Goal: Information Seeking & Learning: Compare options

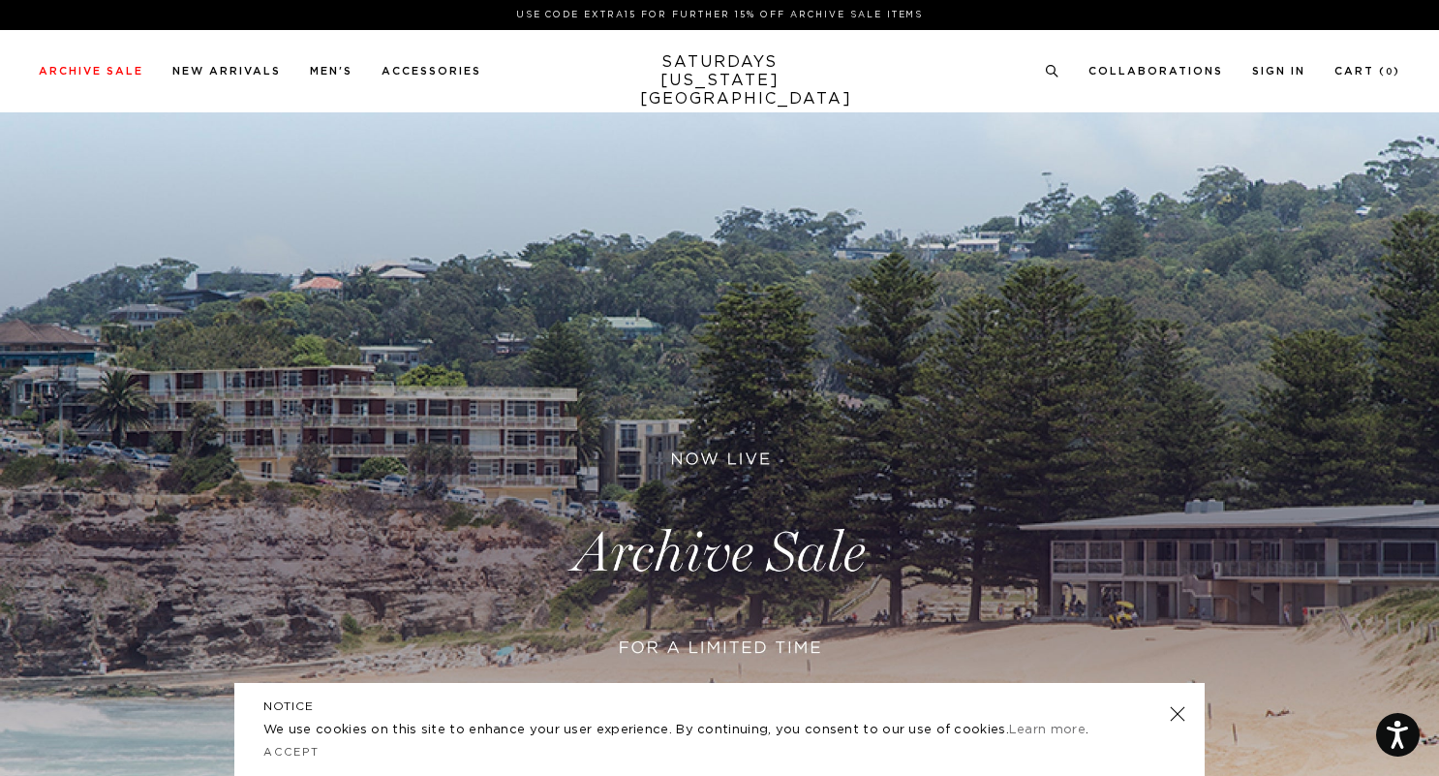
click at [1185, 711] on link at bounding box center [1177, 713] width 27 height 27
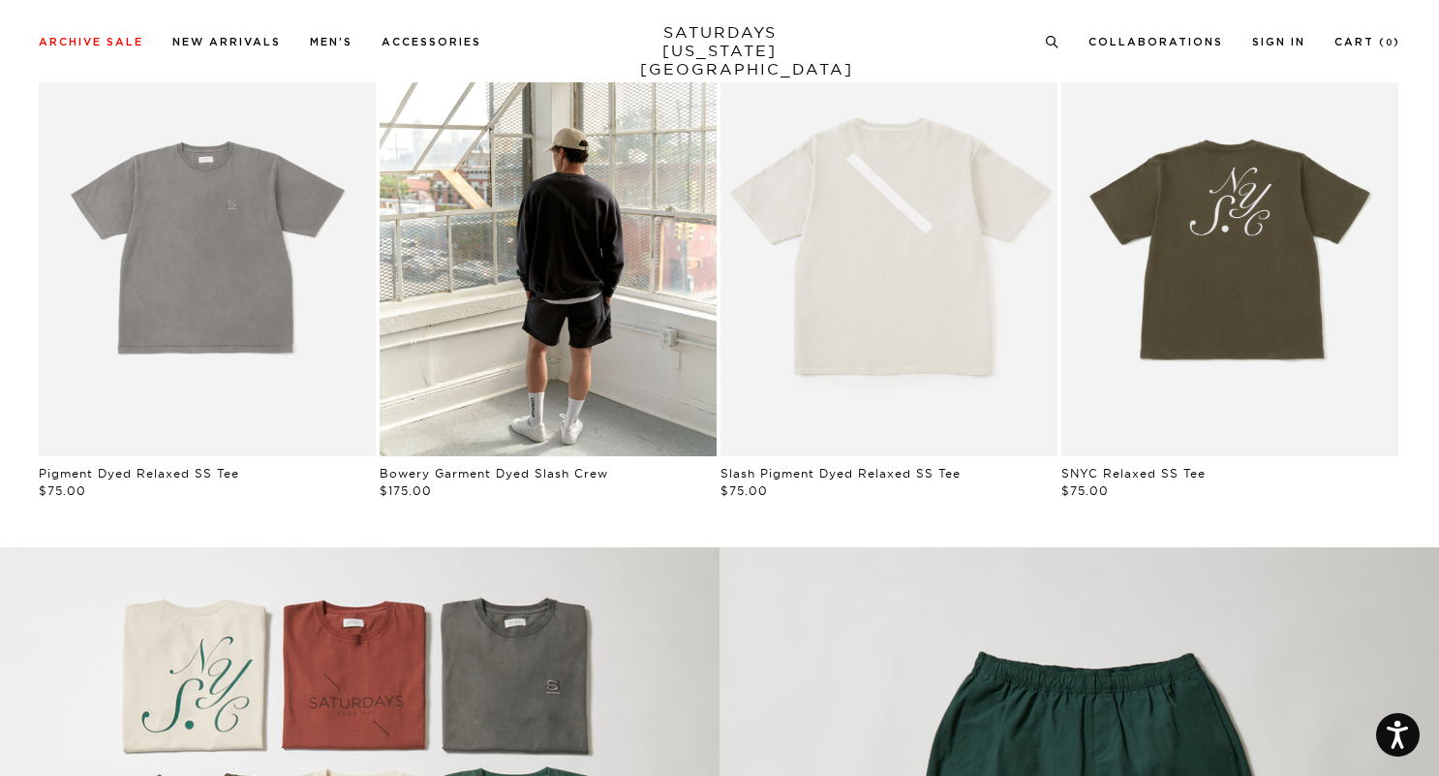
scroll to position [1132, 0]
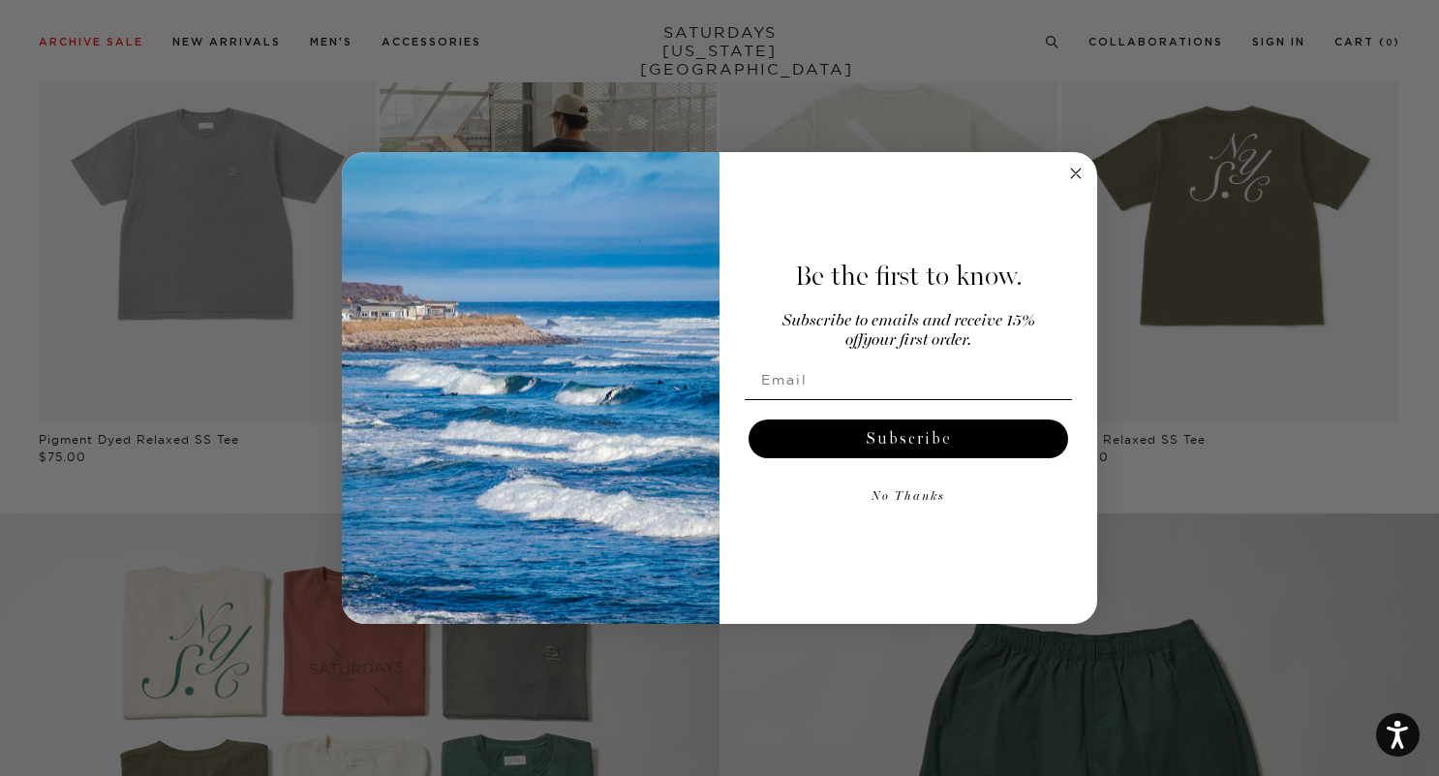
click at [1075, 168] on circle "Close dialog" at bounding box center [1076, 173] width 22 height 22
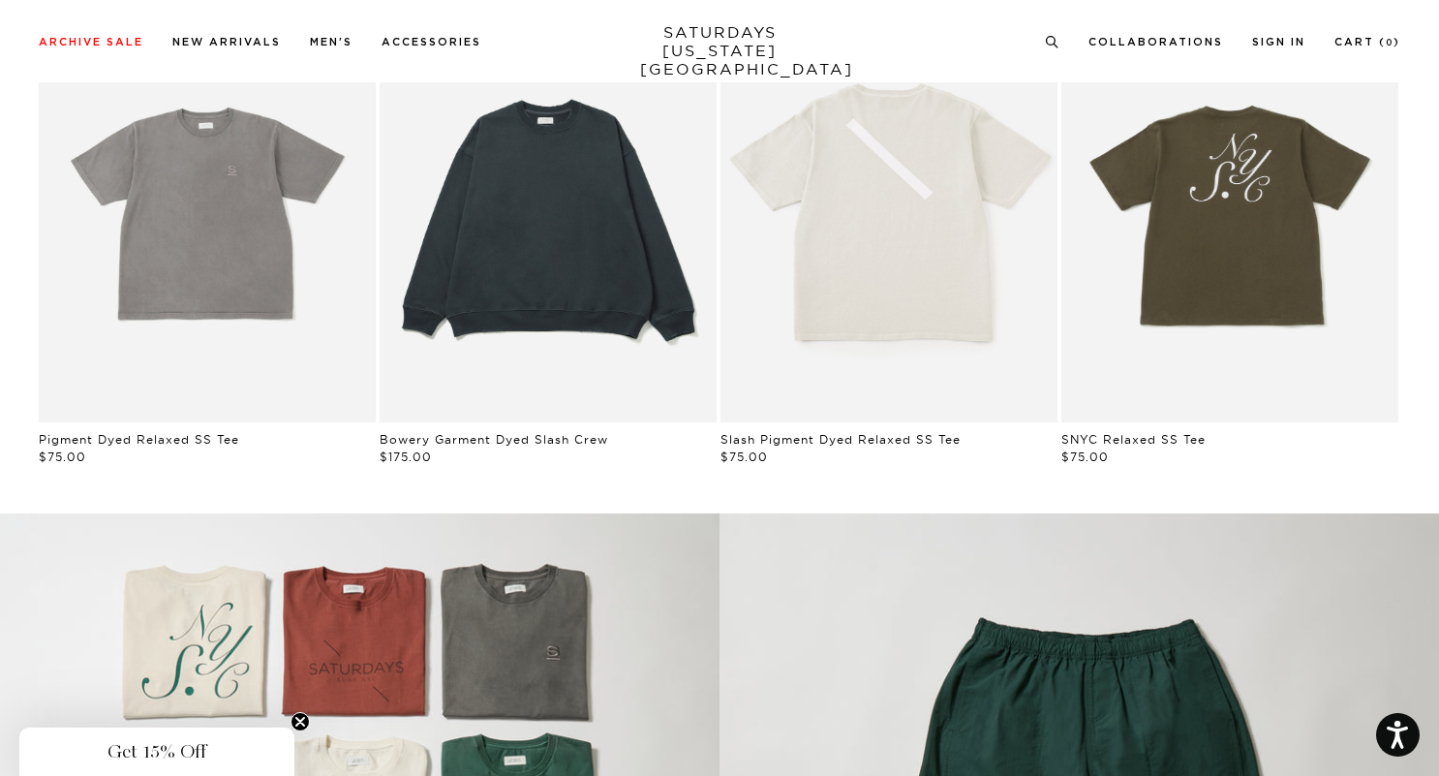
click at [572, 169] on link "Black | Bowery Garment Dyed Slash Crew | Saturdays NYC" at bounding box center [548, 211] width 337 height 421
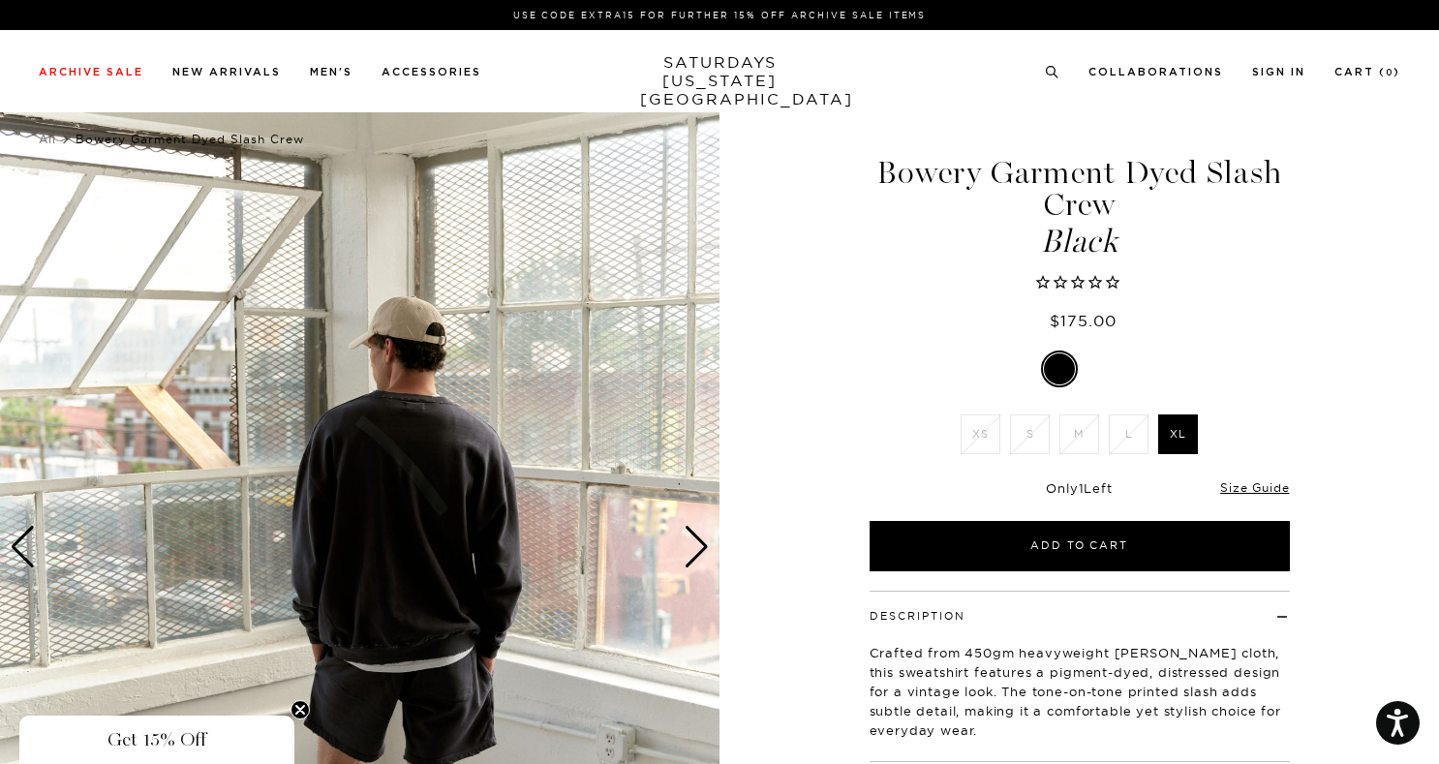
click at [694, 543] on div "Next slide" at bounding box center [697, 547] width 26 height 43
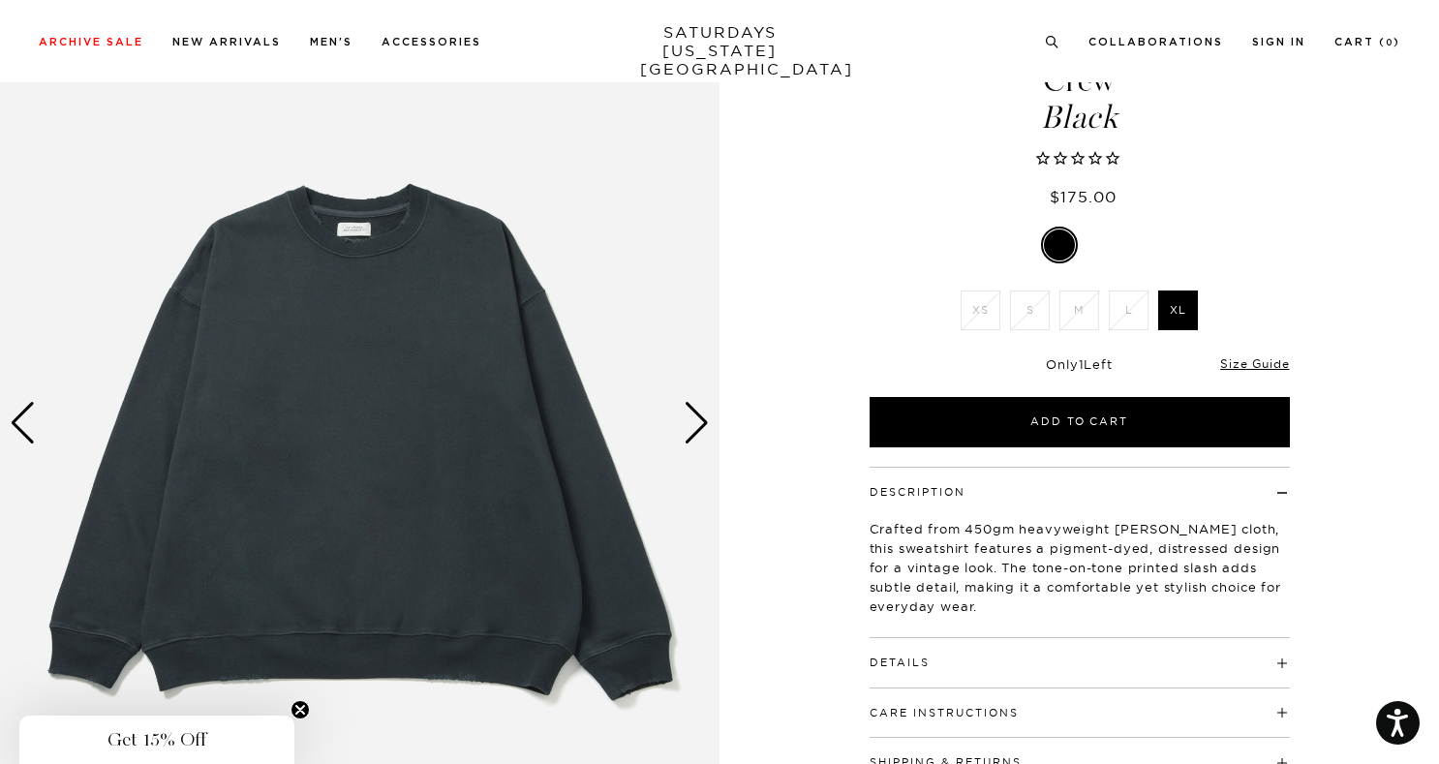
scroll to position [147, 0]
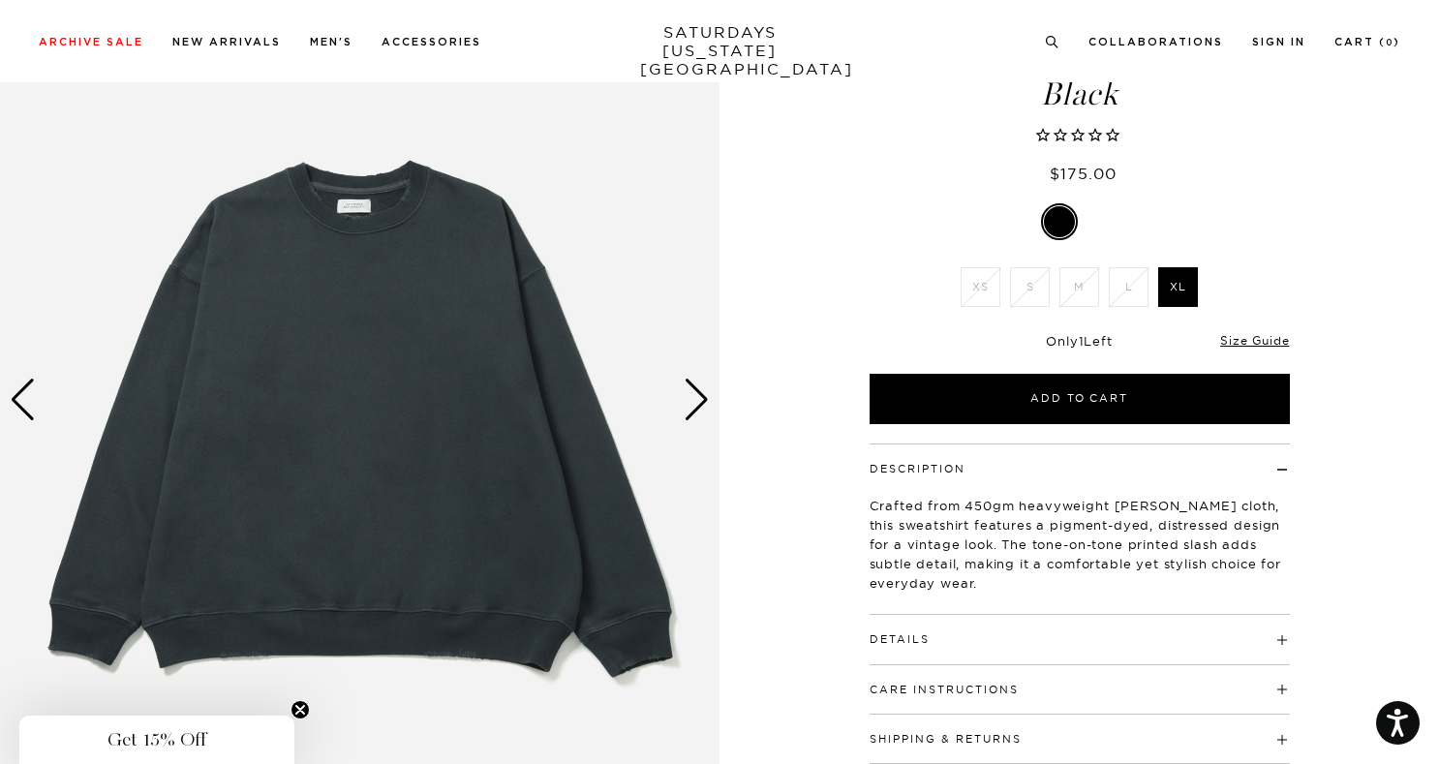
click at [703, 404] on div "Next slide" at bounding box center [697, 400] width 26 height 43
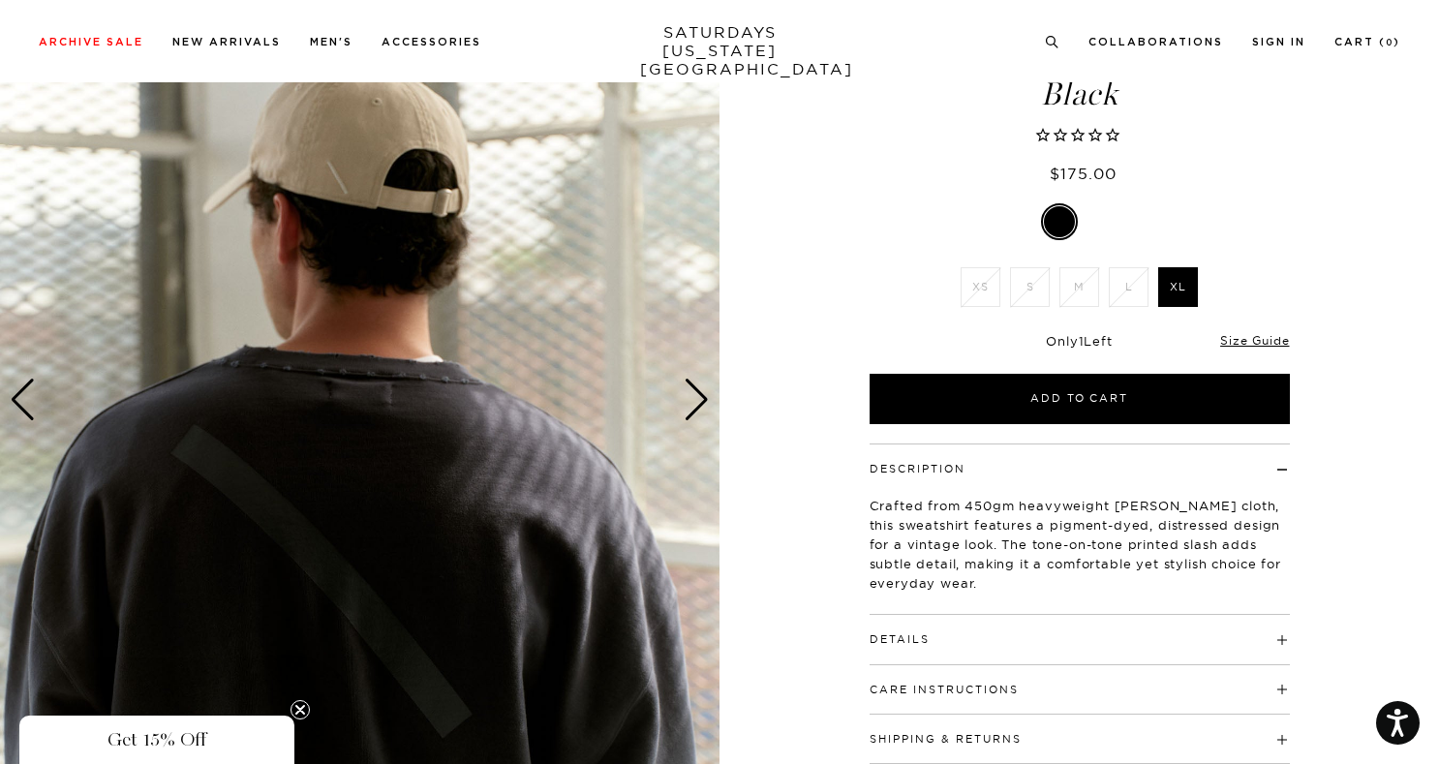
click at [703, 404] on div "Next slide" at bounding box center [697, 400] width 26 height 43
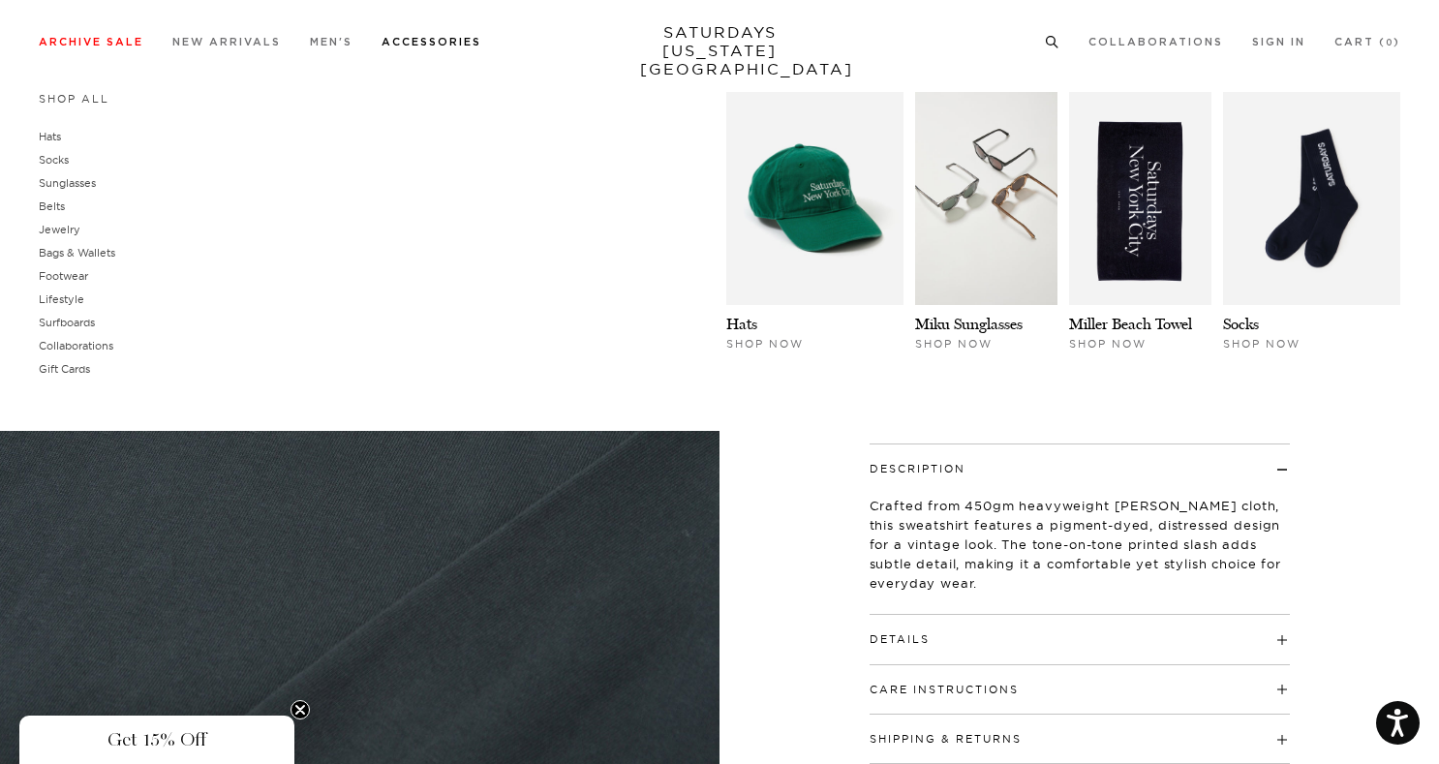
click at [459, 47] on link "Accessories" at bounding box center [432, 42] width 100 height 11
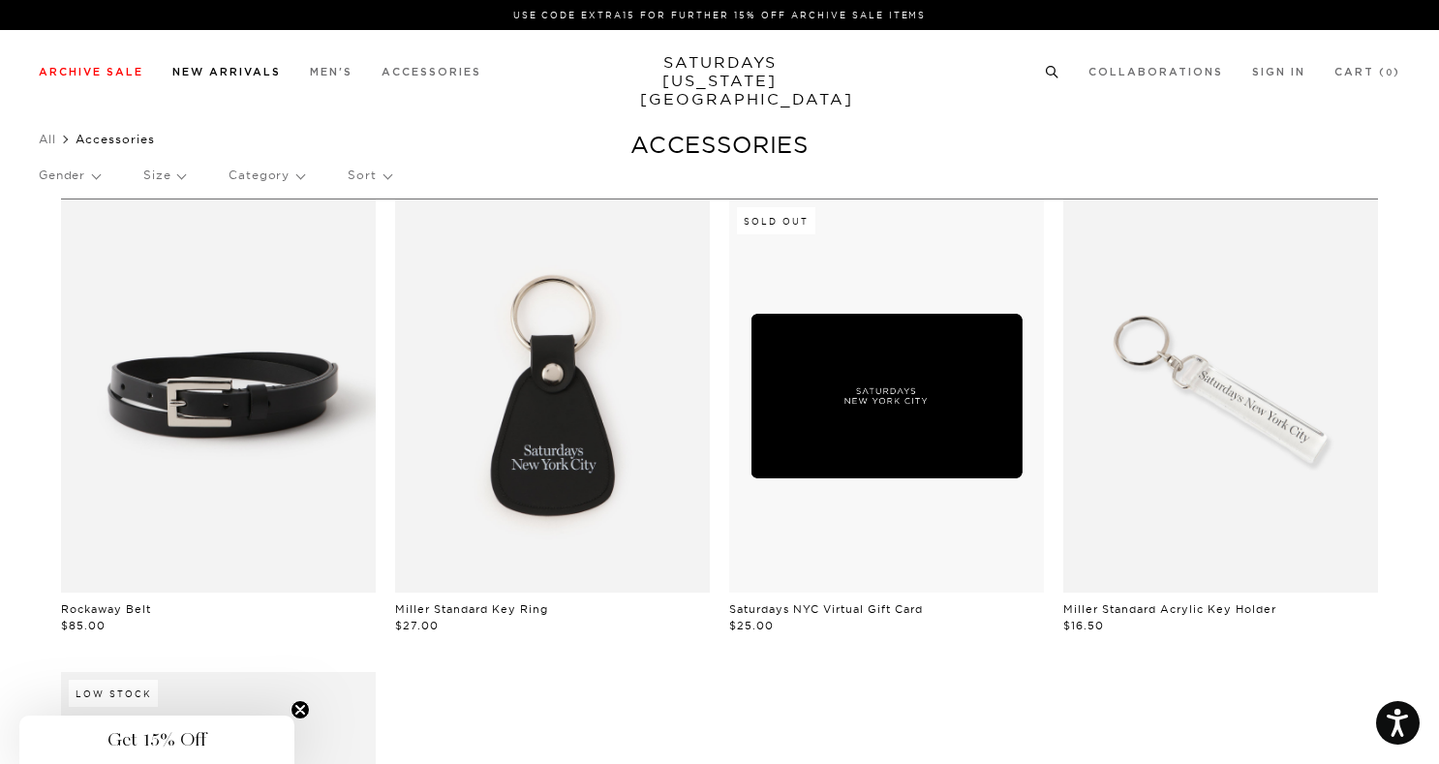
click at [270, 74] on link "New Arrivals" at bounding box center [226, 72] width 108 height 11
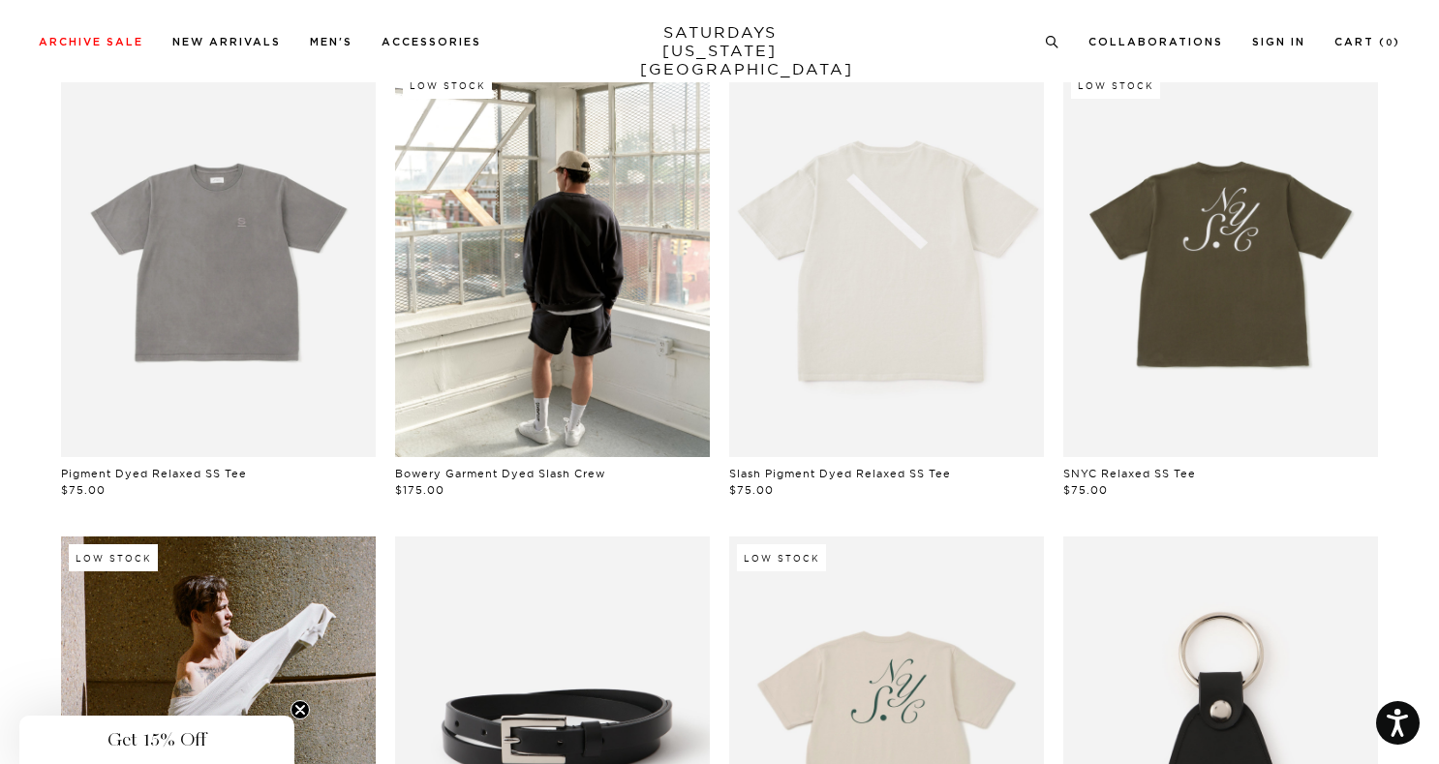
scroll to position [141, 0]
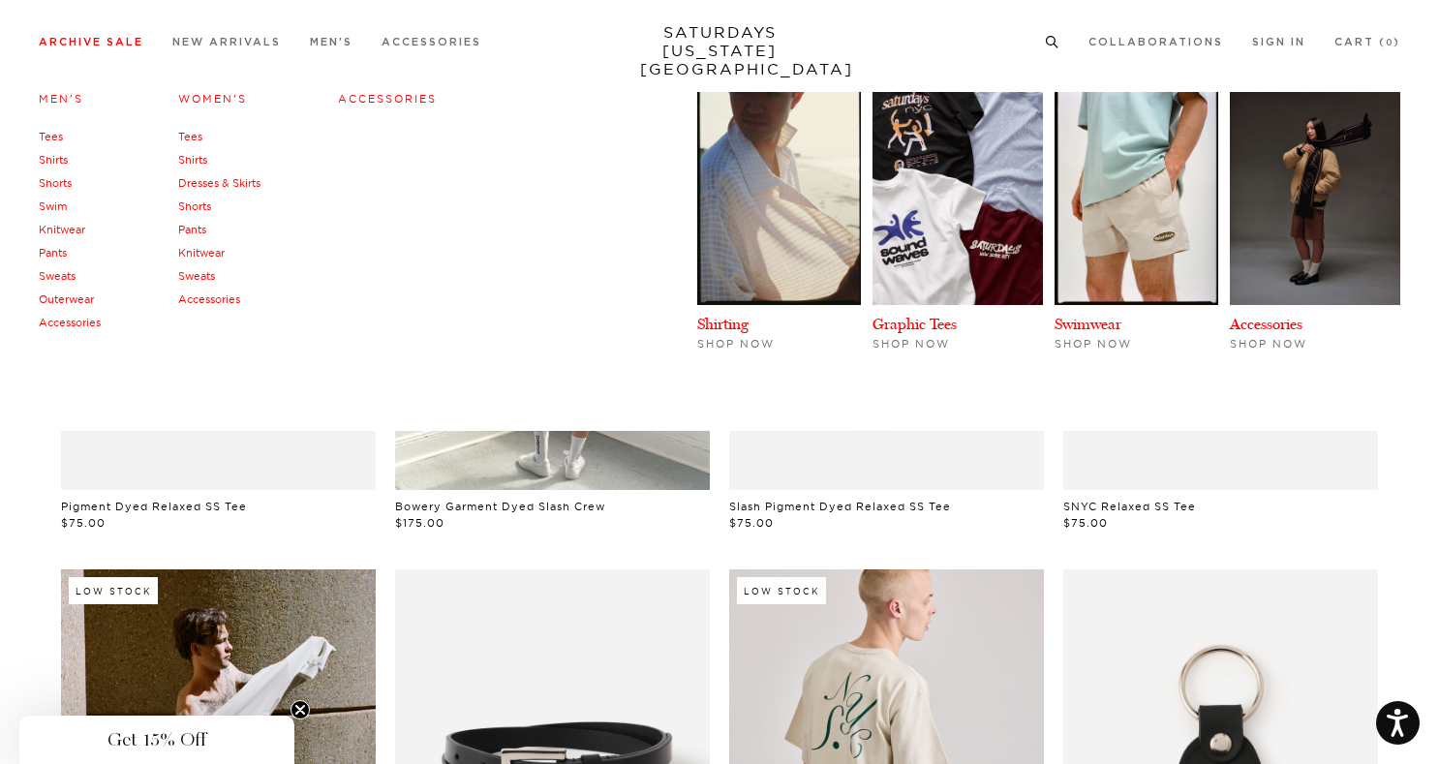
click at [139, 36] on li "Archive Sale Men's Tees Shirts Shorts Swim Knitwear Pants Sweats Outerwear" at bounding box center [91, 40] width 105 height 17
click at [129, 39] on link "Archive Sale" at bounding box center [91, 42] width 105 height 11
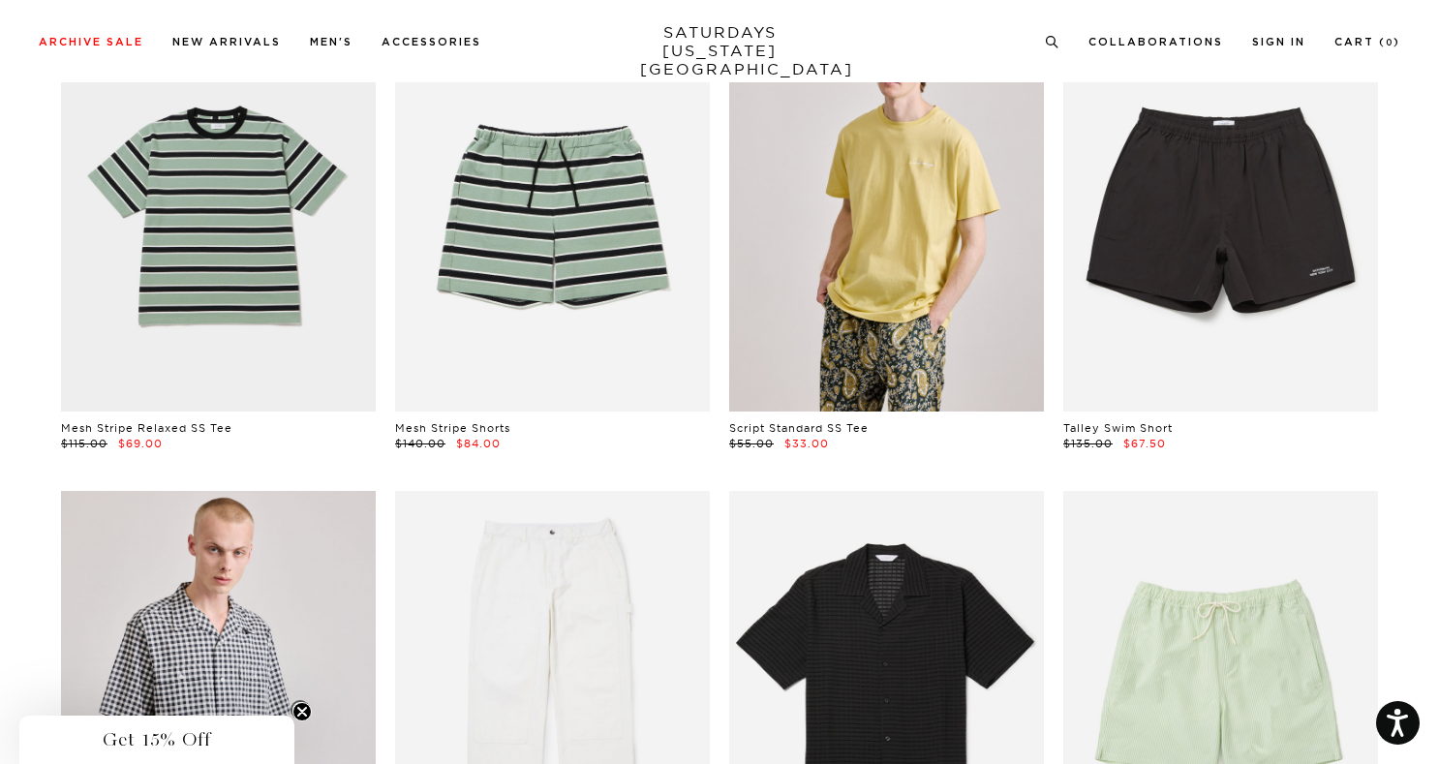
scroll to position [661, 0]
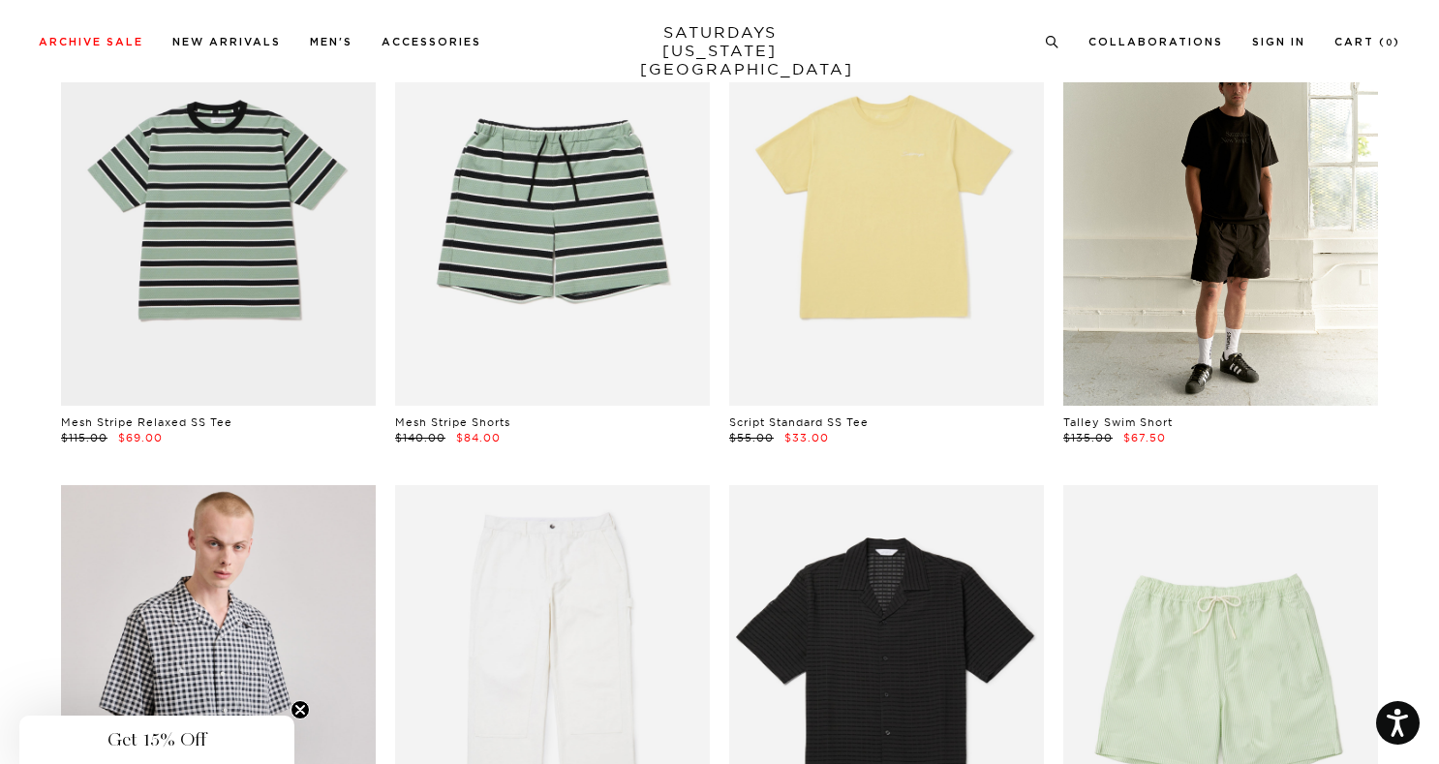
click at [1130, 287] on link at bounding box center [1220, 208] width 315 height 393
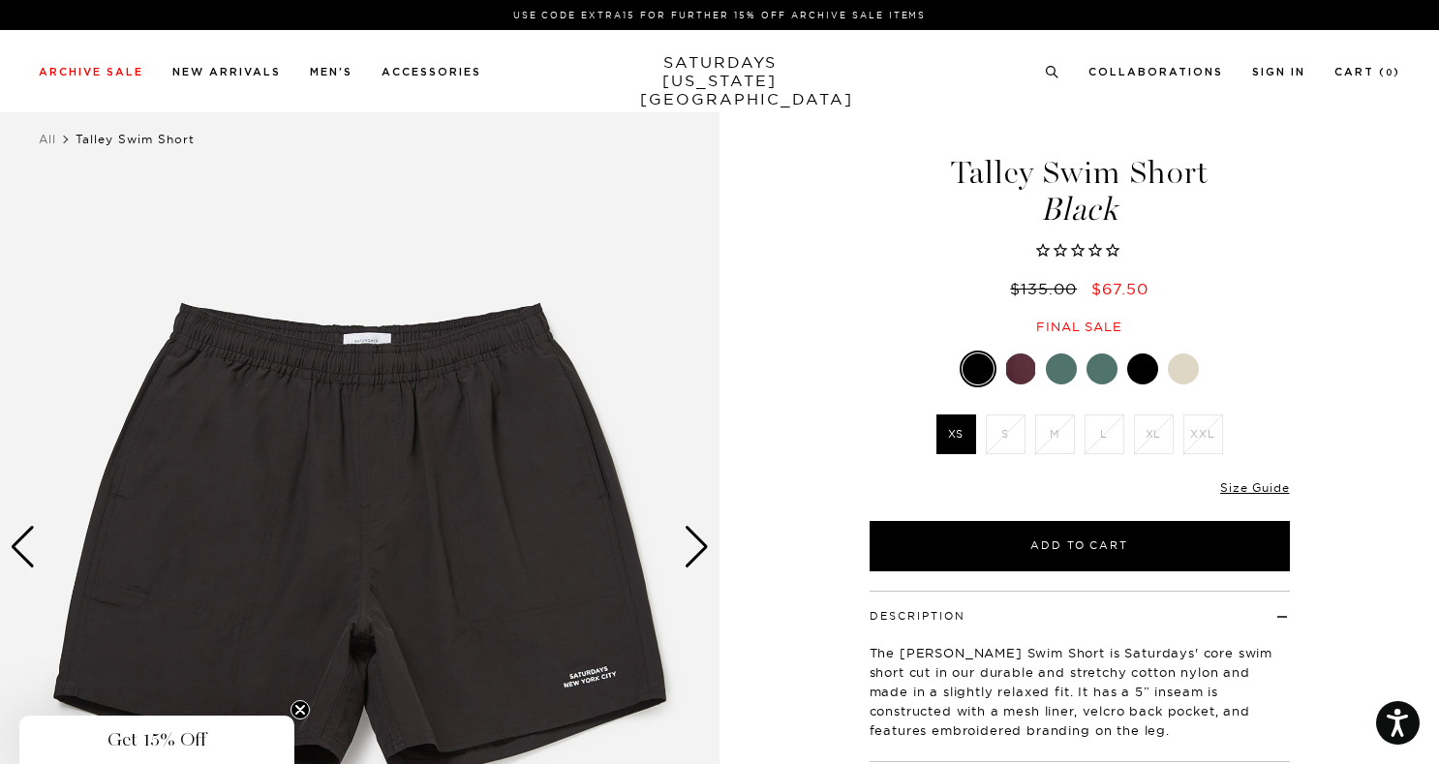
click at [684, 533] on div "Next slide" at bounding box center [697, 547] width 26 height 43
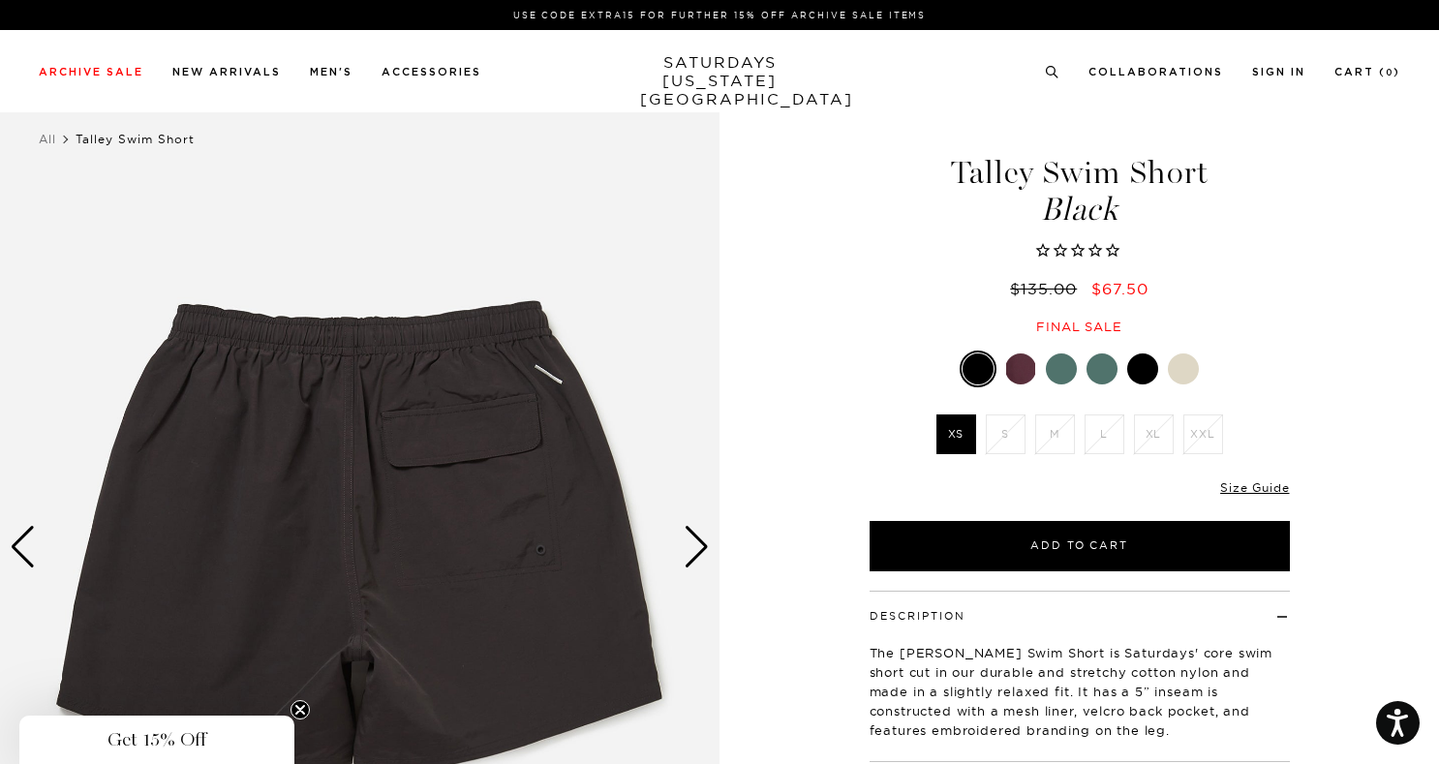
click at [684, 533] on div "Next slide" at bounding box center [697, 547] width 26 height 43
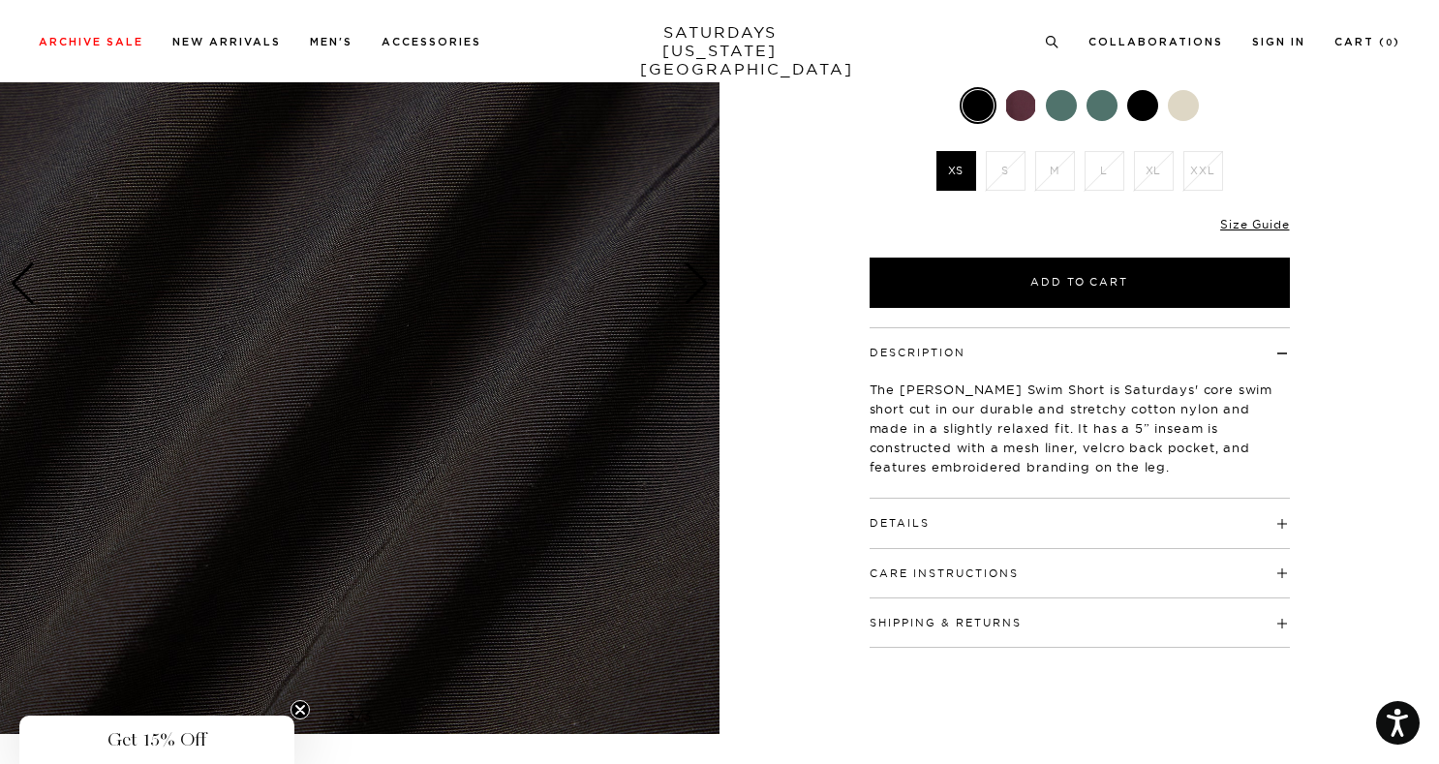
scroll to position [363, 0]
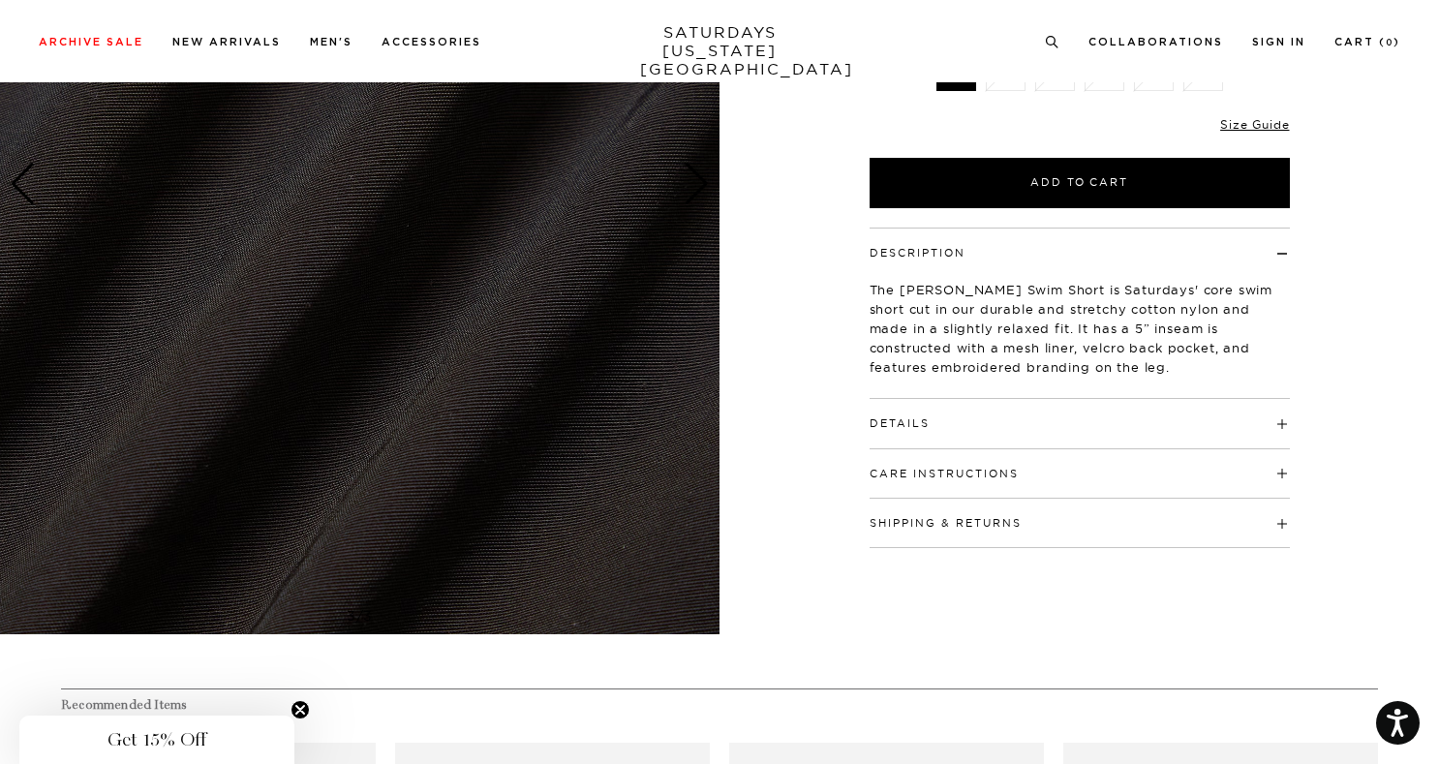
click at [693, 309] on img at bounding box center [360, 185] width 720 height 900
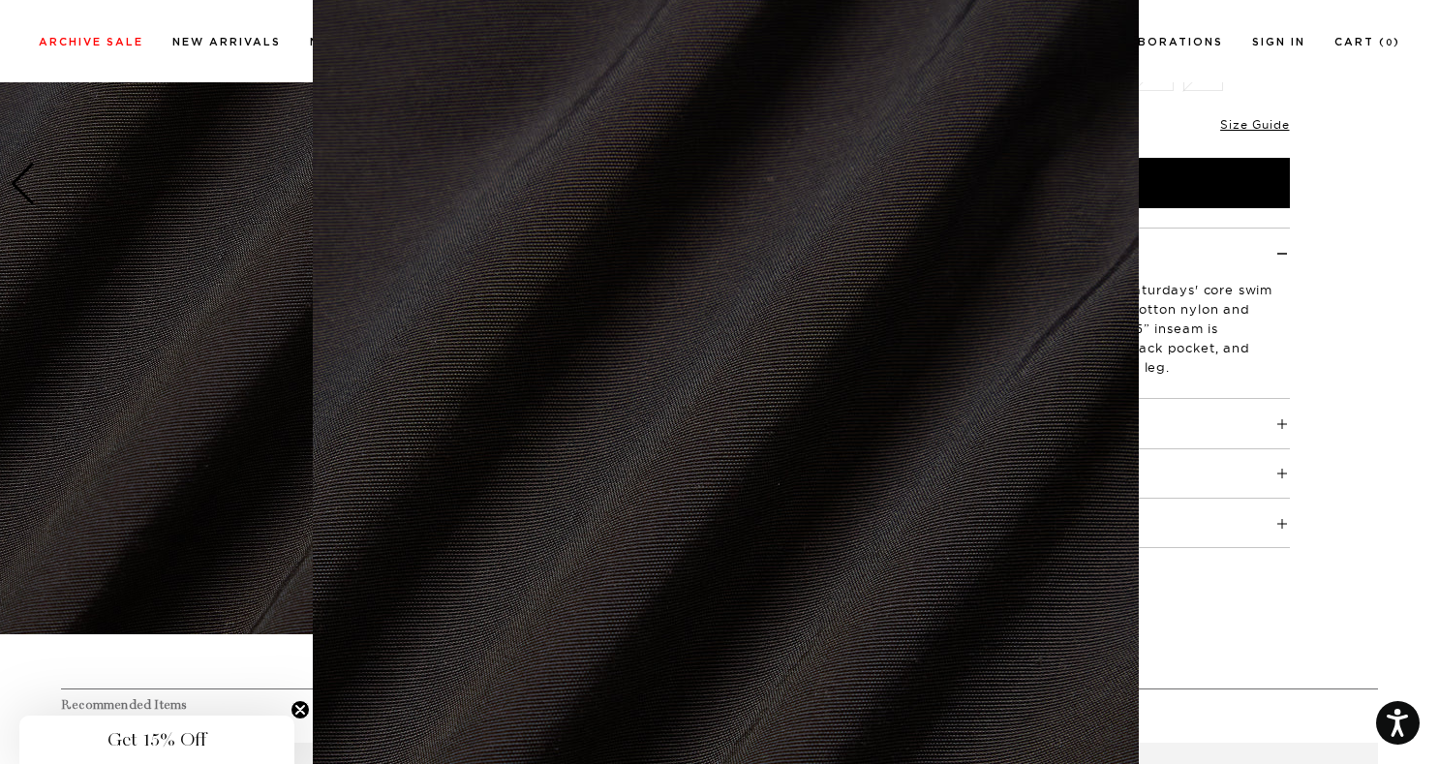
scroll to position [54, 0]
click at [24, 178] on figure at bounding box center [719, 382] width 1439 height 764
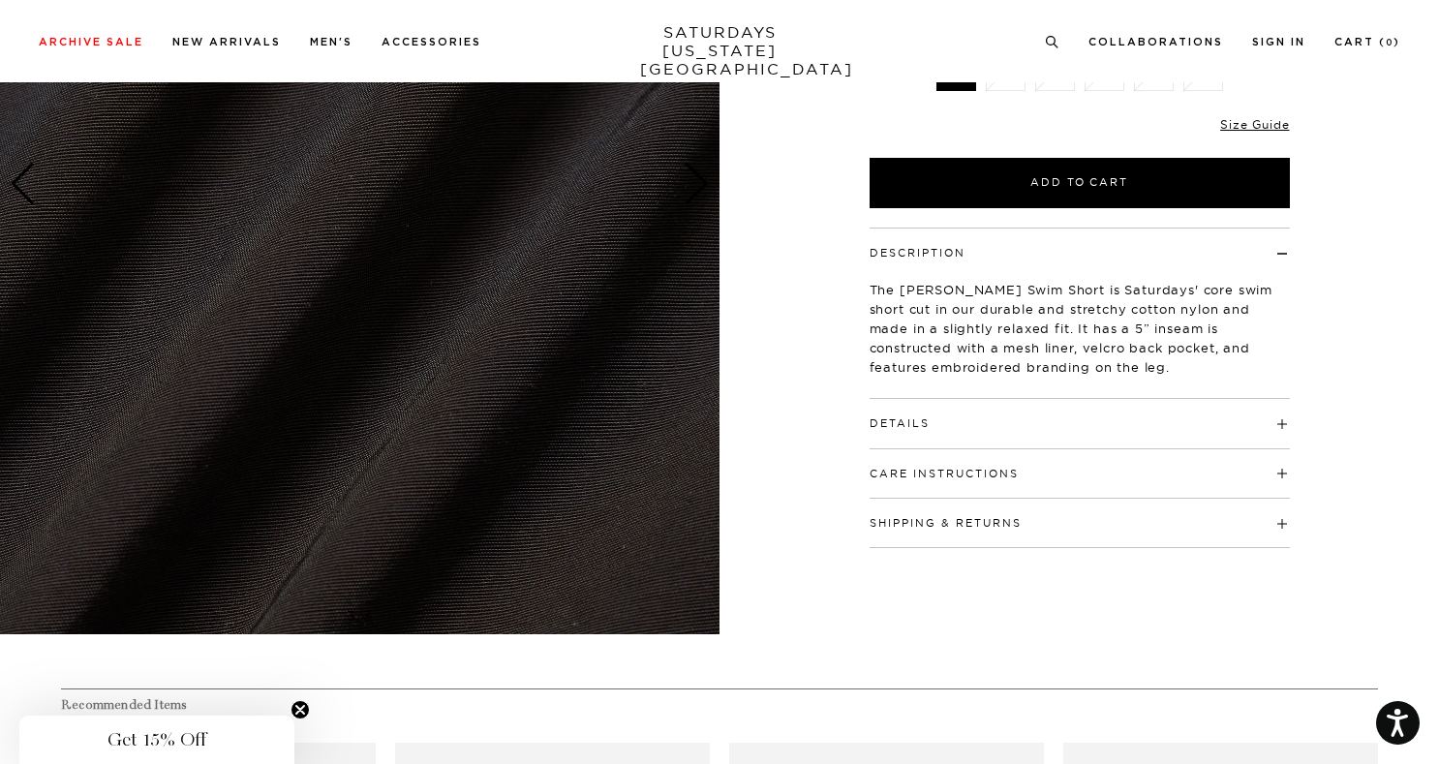
click at [38, 210] on img at bounding box center [360, 185] width 720 height 900
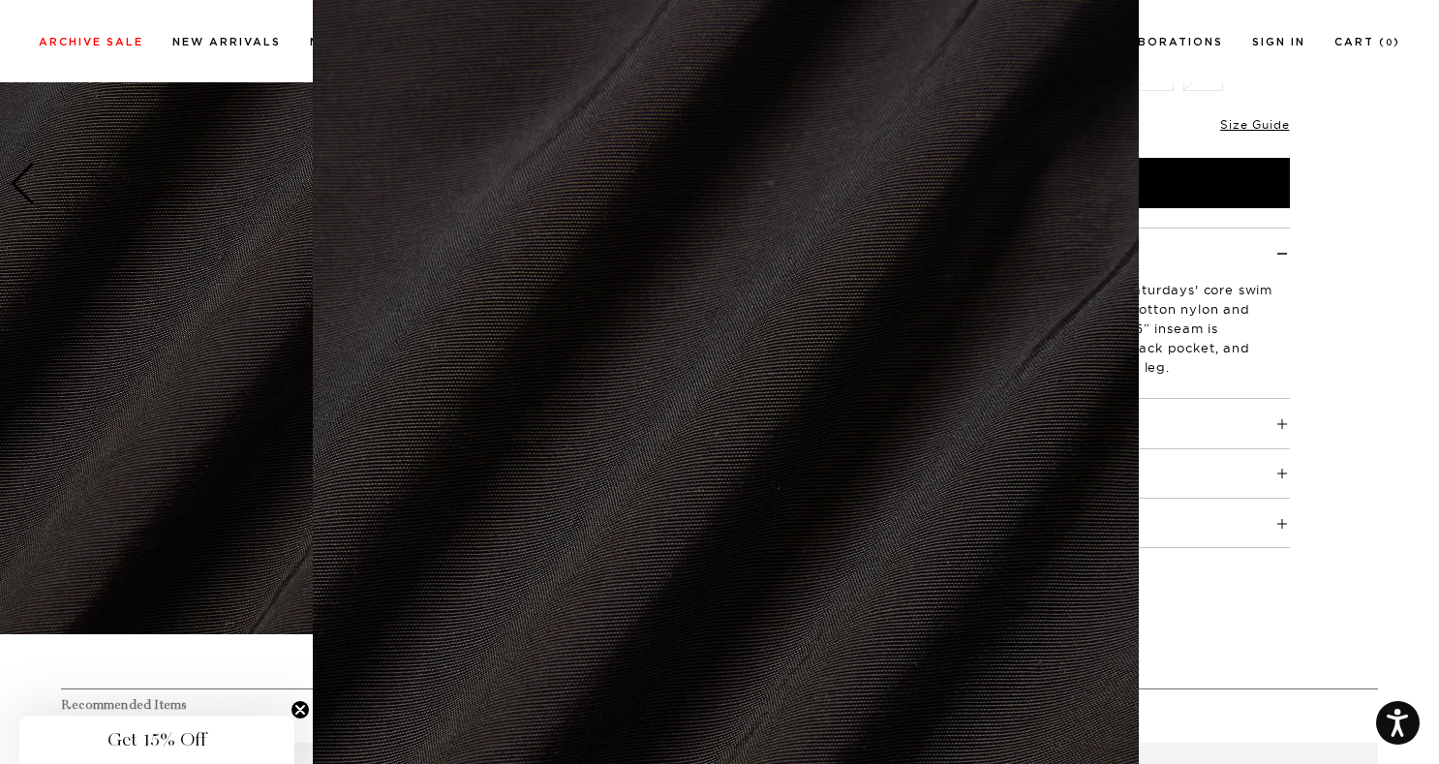
scroll to position [54, 0]
click at [144, 203] on figure at bounding box center [719, 382] width 1439 height 764
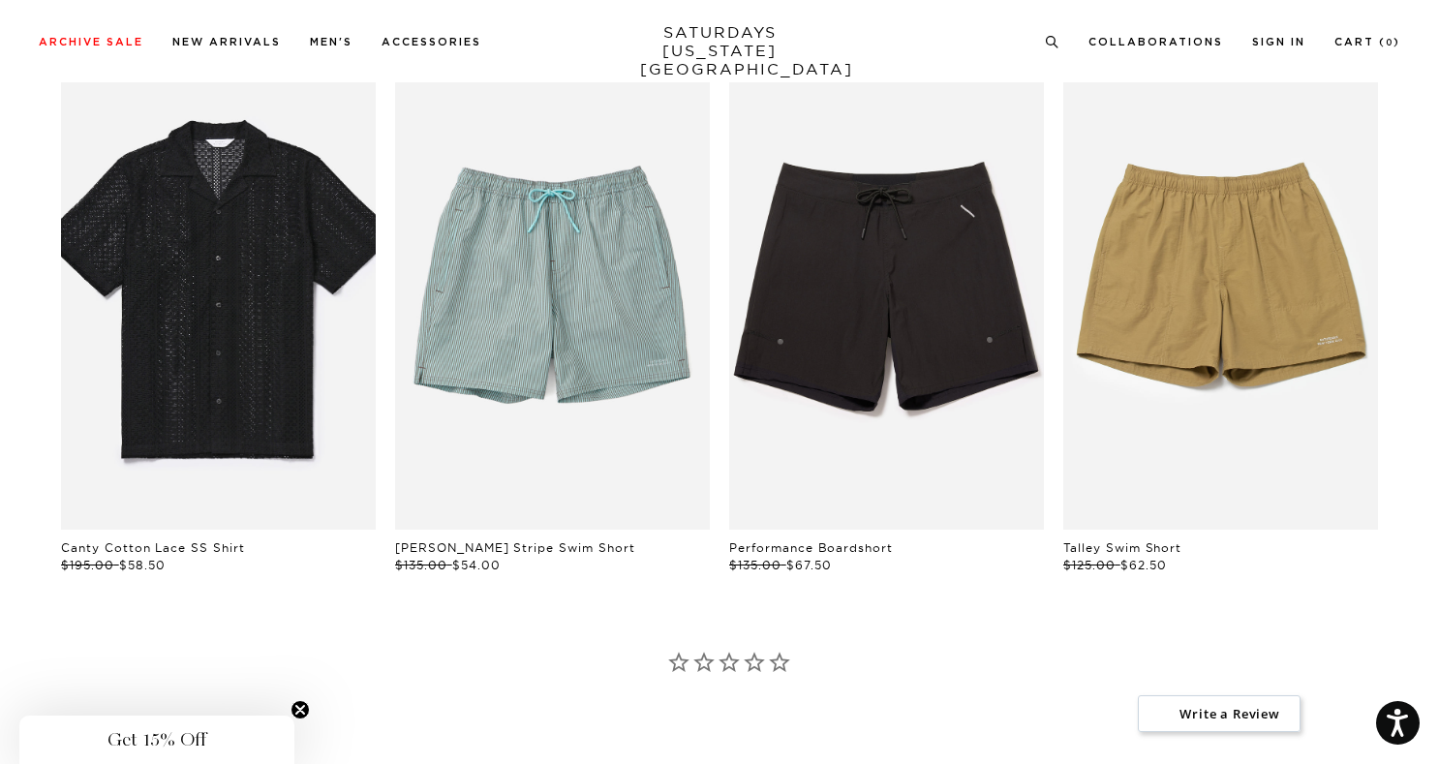
scroll to position [869, 0]
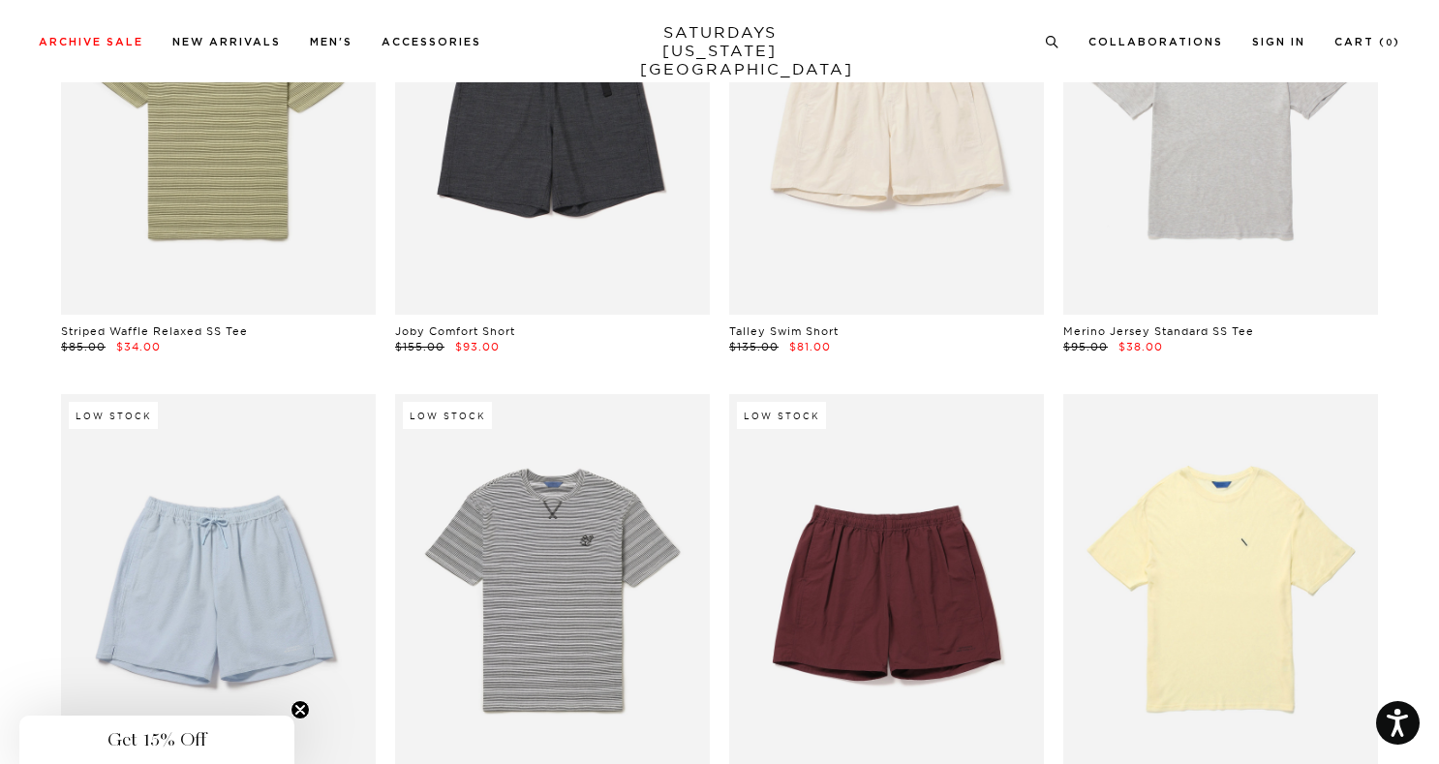
scroll to position [2755, 0]
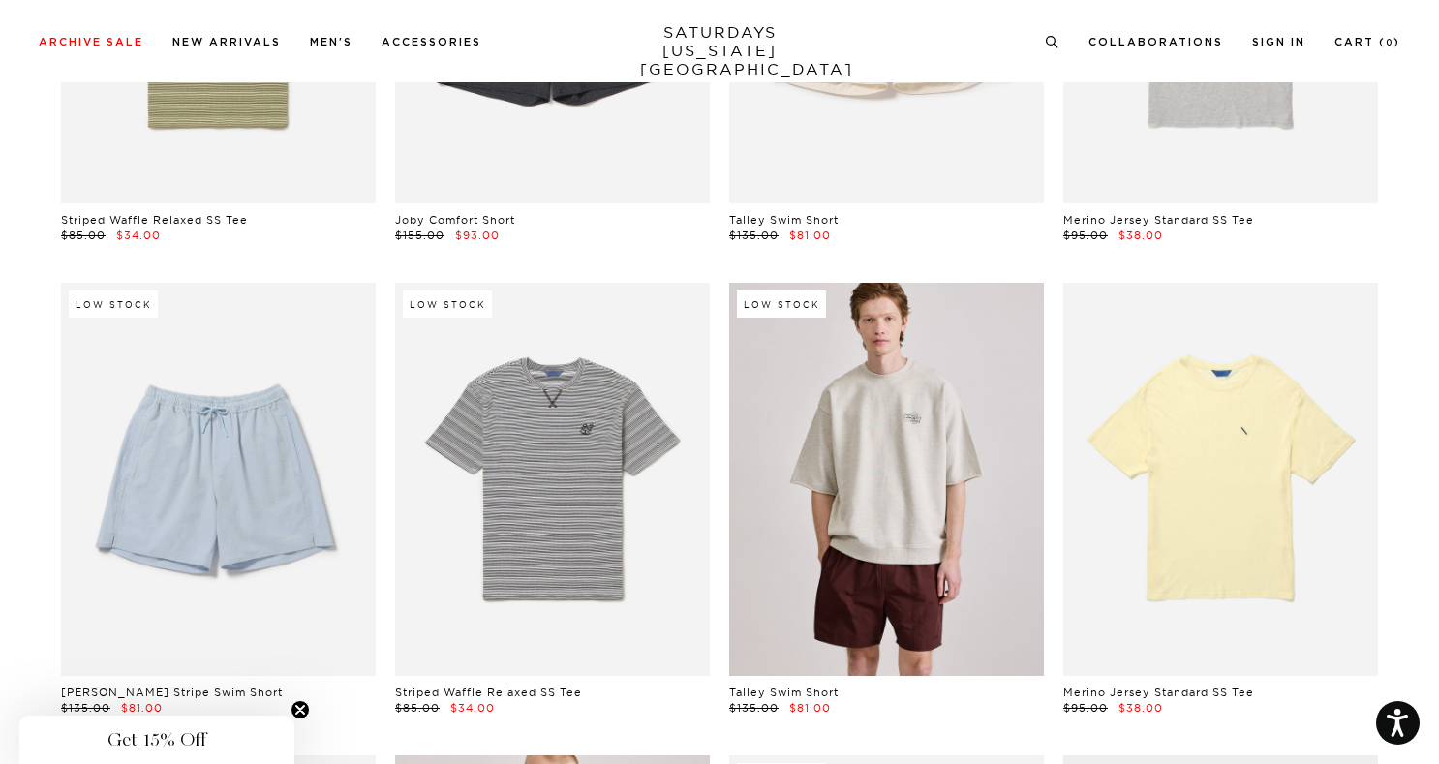
click at [951, 426] on link at bounding box center [886, 479] width 315 height 393
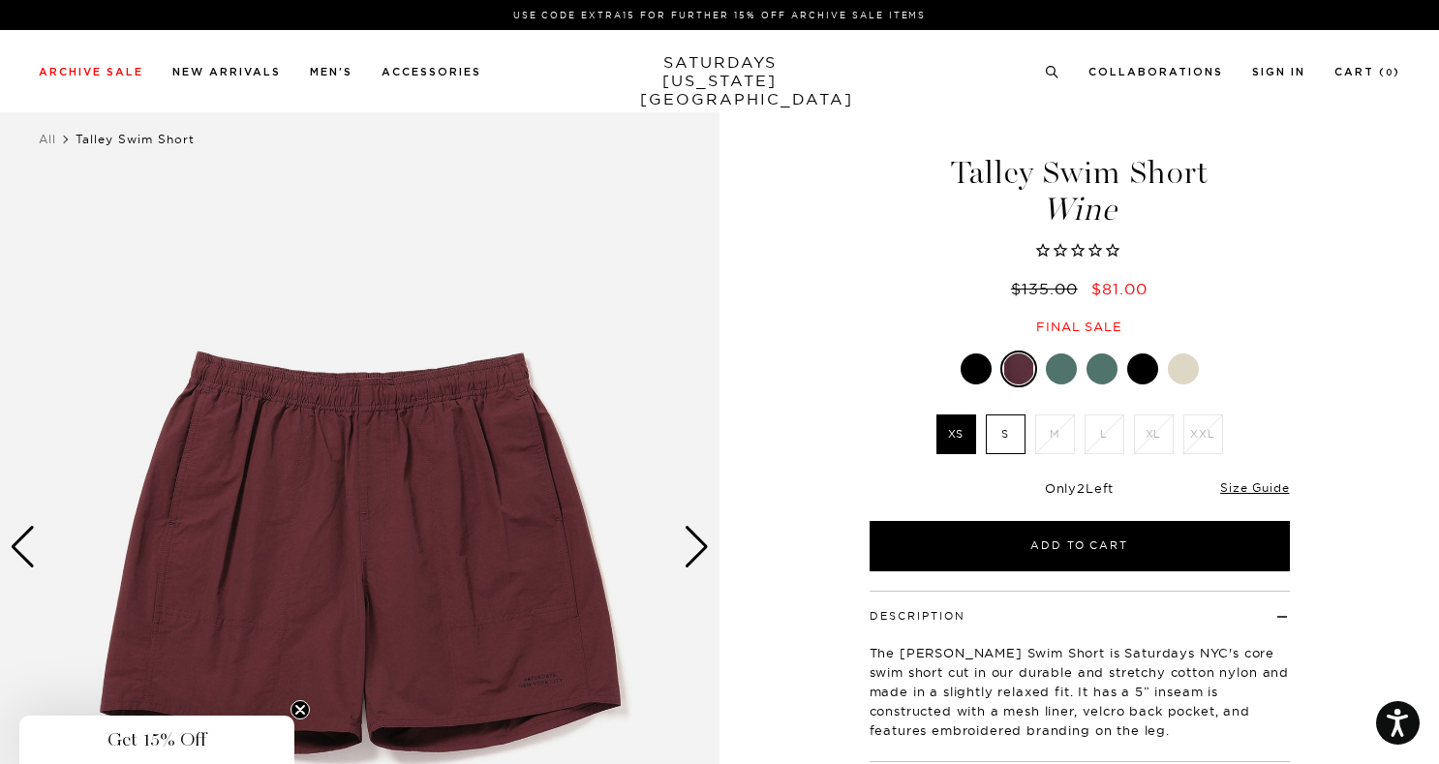
click at [1119, 381] on div at bounding box center [1080, 369] width 420 height 37
click at [1103, 364] on div at bounding box center [1102, 369] width 31 height 31
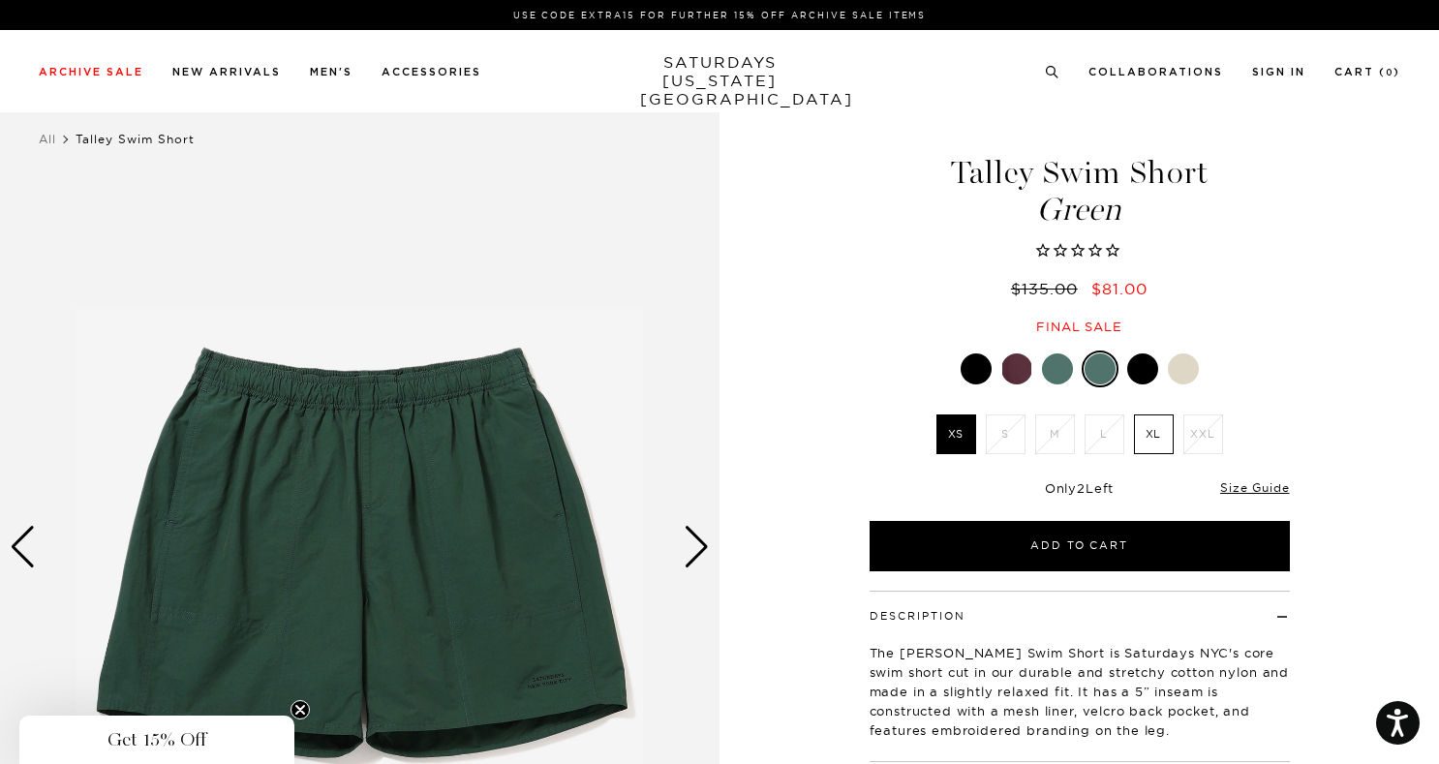
click at [1180, 376] on div at bounding box center [1183, 369] width 31 height 31
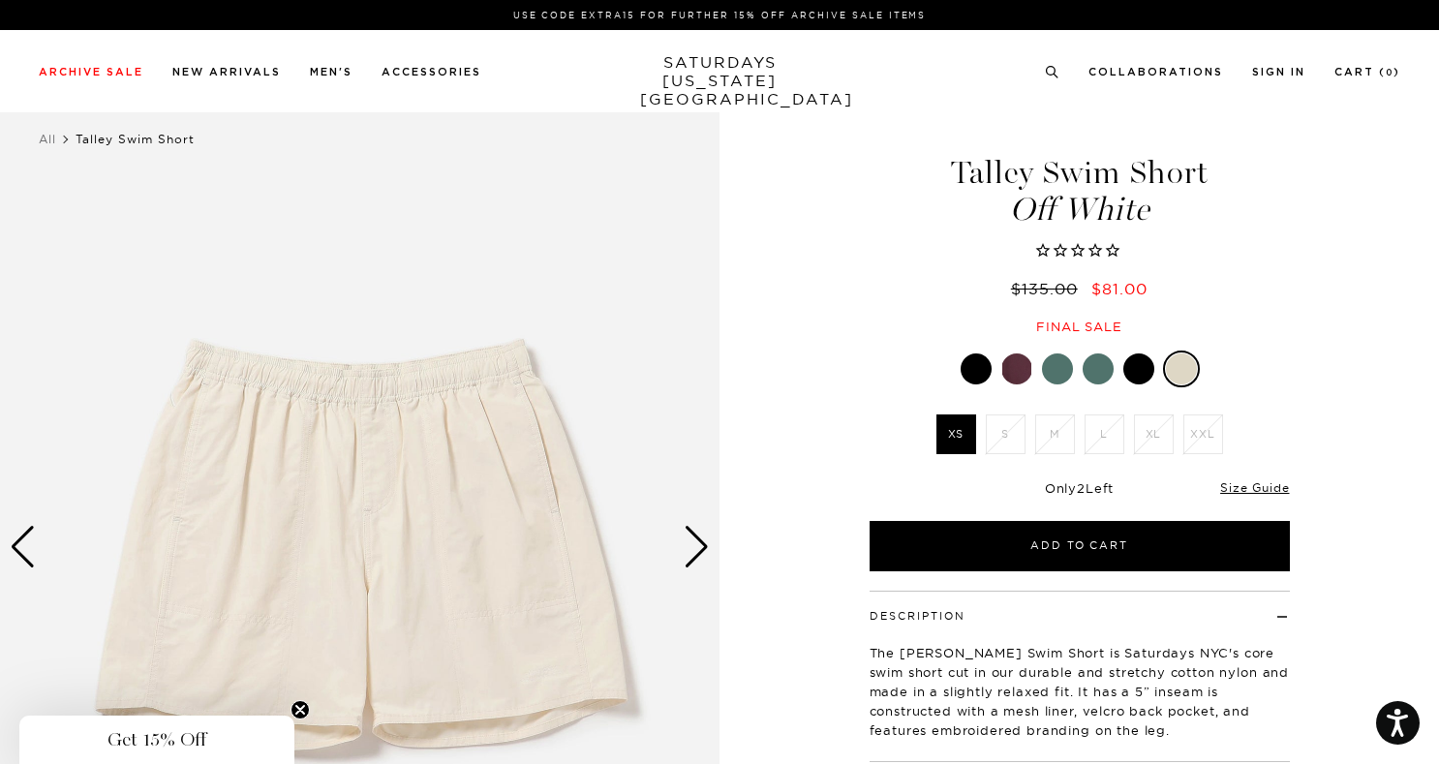
click at [703, 549] on div "Next slide" at bounding box center [697, 547] width 26 height 43
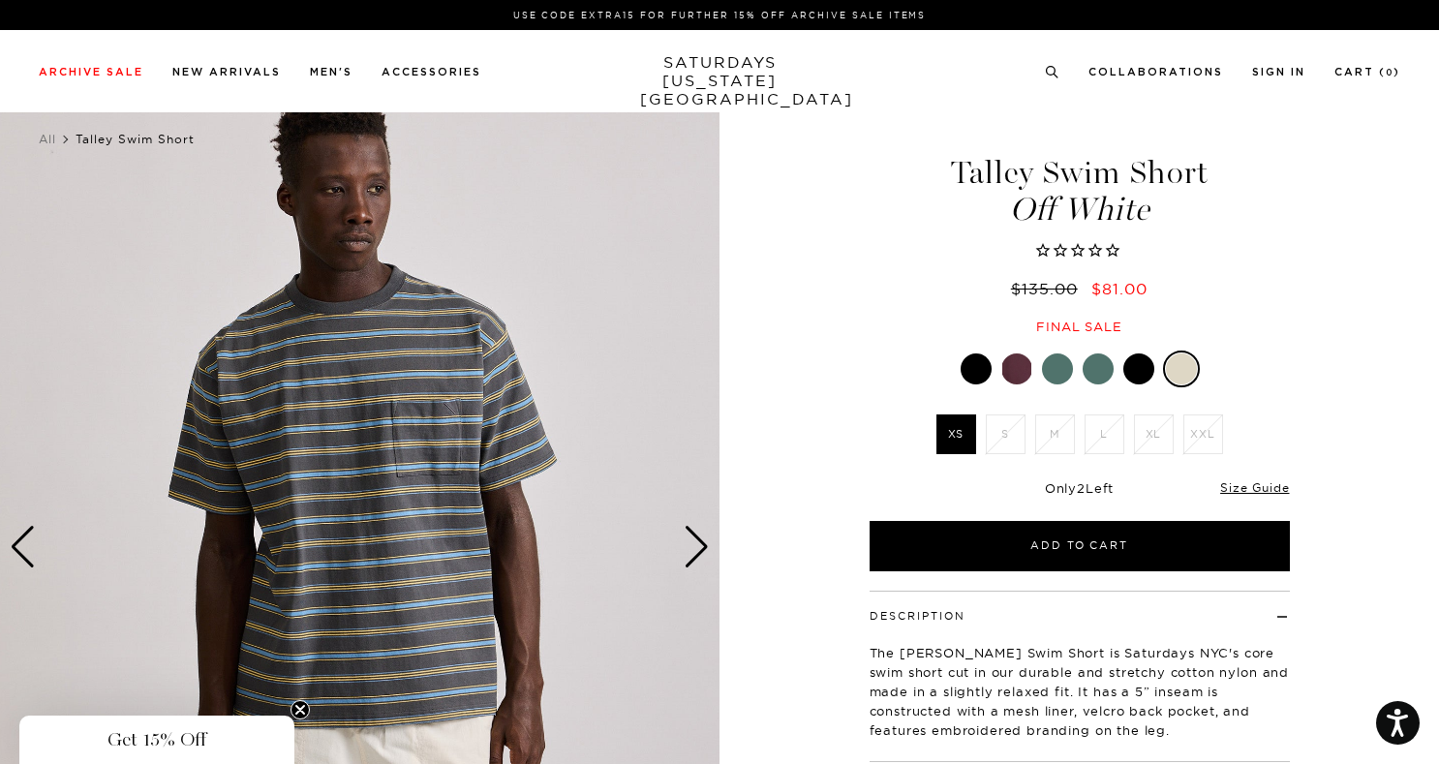
click at [703, 549] on div "Next slide" at bounding box center [697, 547] width 26 height 43
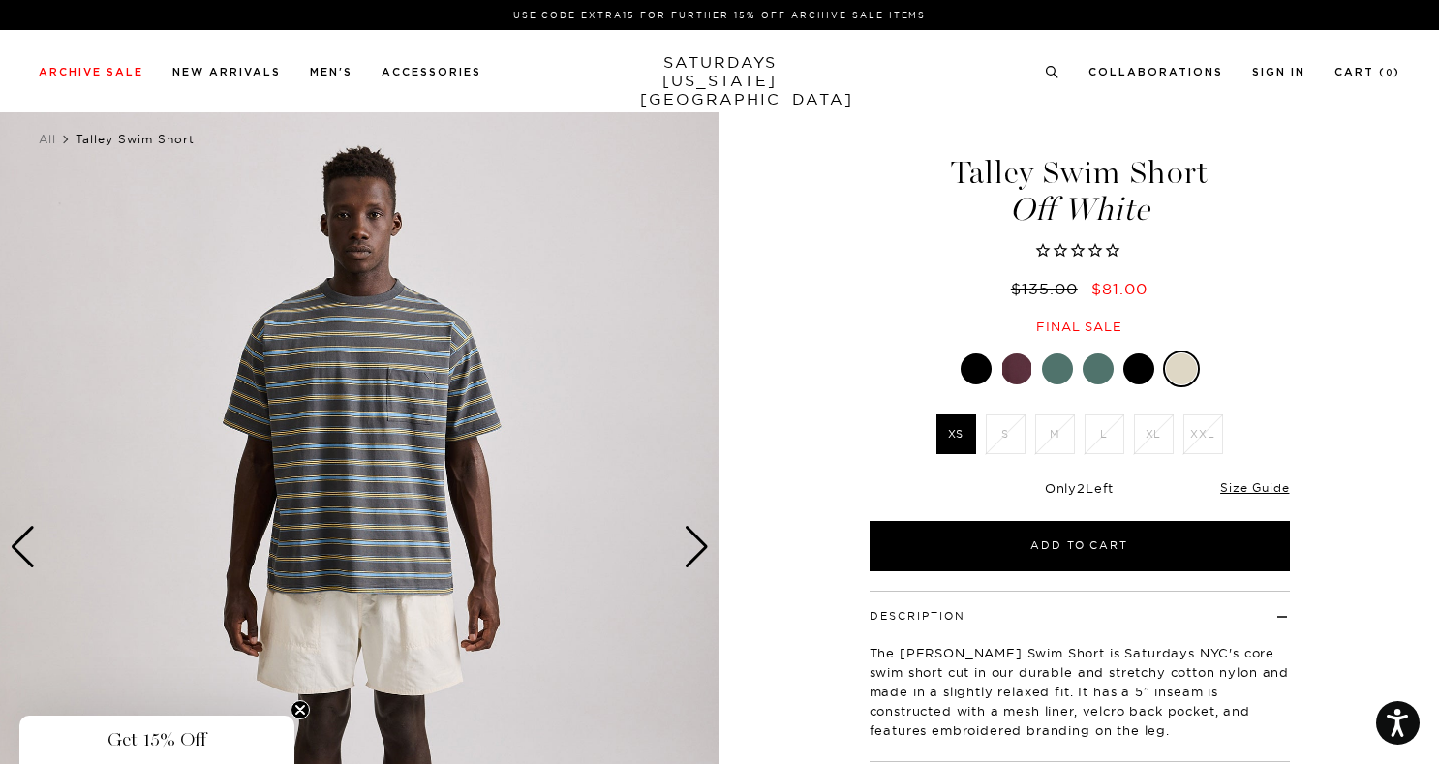
click at [703, 549] on div "Next slide" at bounding box center [697, 547] width 26 height 43
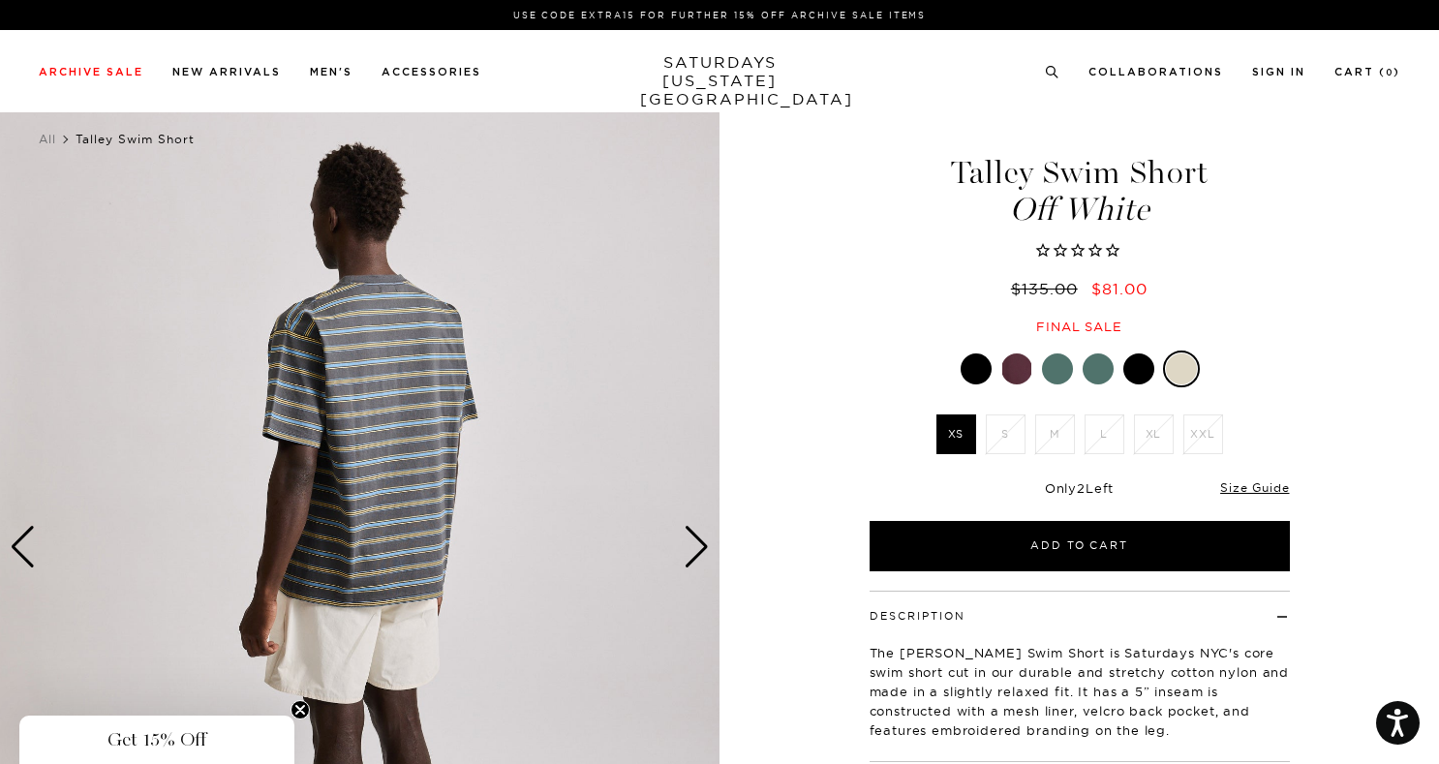
click at [703, 549] on div "Next slide" at bounding box center [697, 547] width 26 height 43
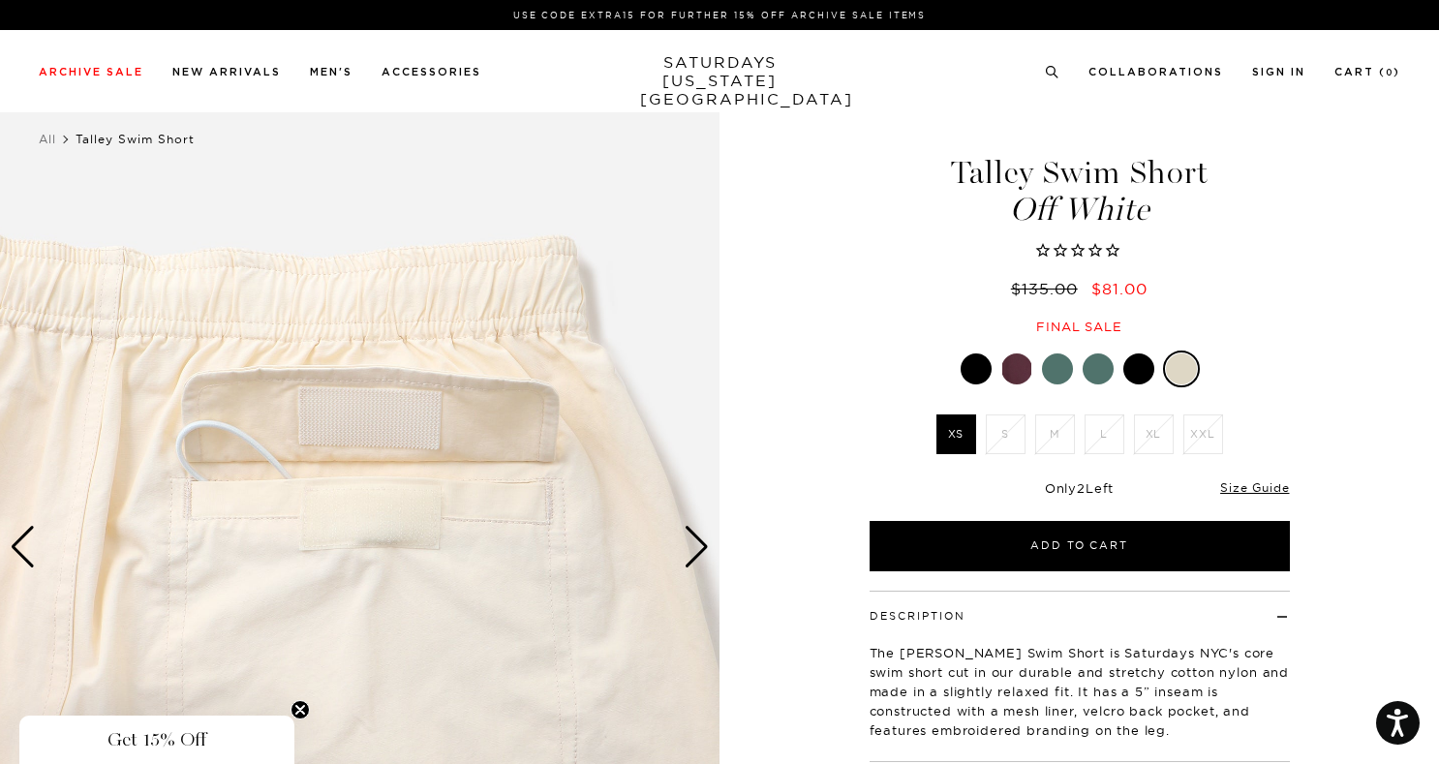
click at [703, 549] on div "Next slide" at bounding box center [697, 547] width 26 height 43
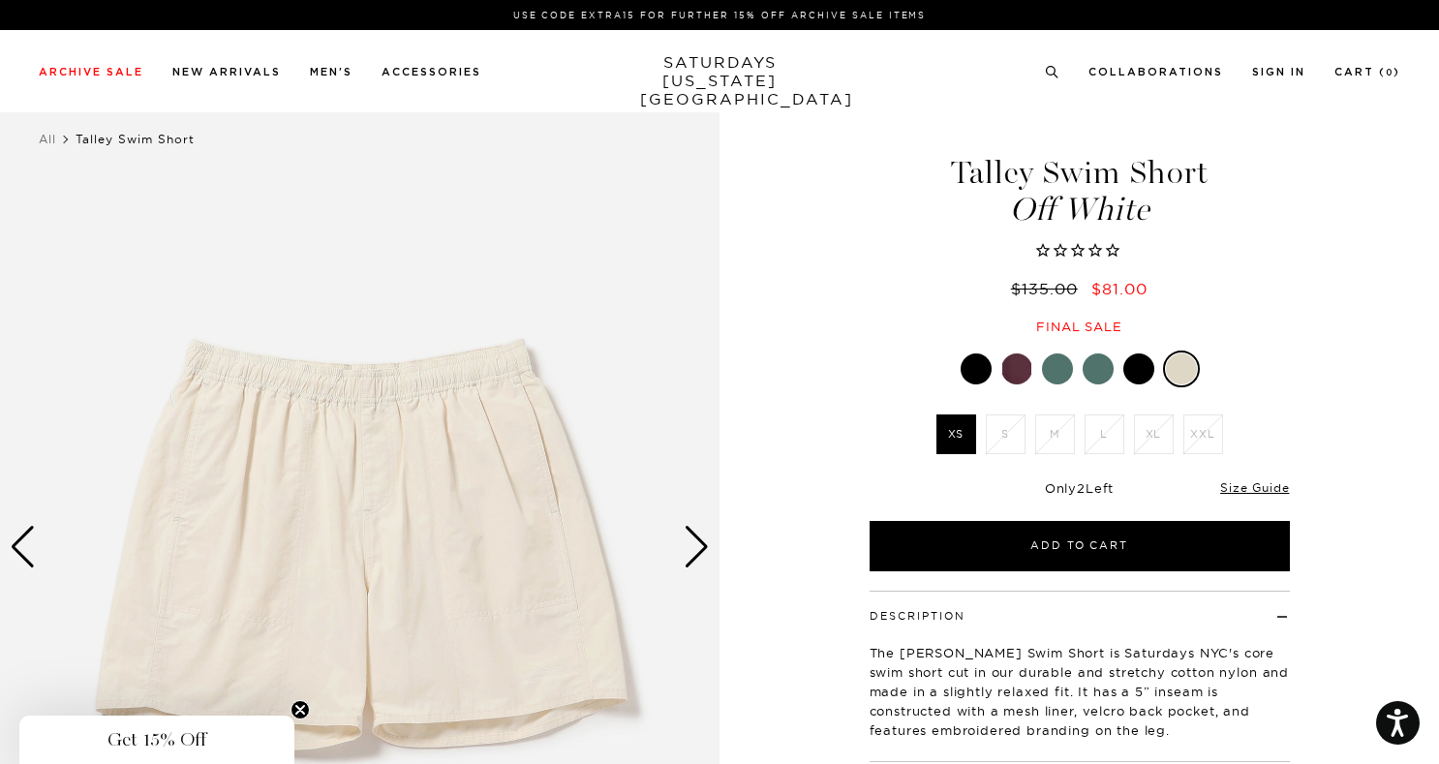
click at [703, 549] on div "Next slide" at bounding box center [697, 547] width 26 height 43
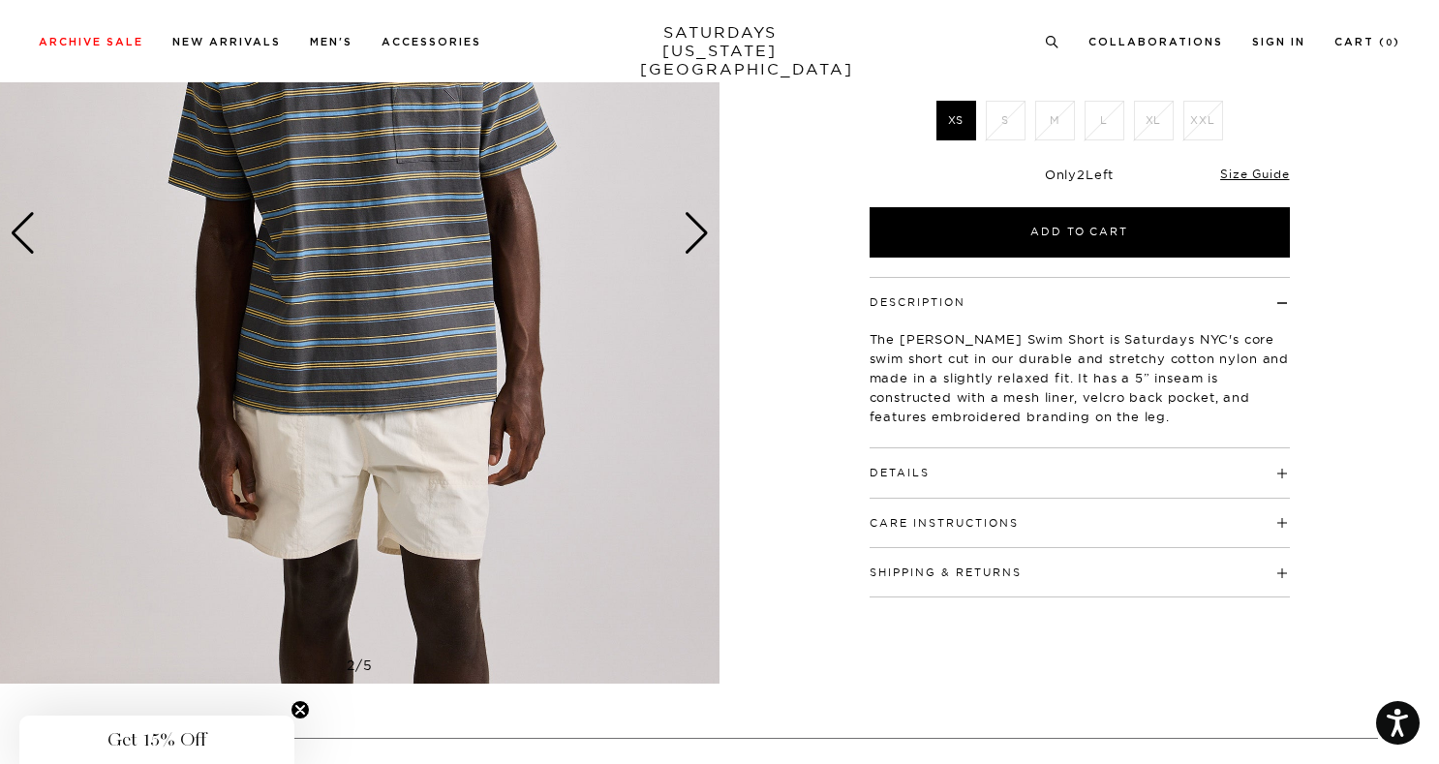
scroll to position [307, 0]
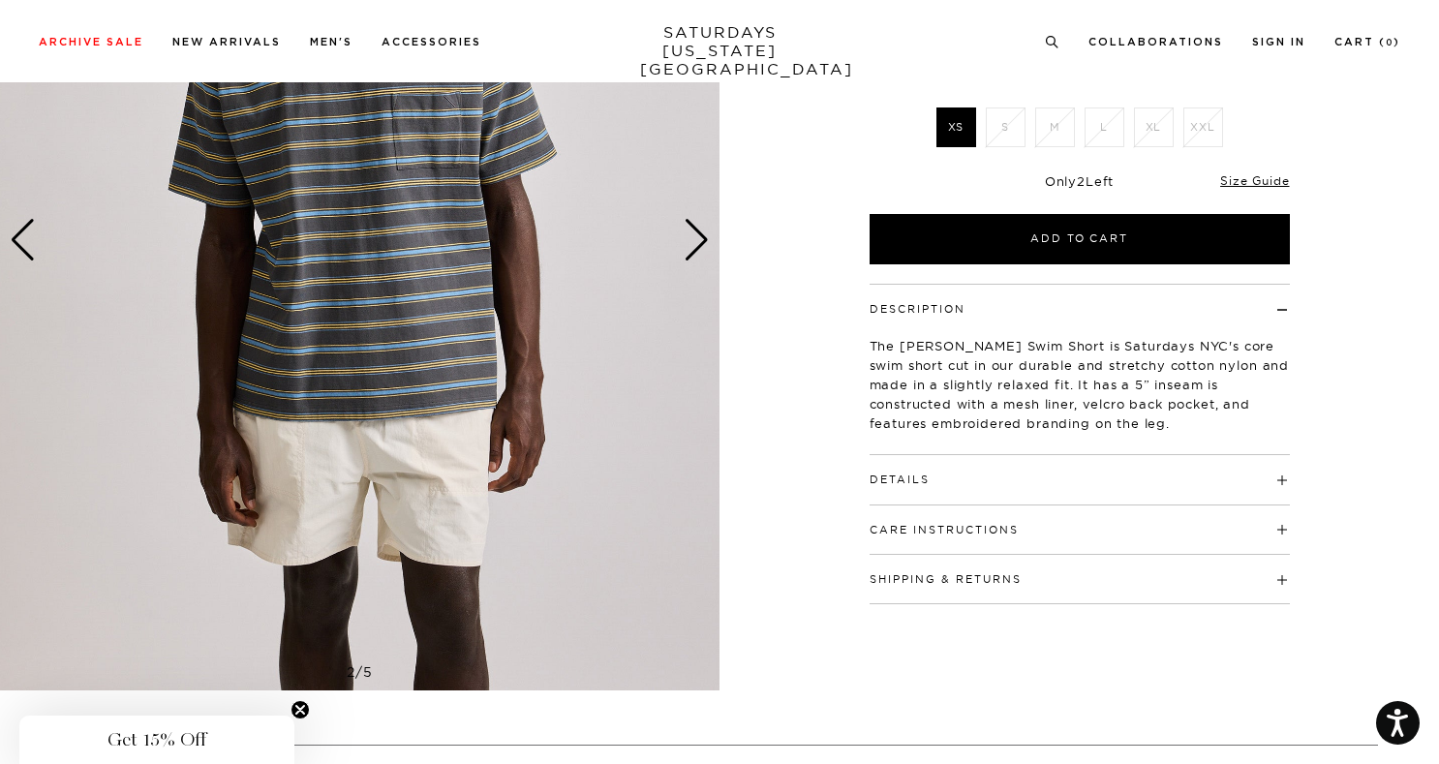
click at [686, 263] on img at bounding box center [360, 241] width 720 height 900
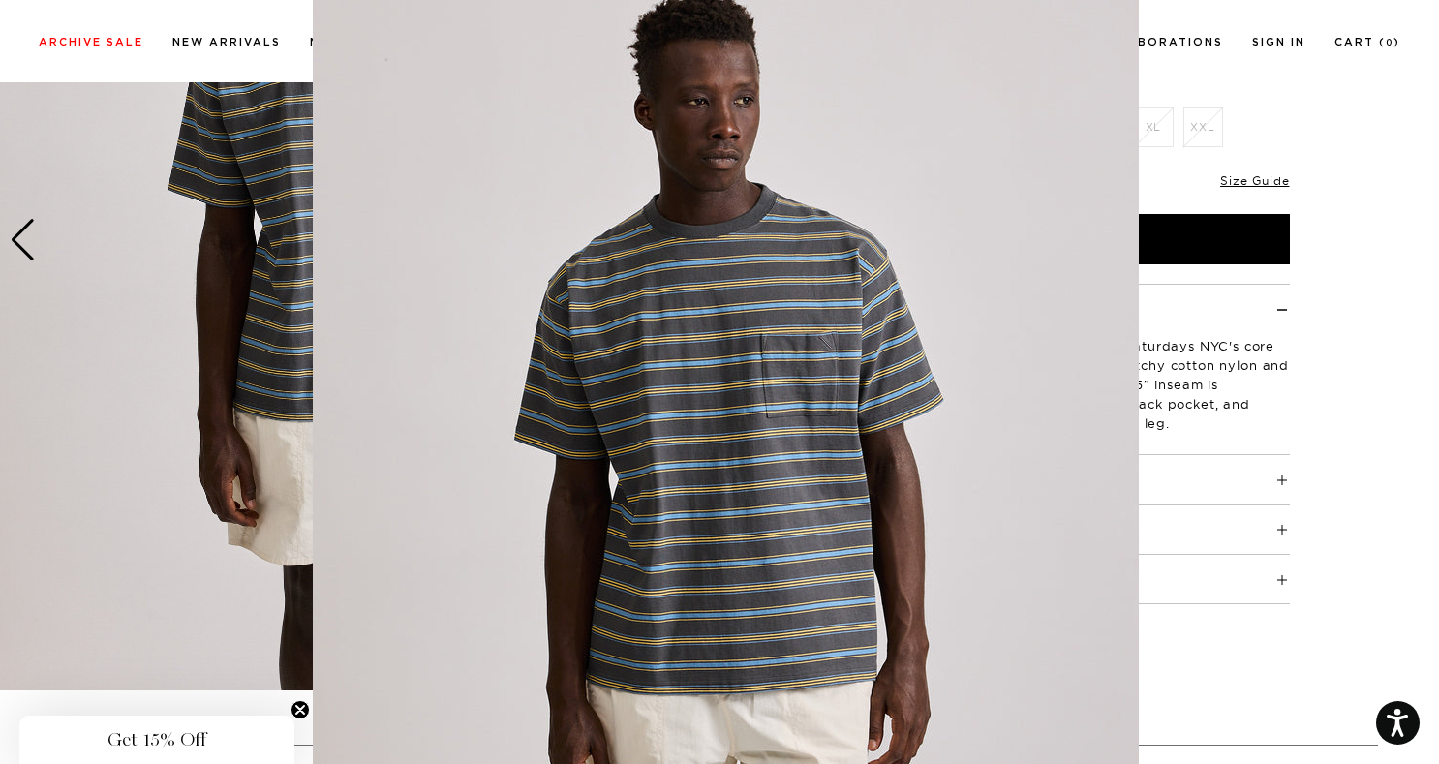
scroll to position [21, 0]
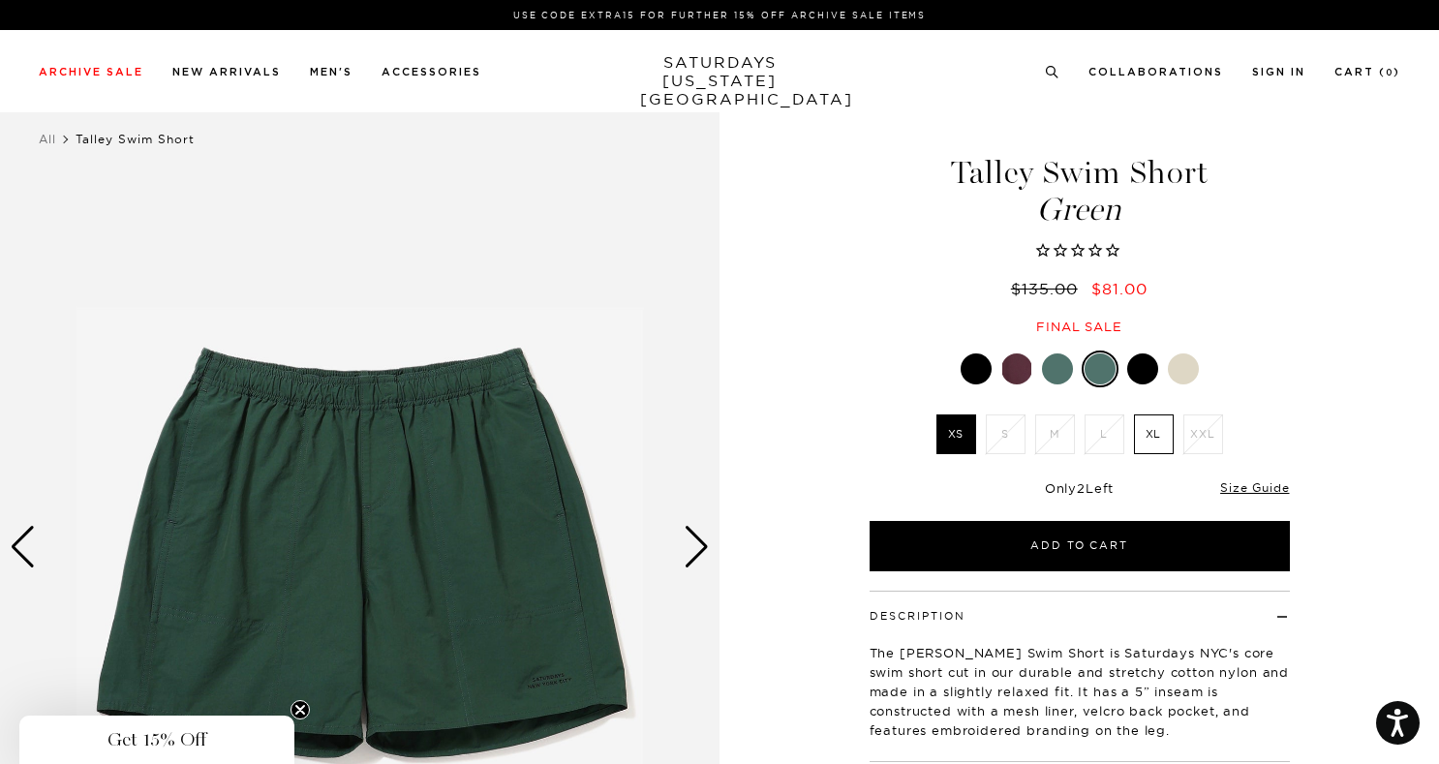
click at [1193, 364] on div at bounding box center [1183, 369] width 31 height 31
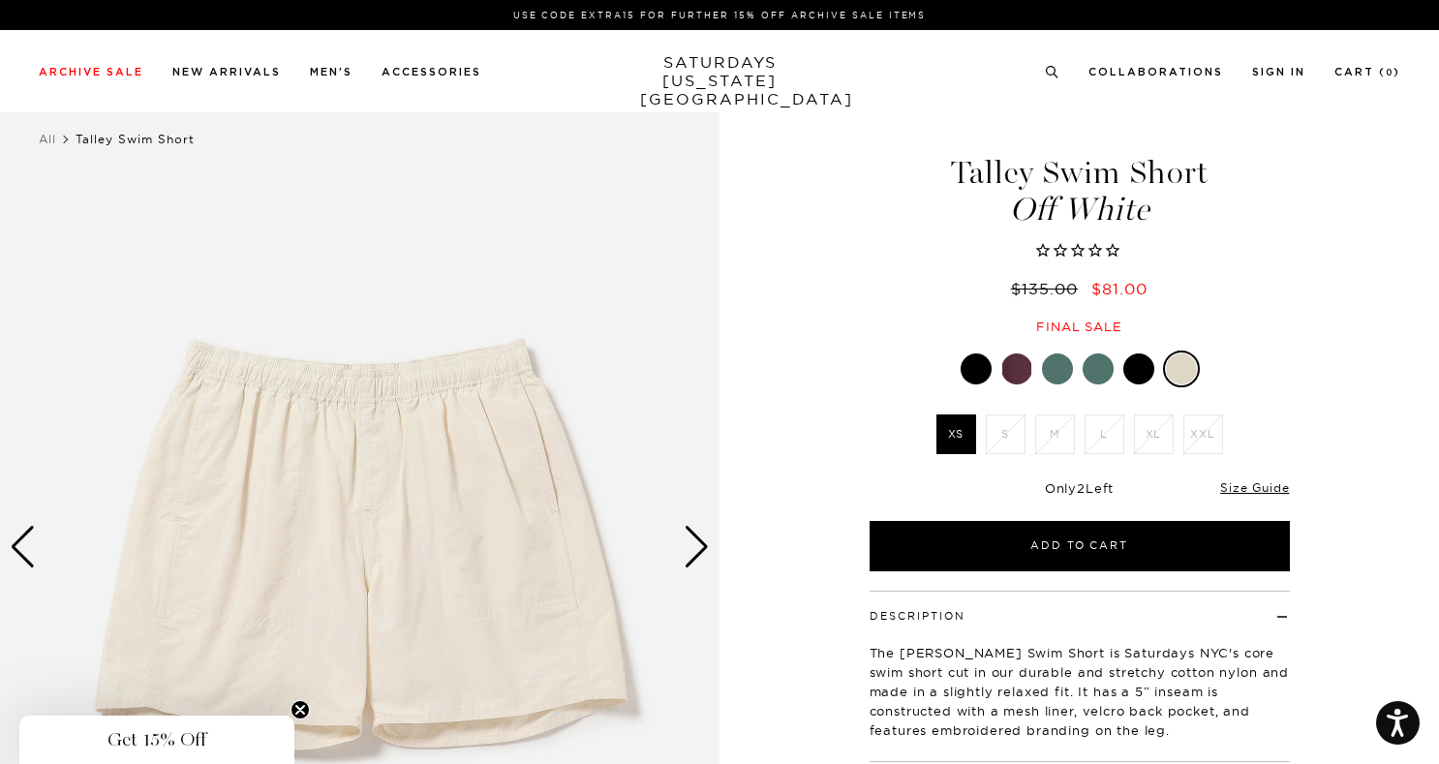
click at [586, 498] on img at bounding box center [360, 548] width 720 height 900
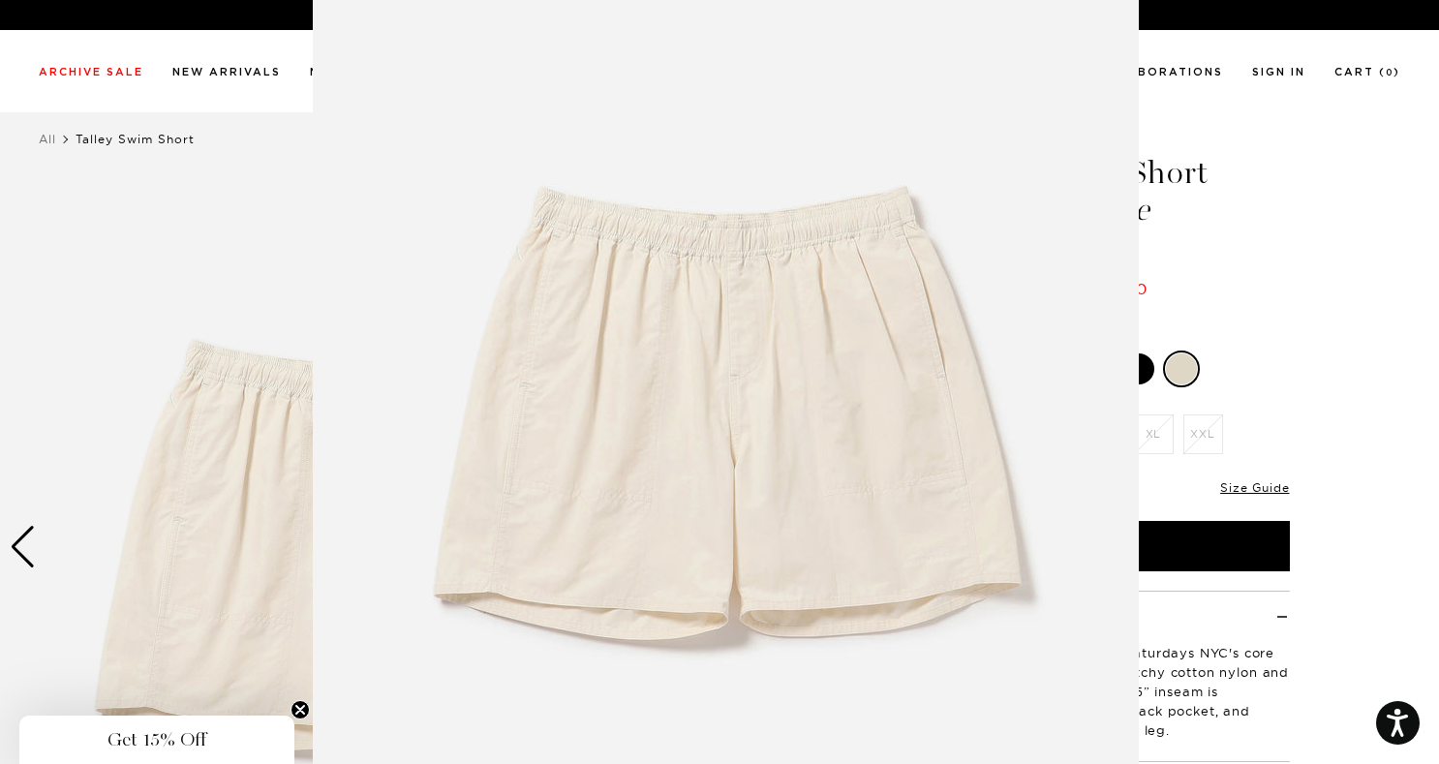
scroll to position [80, 0]
click at [1260, 291] on figure at bounding box center [719, 382] width 1439 height 764
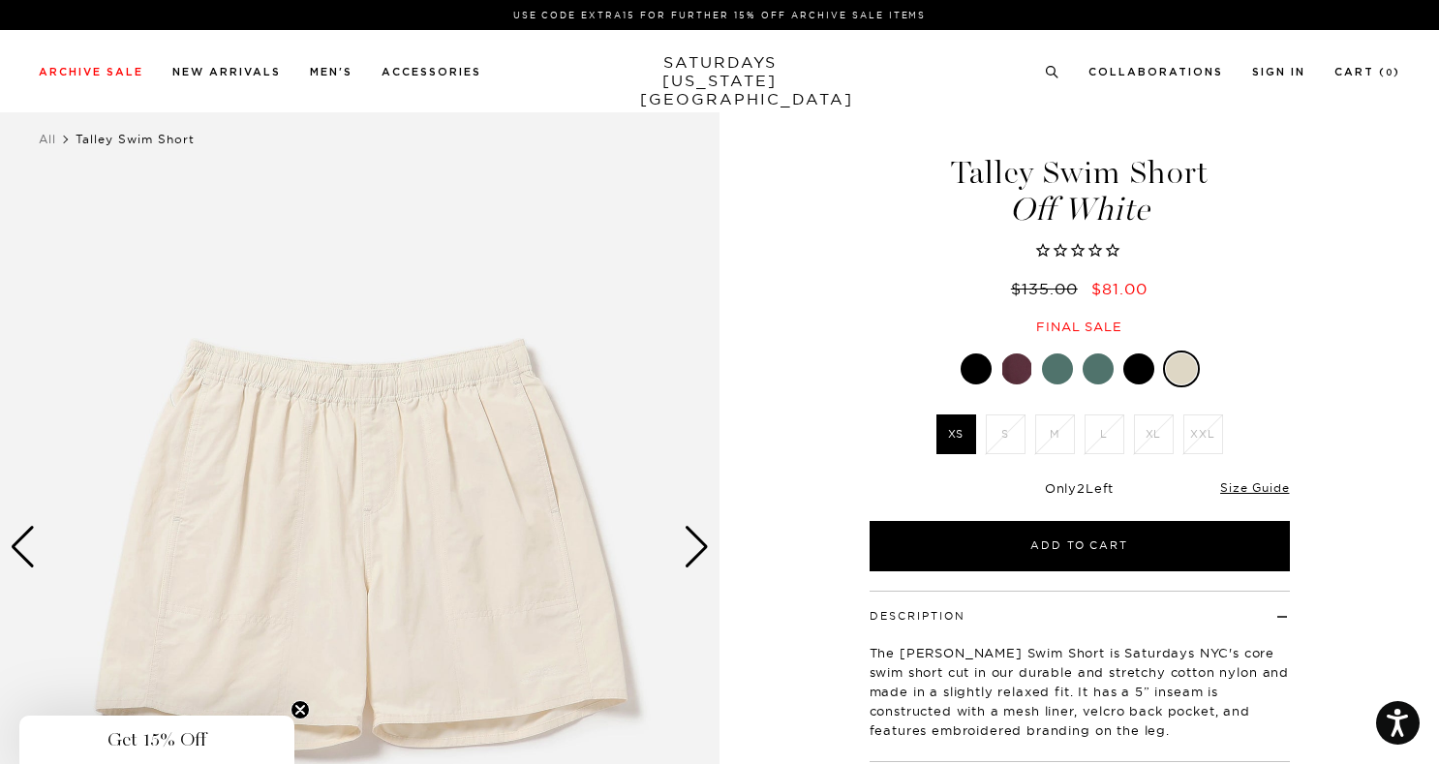
click at [699, 539] on div "Next slide" at bounding box center [697, 547] width 26 height 43
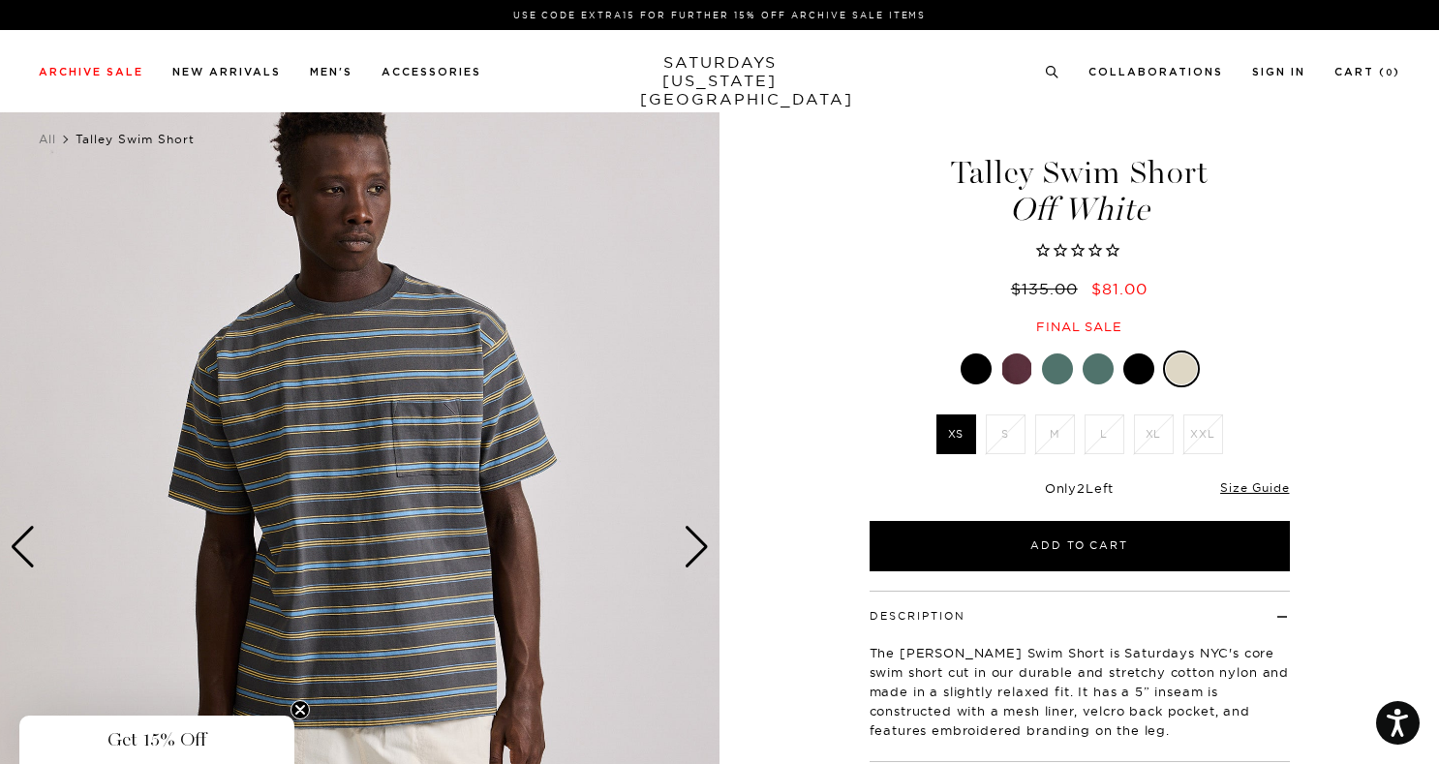
click at [699, 539] on div "Next slide" at bounding box center [697, 547] width 26 height 43
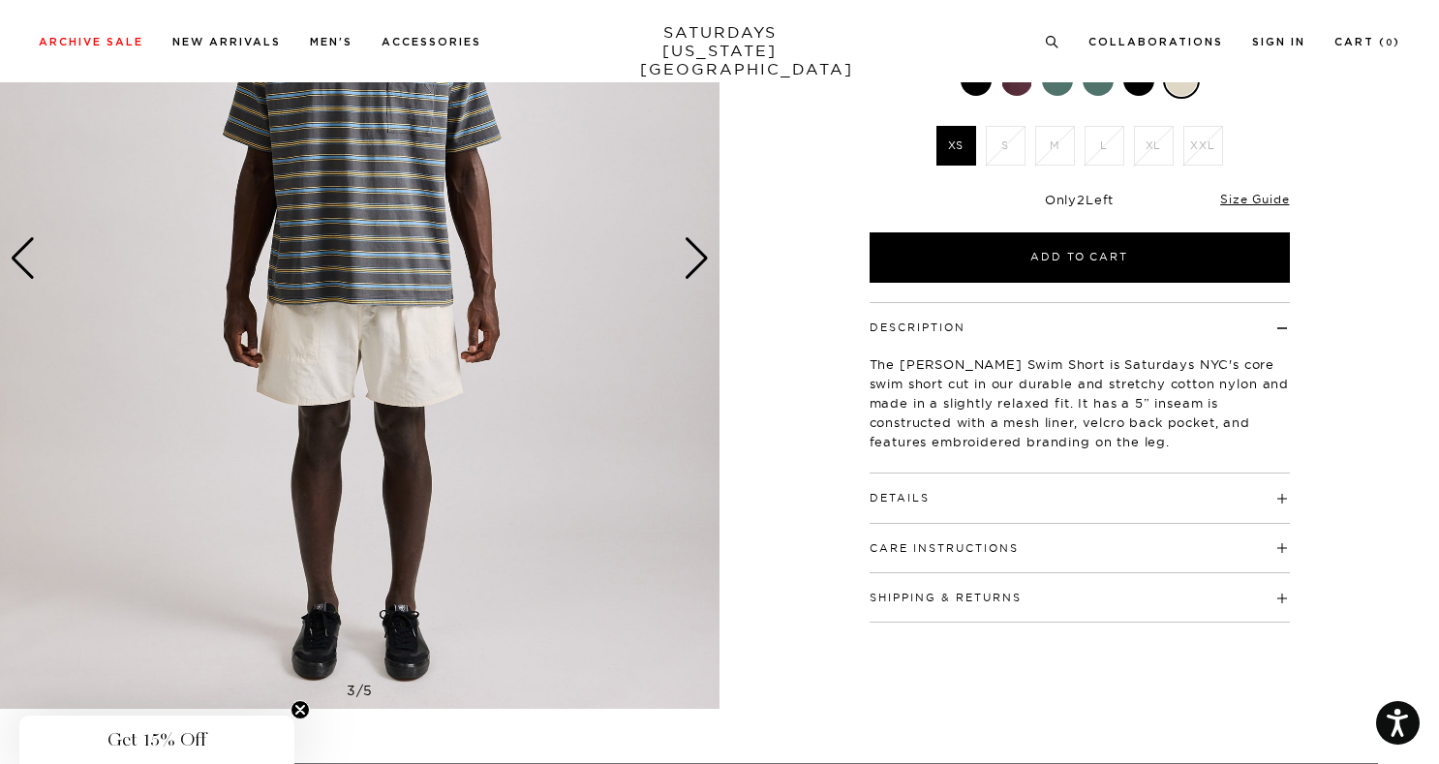
scroll to position [347, 0]
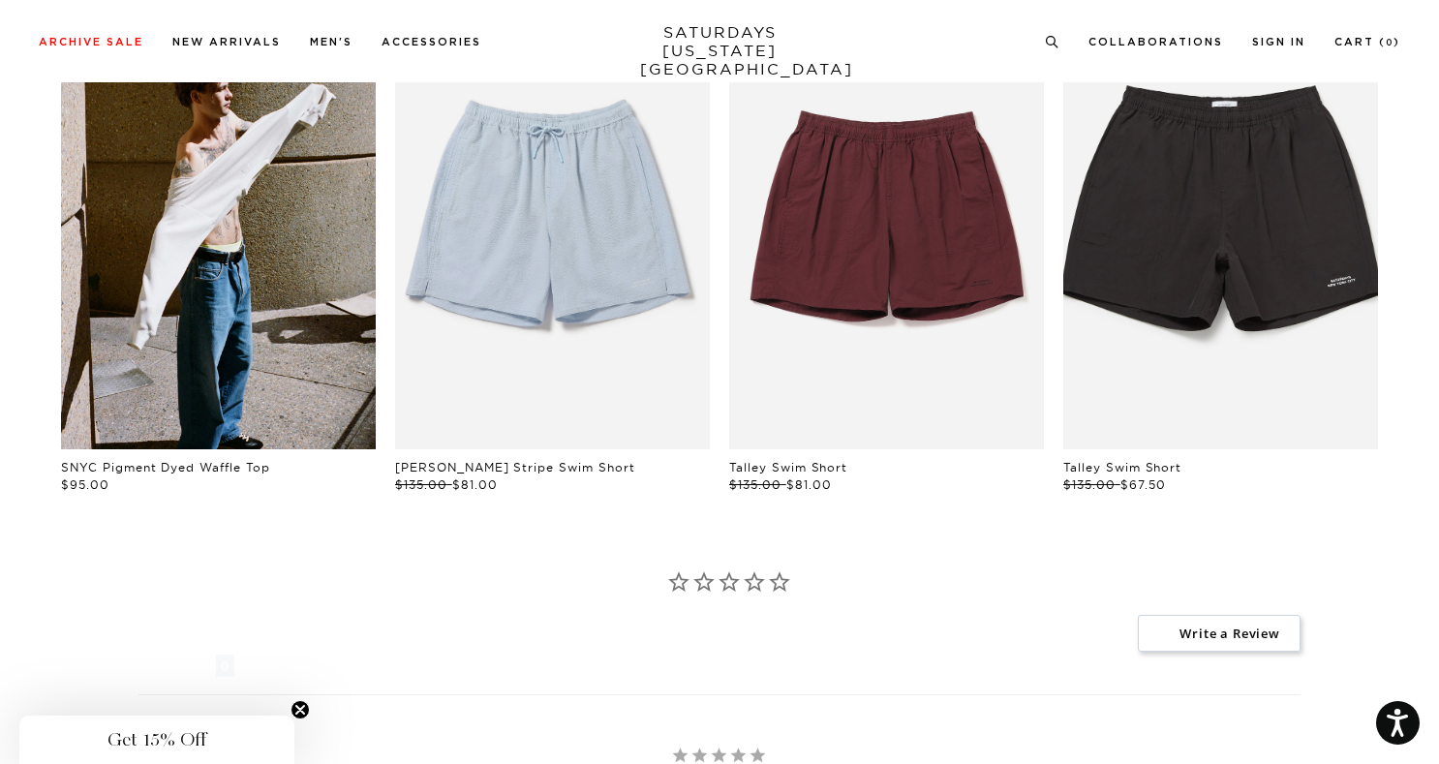
scroll to position [1070, 1]
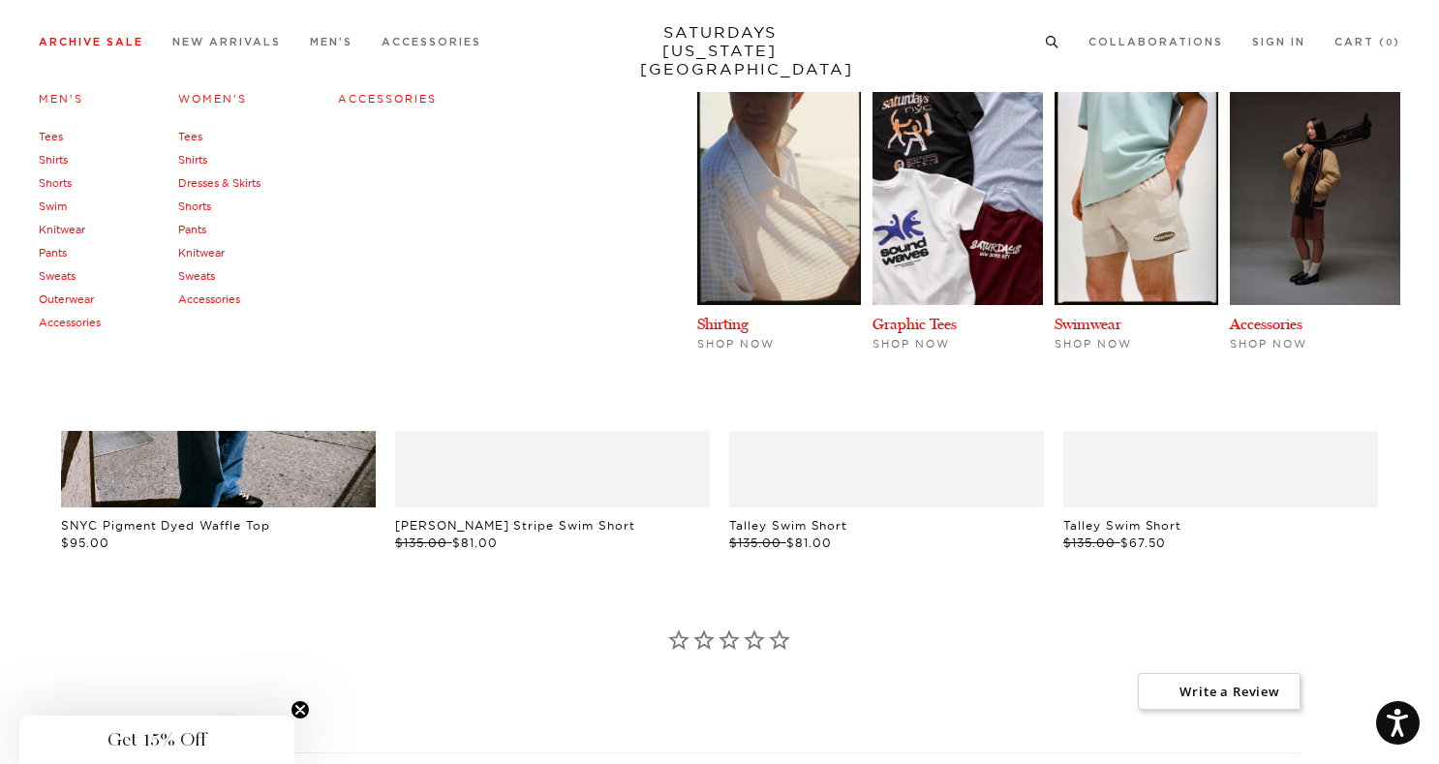
click at [123, 47] on link "Archive Sale" at bounding box center [91, 42] width 105 height 11
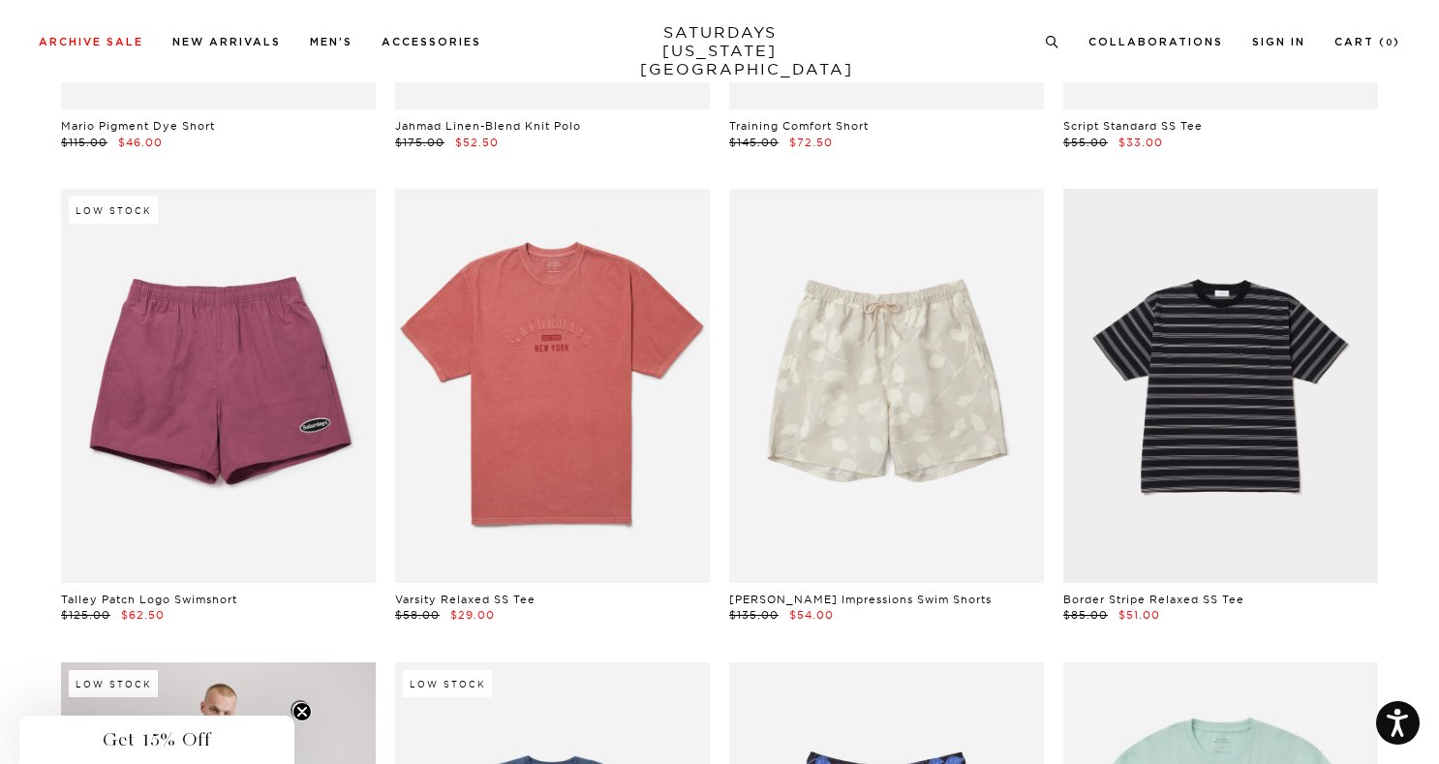
scroll to position [4347, 10]
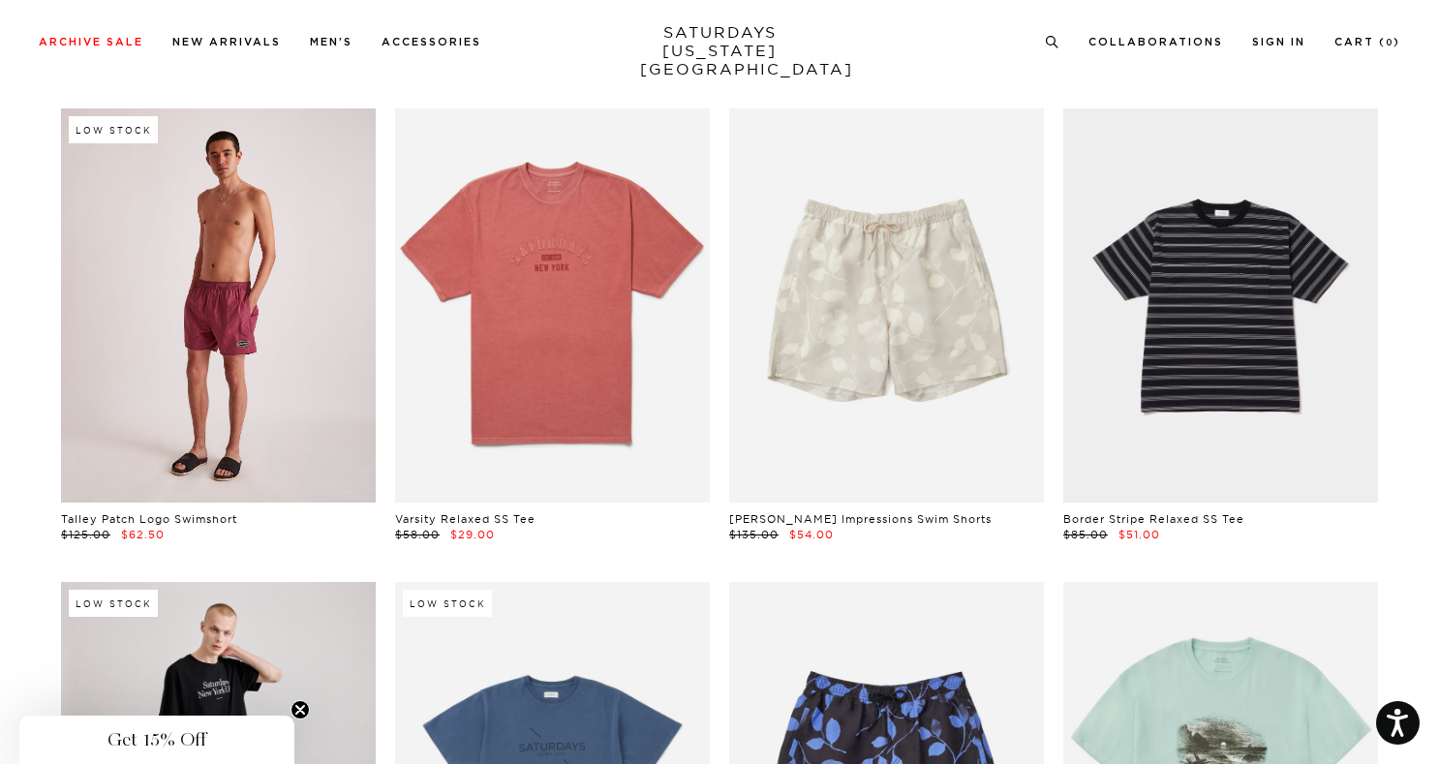
click at [248, 316] on link at bounding box center [218, 304] width 315 height 393
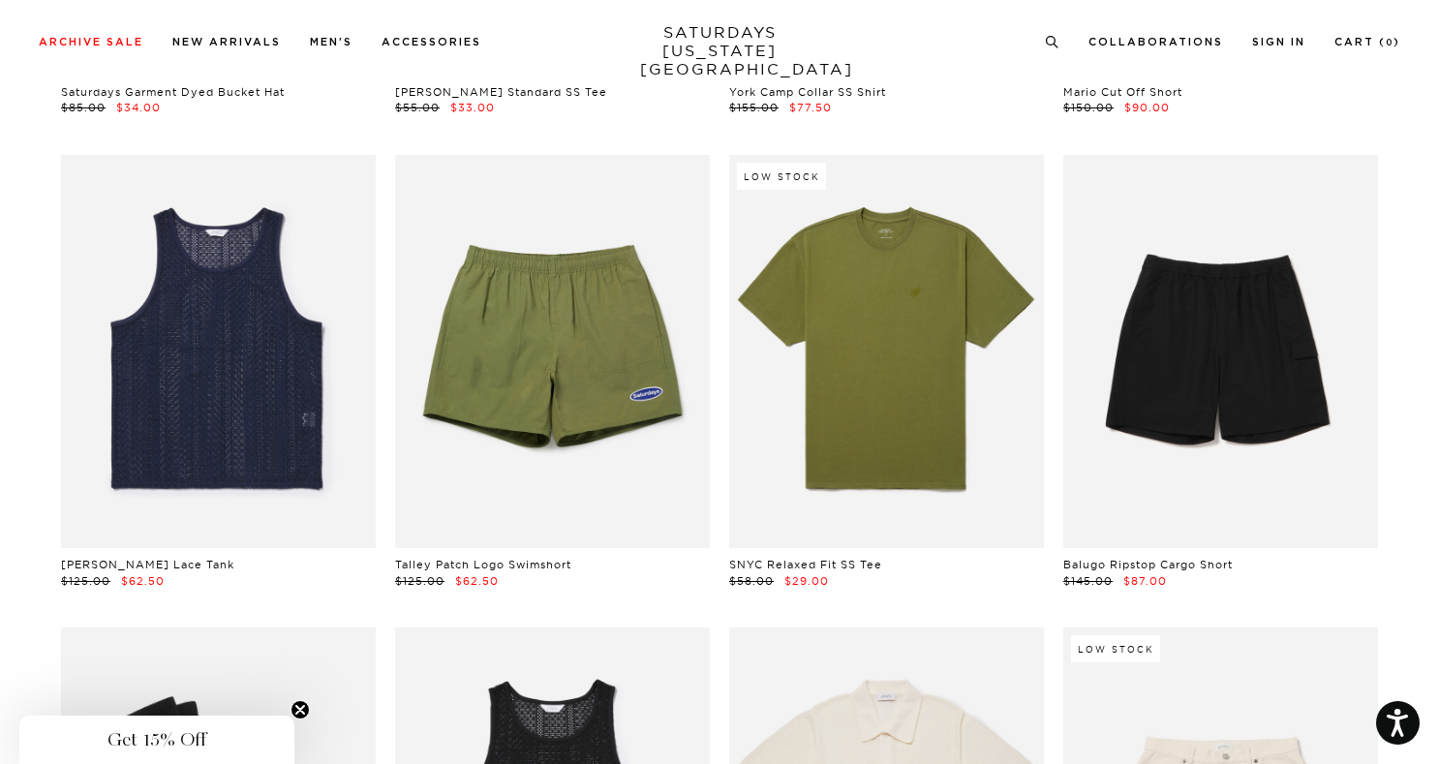
scroll to position [9135, 12]
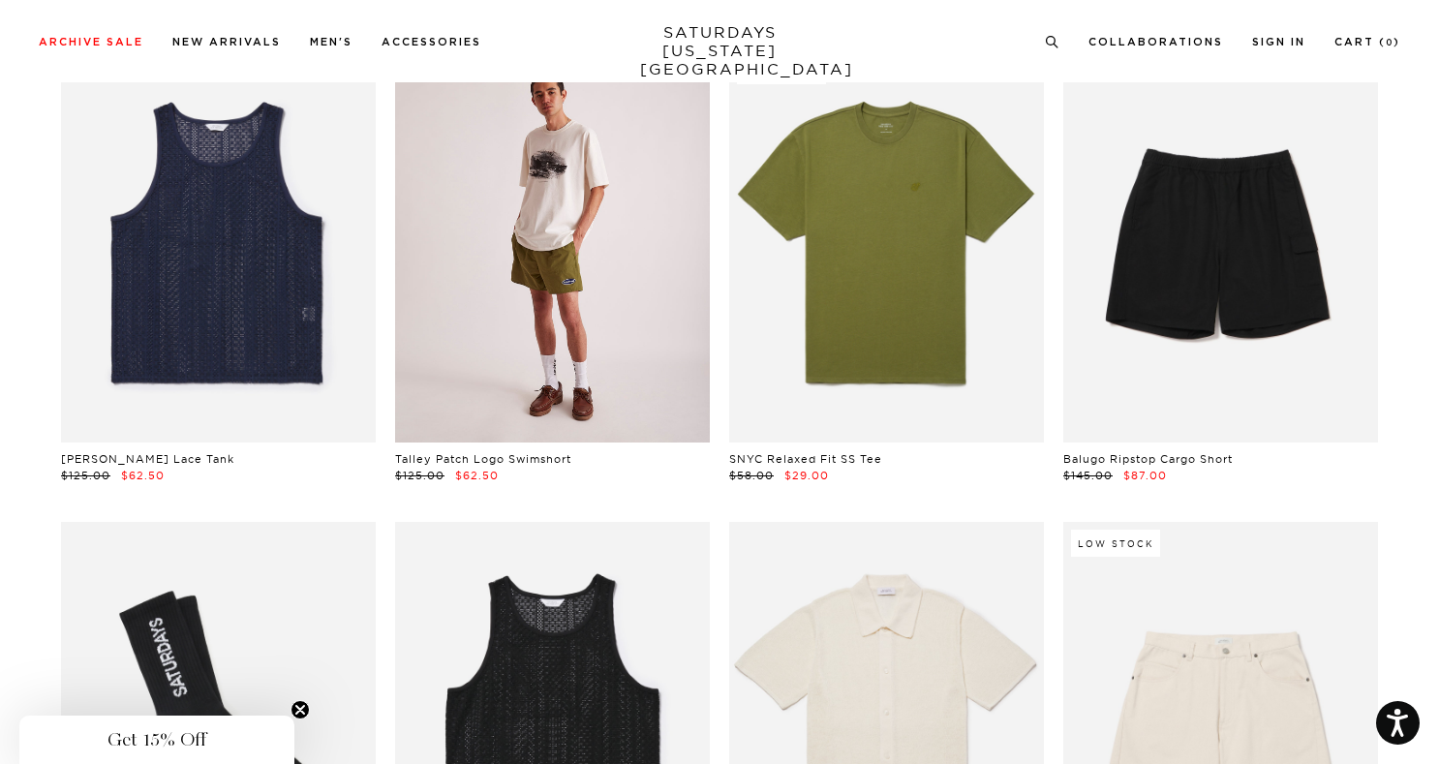
click at [655, 253] on link at bounding box center [552, 245] width 315 height 393
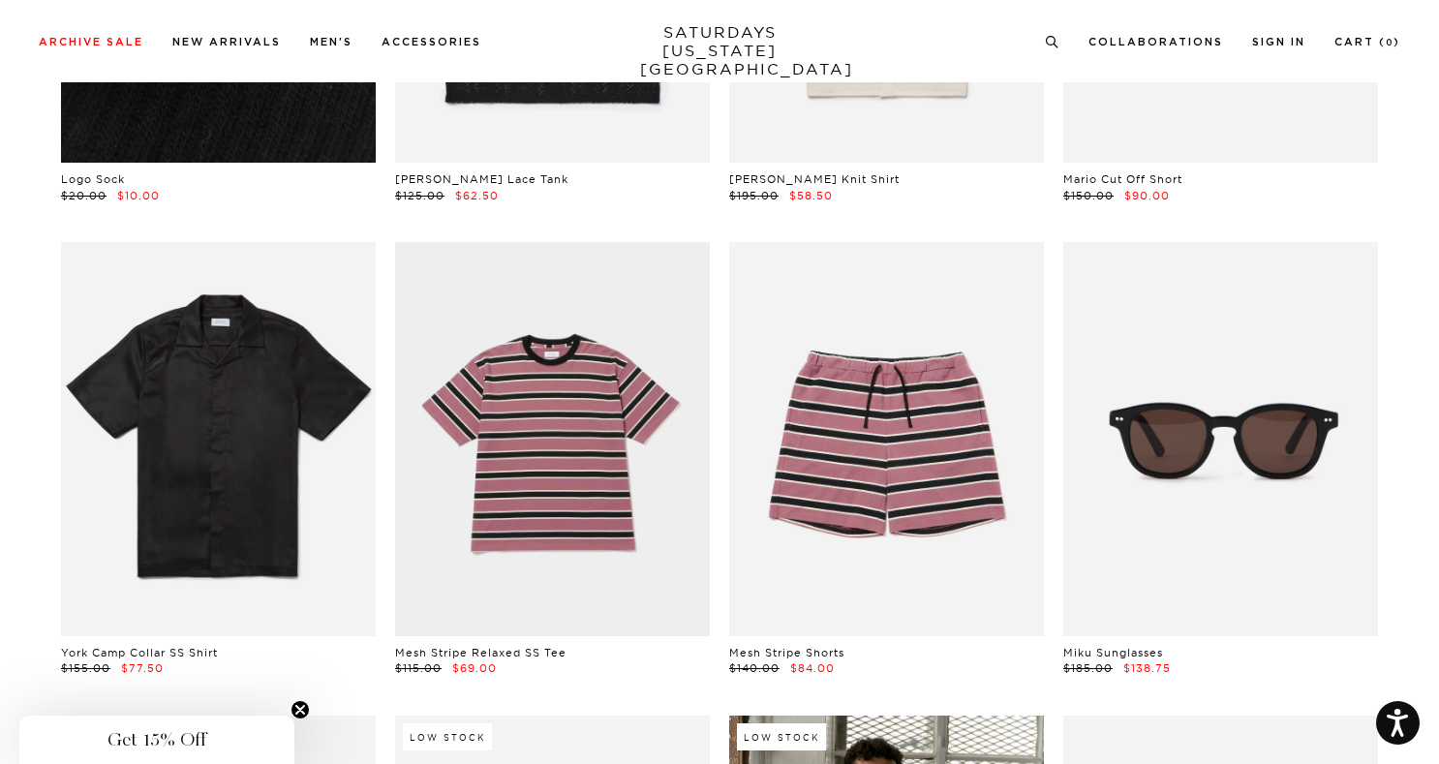
scroll to position [10028, 12]
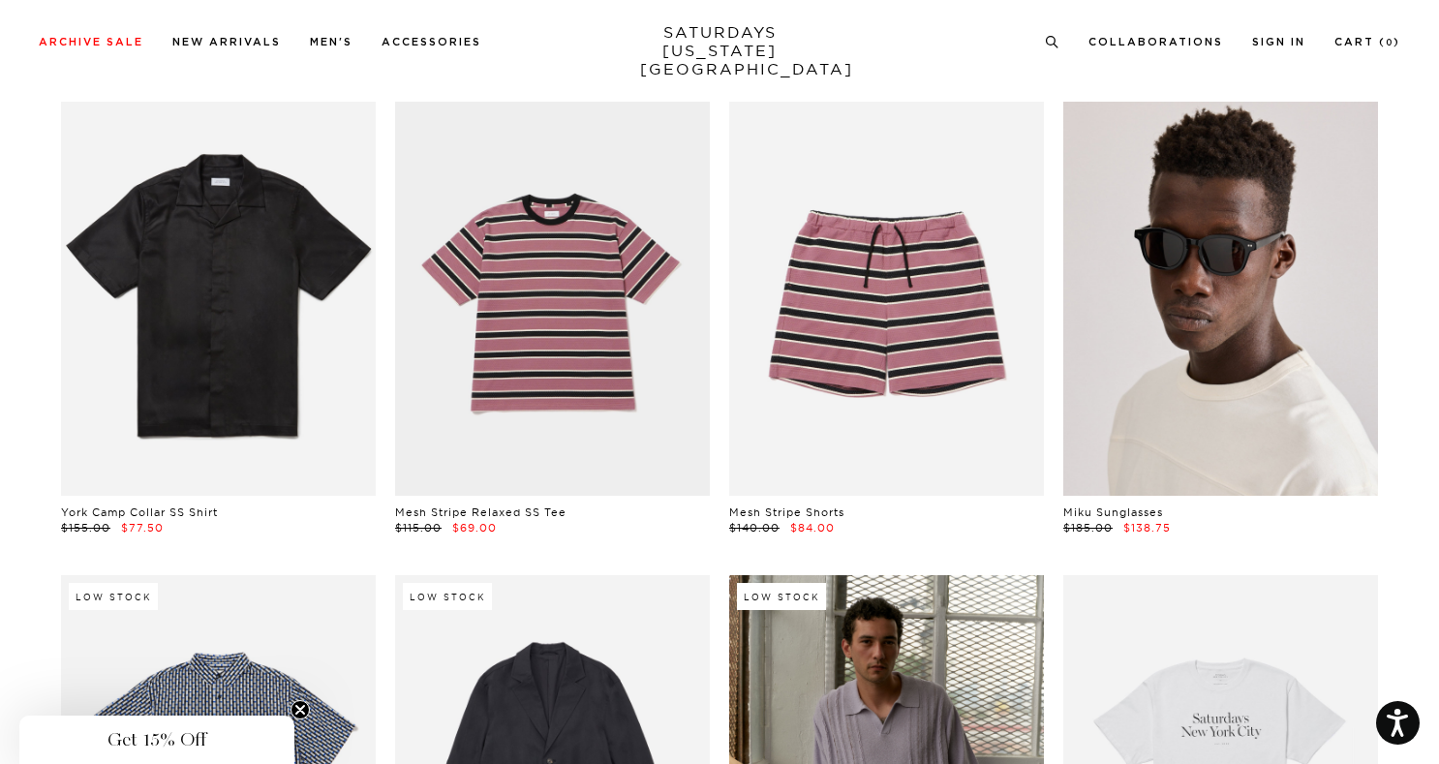
click at [1288, 294] on link at bounding box center [1220, 298] width 315 height 393
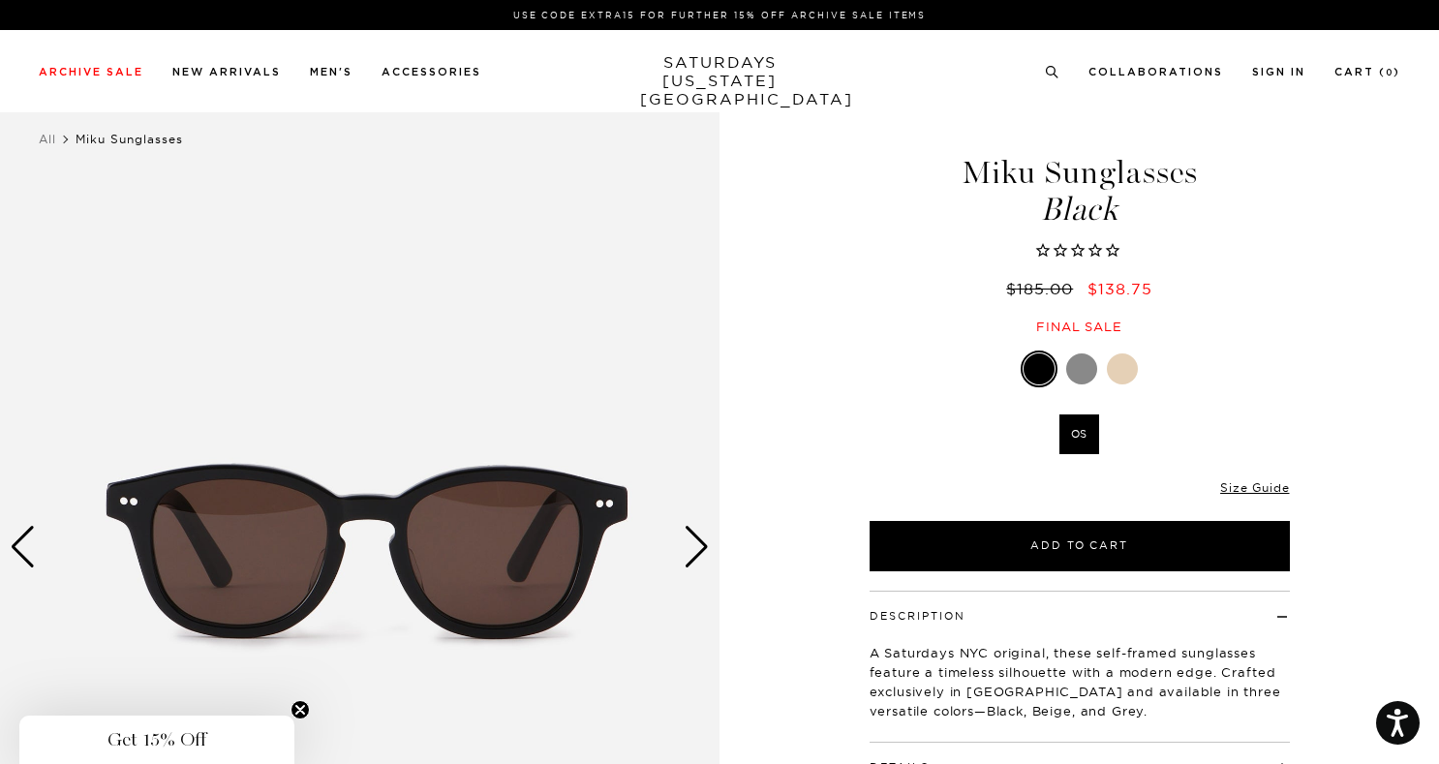
click at [677, 542] on img at bounding box center [360, 548] width 720 height 900
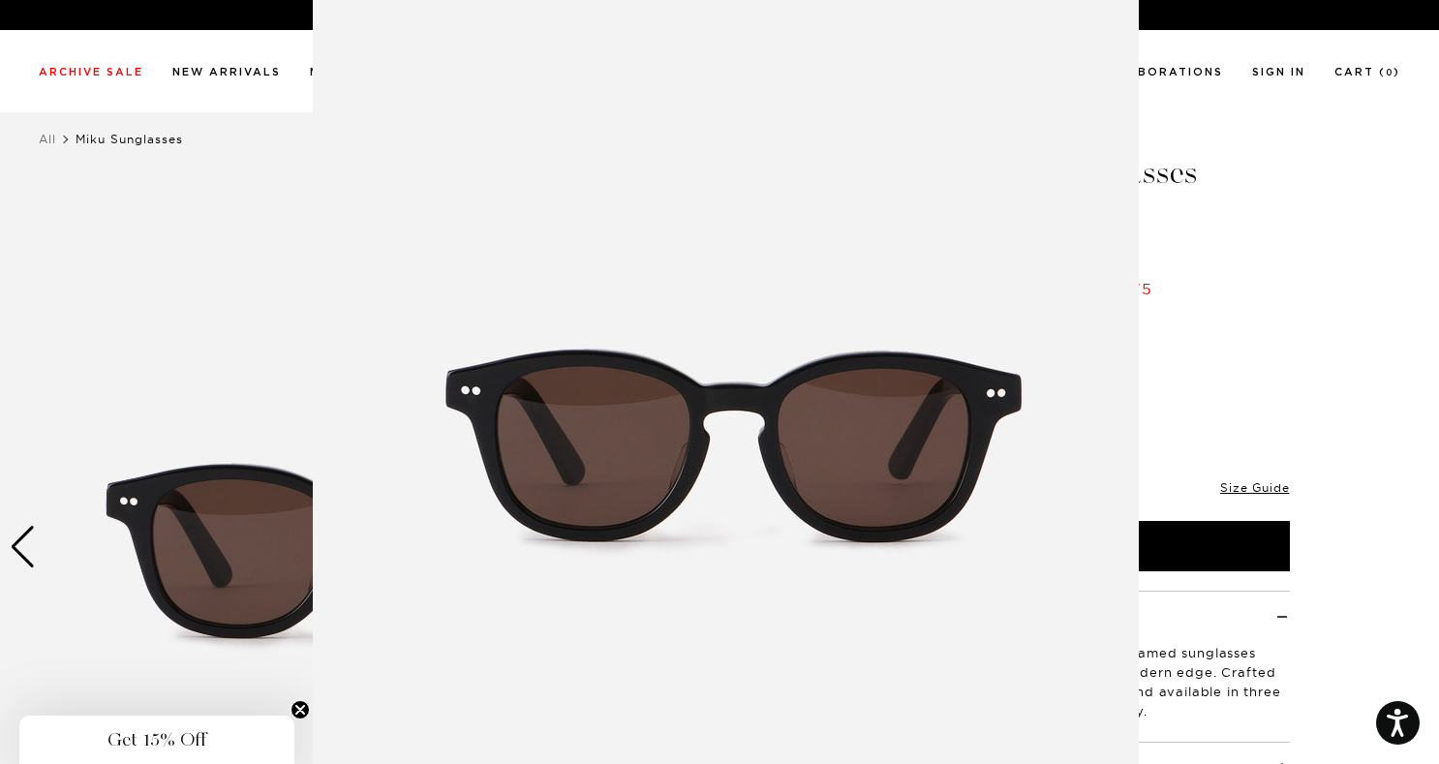
scroll to position [46, 0]
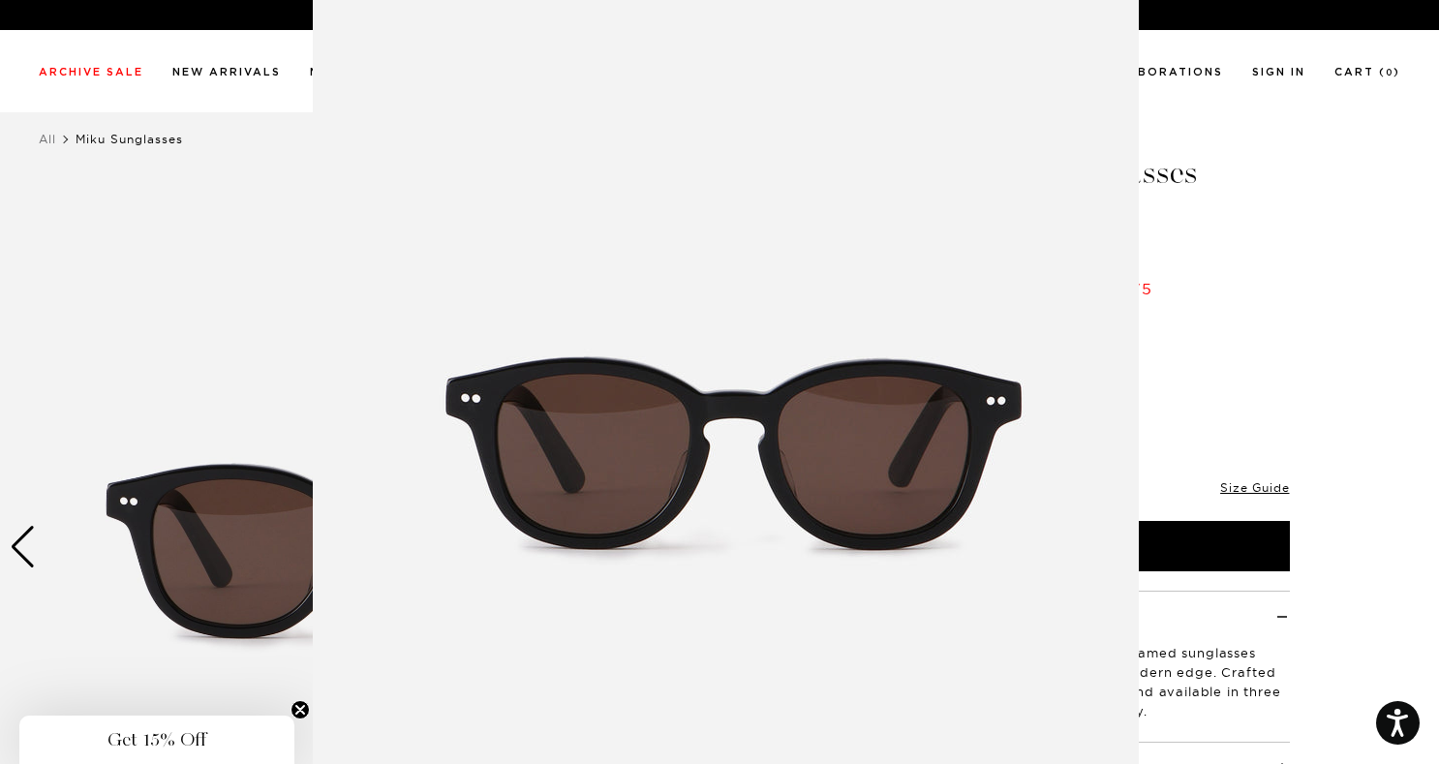
click at [1205, 157] on figure at bounding box center [719, 382] width 1439 height 764
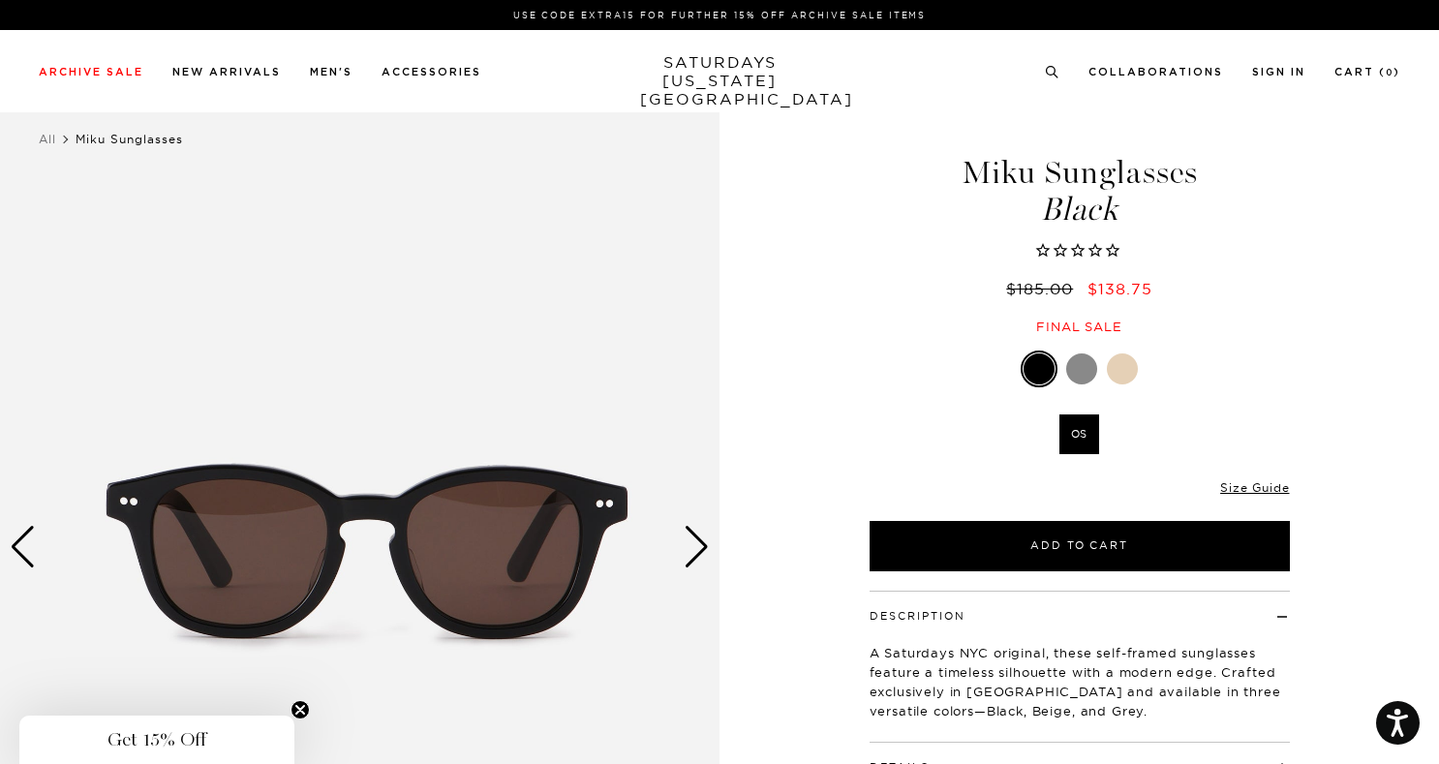
scroll to position [0, 0]
click at [700, 537] on div "Next slide" at bounding box center [697, 547] width 26 height 43
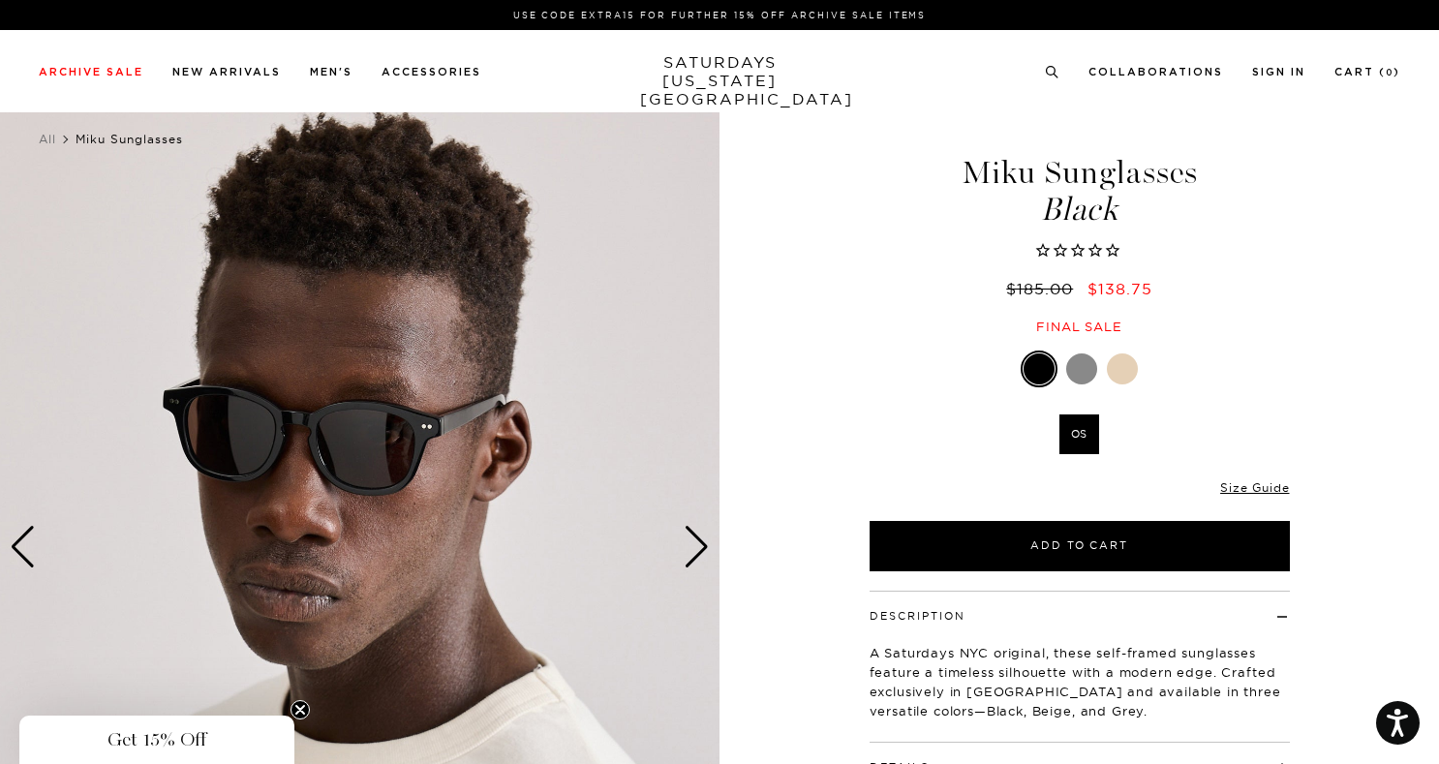
click at [700, 537] on div "Next slide" at bounding box center [697, 547] width 26 height 43
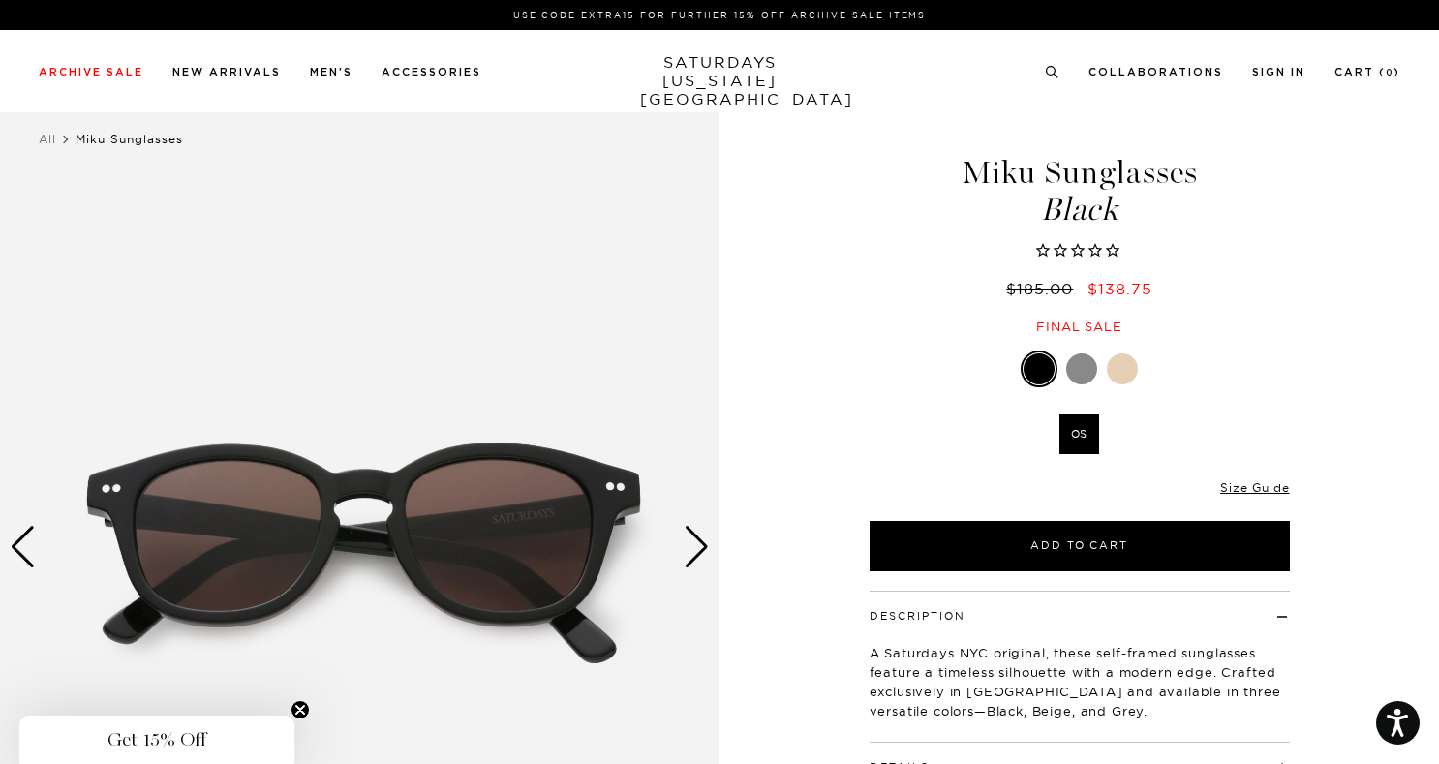
click at [1078, 374] on div at bounding box center [1081, 369] width 31 height 31
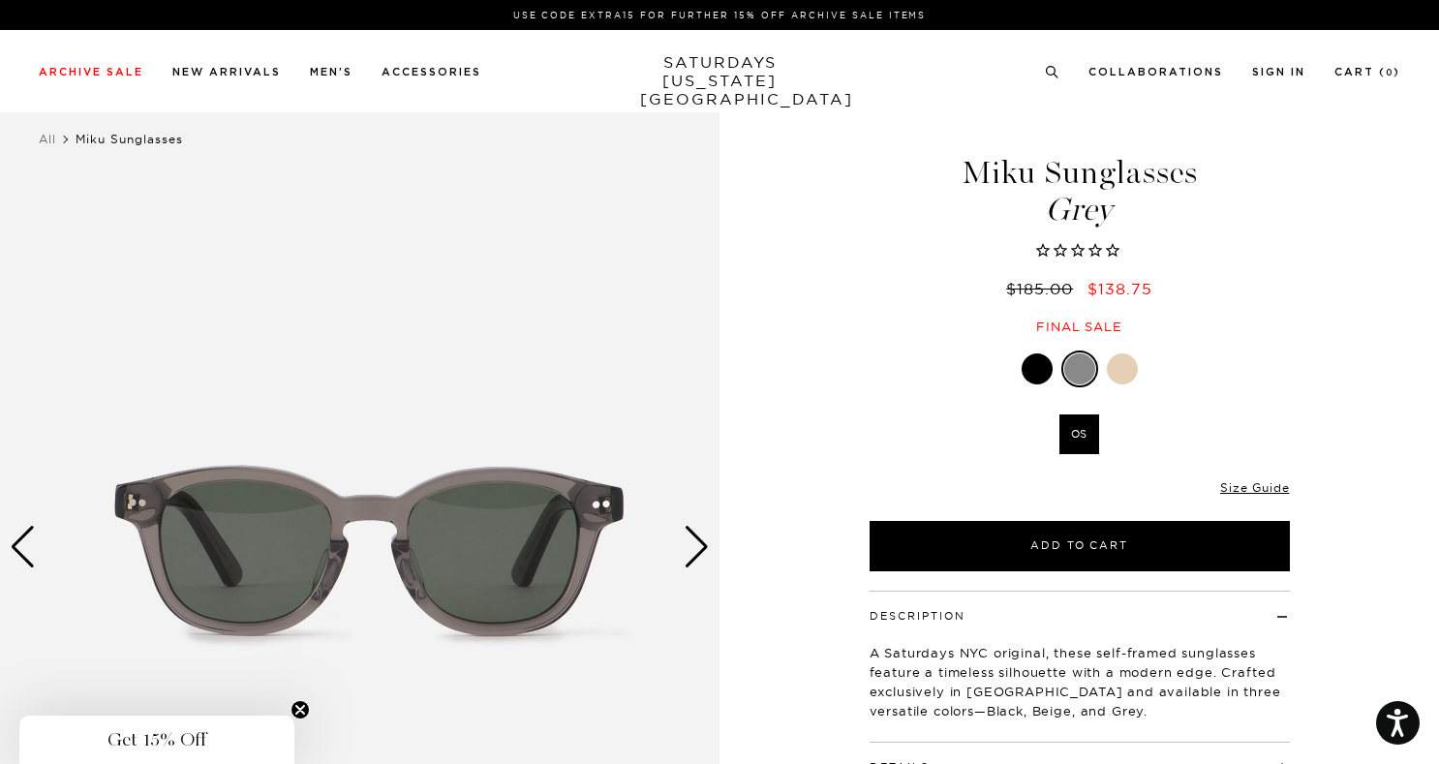
click at [697, 550] on div "Next slide" at bounding box center [697, 547] width 26 height 43
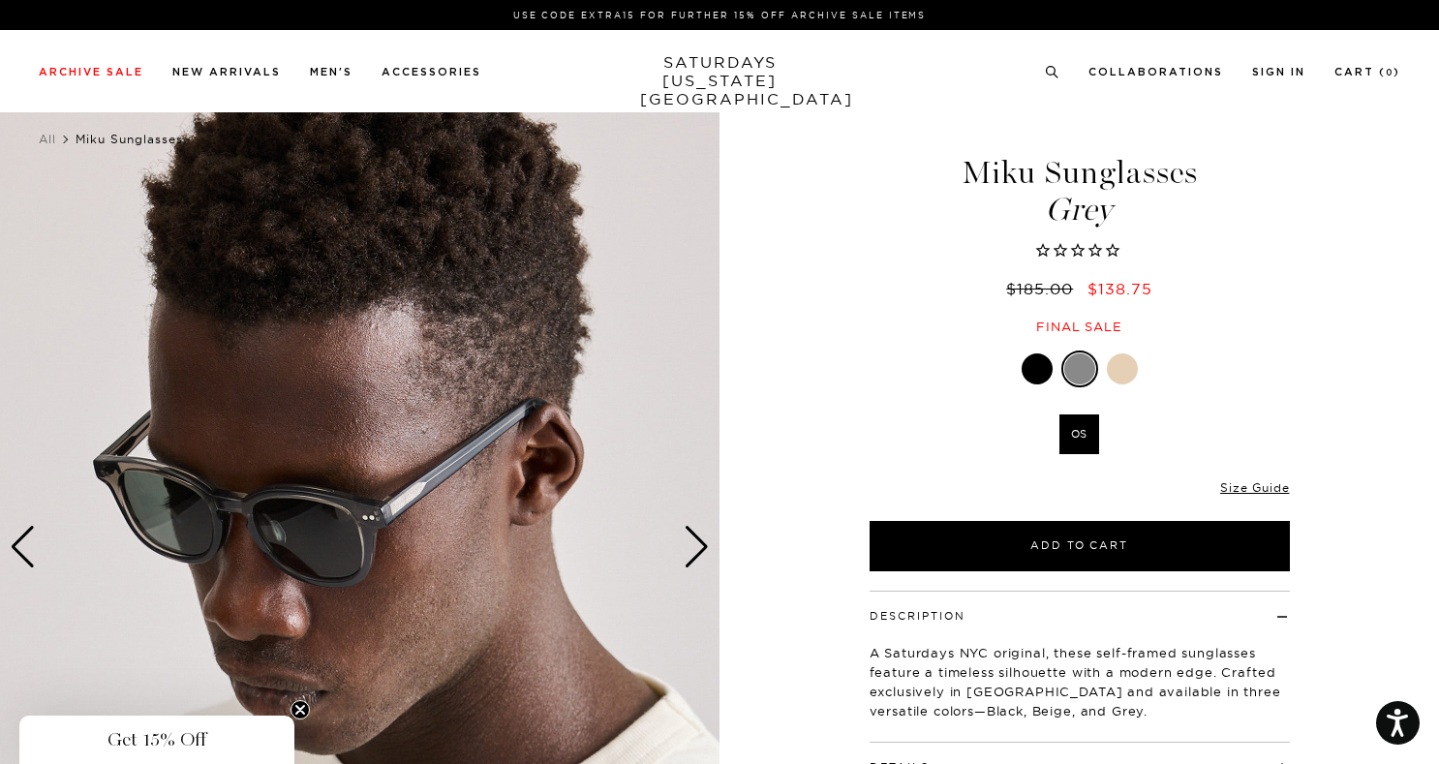
click at [697, 550] on div "Next slide" at bounding box center [697, 547] width 26 height 43
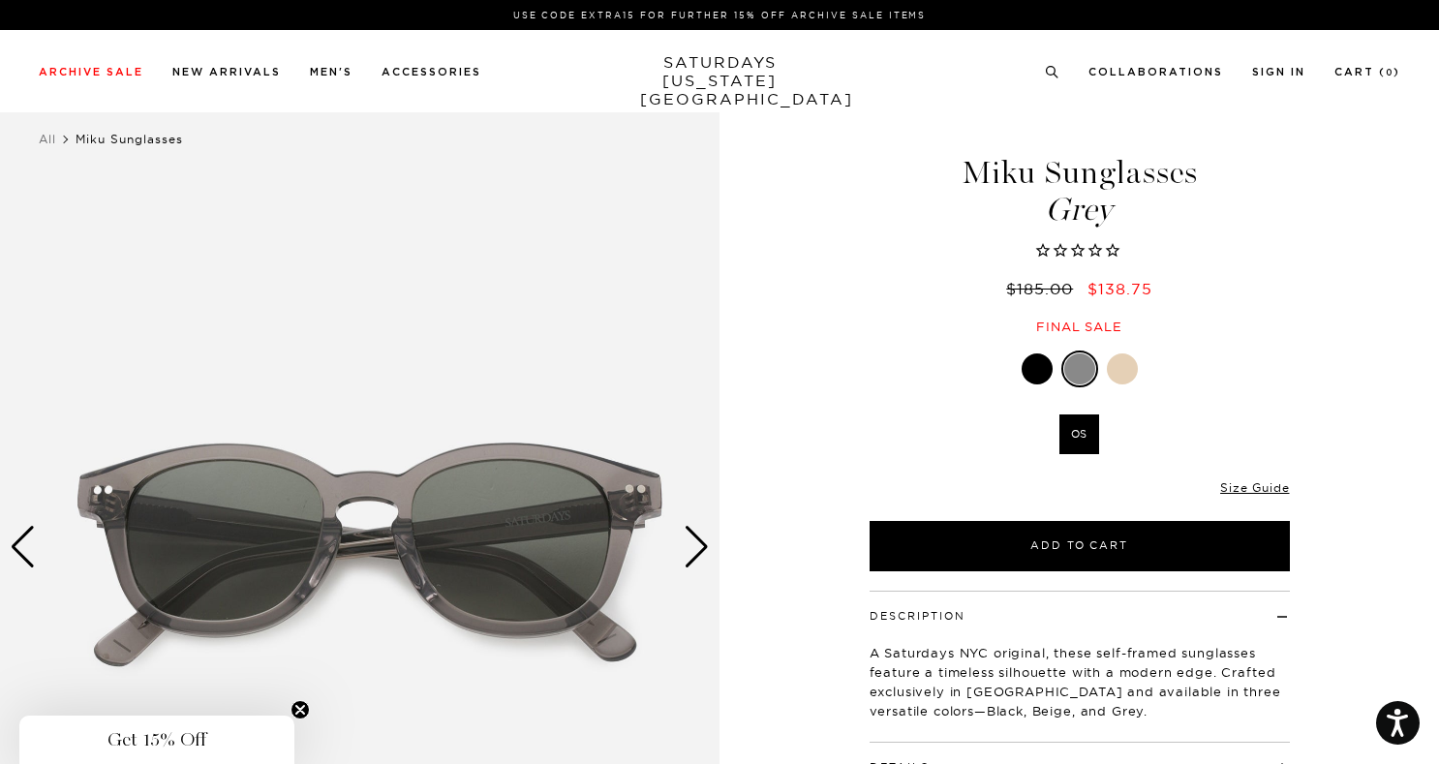
click at [697, 550] on div "Next slide" at bounding box center [697, 547] width 26 height 43
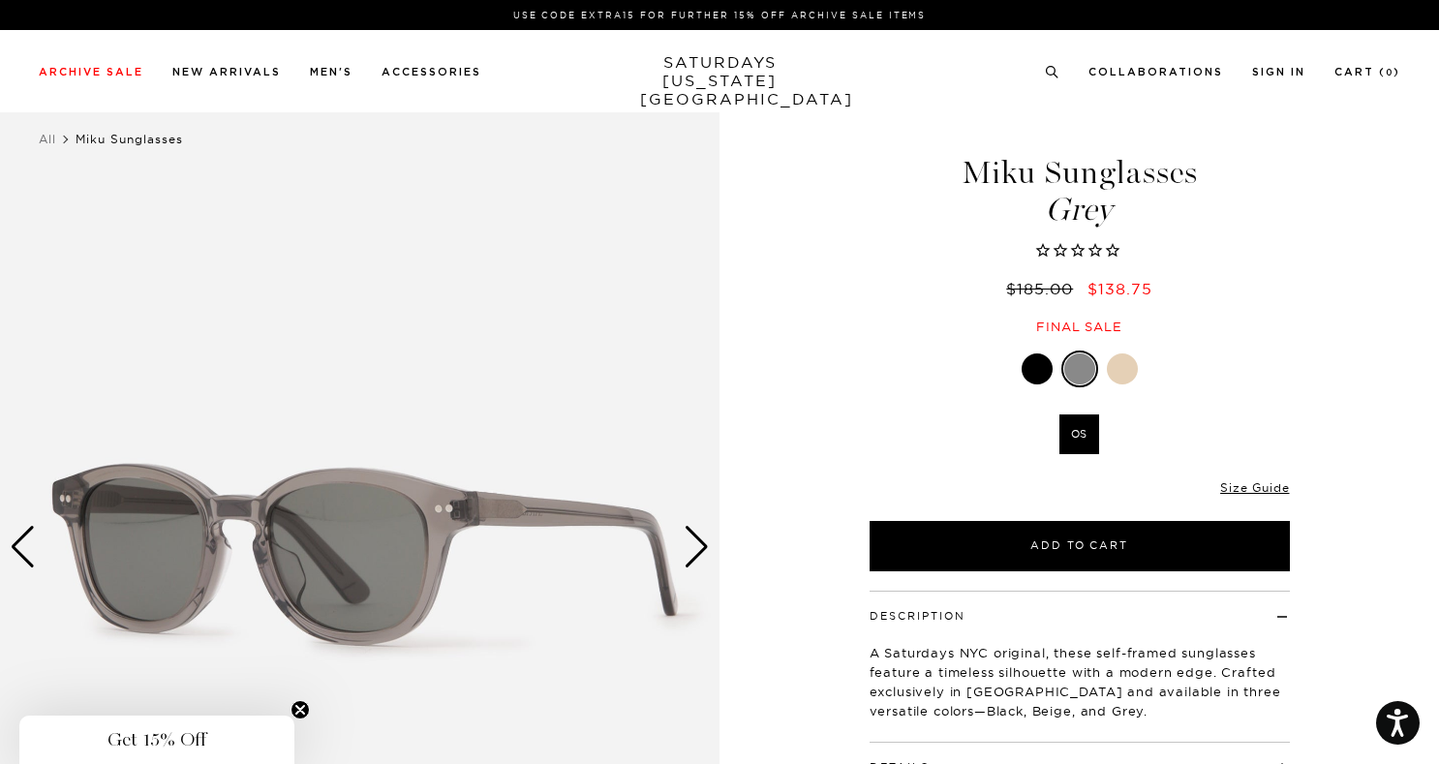
click at [1121, 368] on div at bounding box center [1122, 369] width 31 height 31
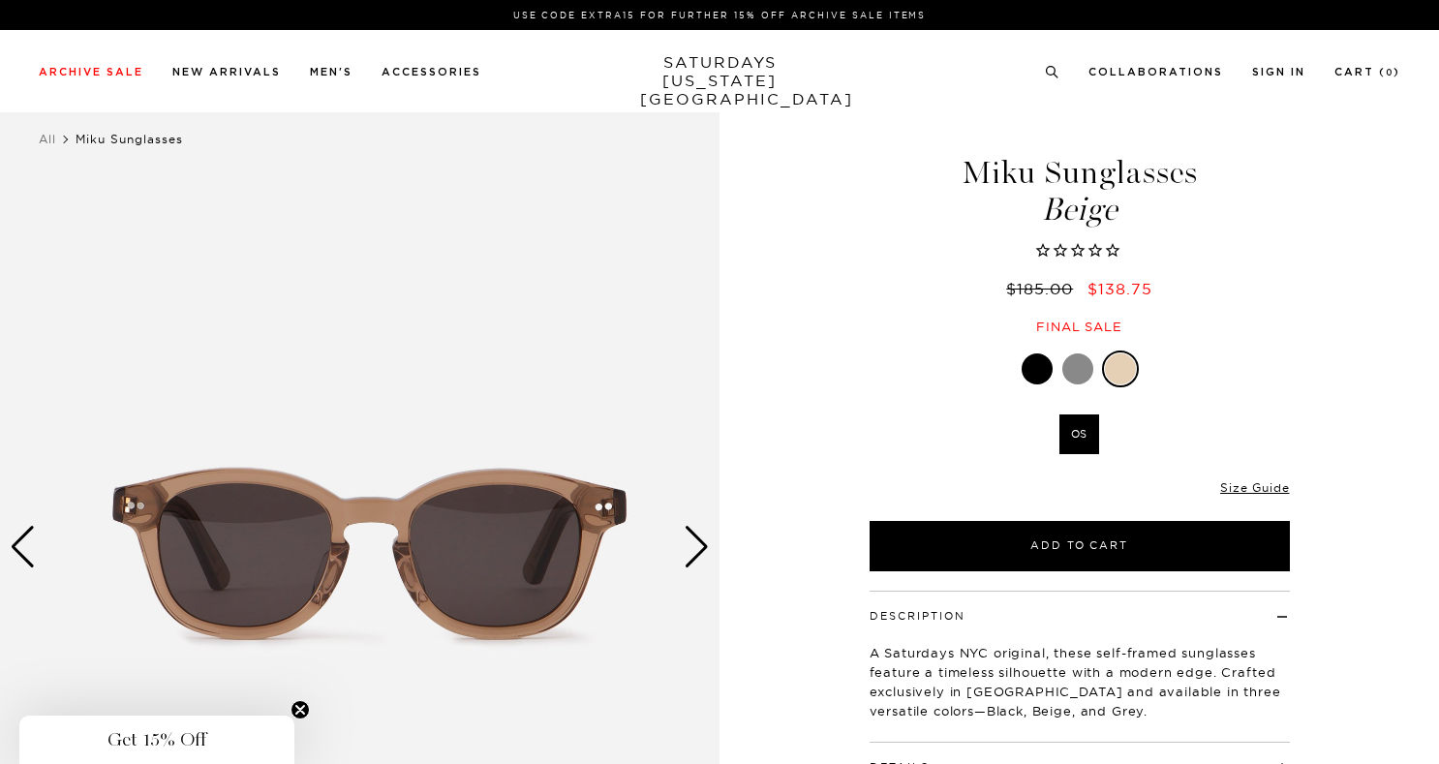
click at [703, 542] on div "Next slide" at bounding box center [697, 547] width 26 height 43
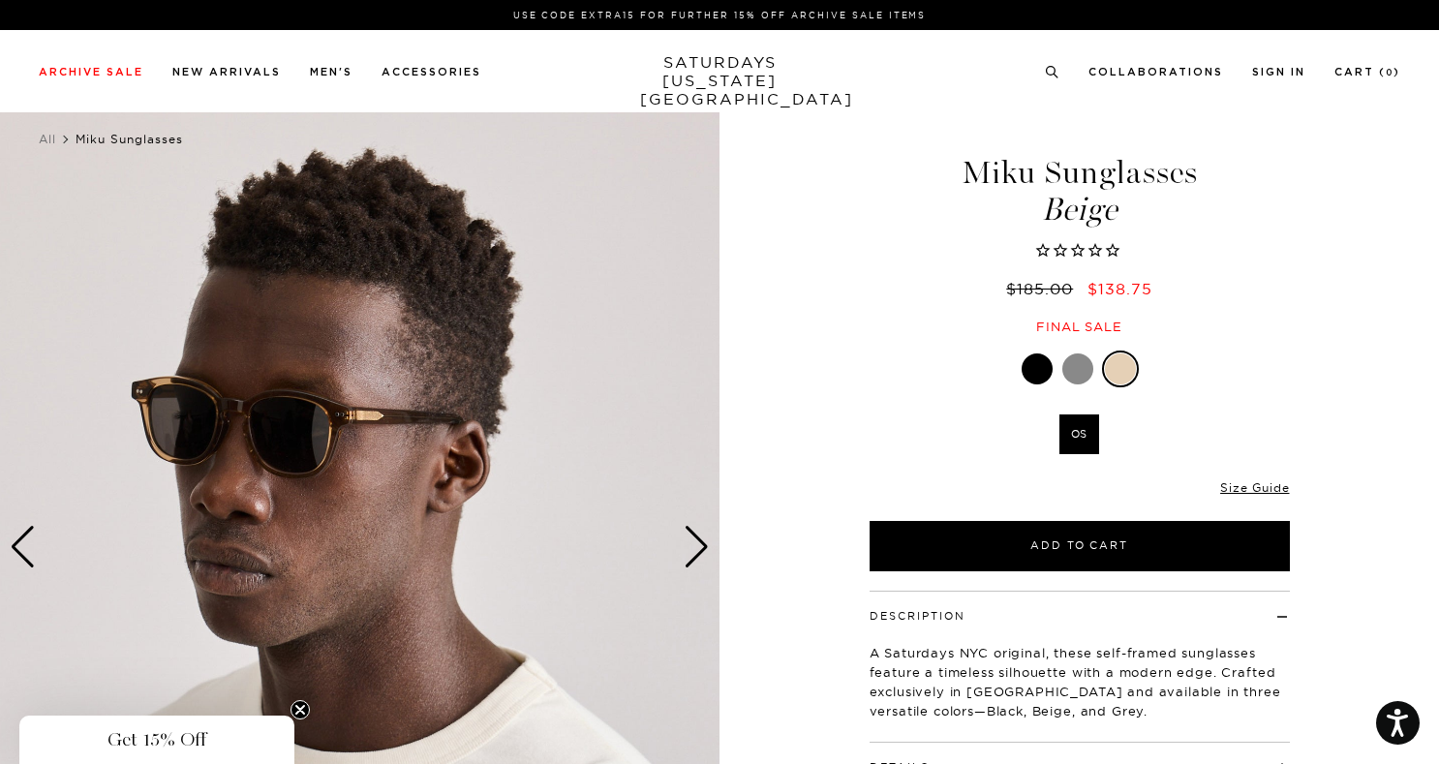
click at [1054, 363] on div at bounding box center [1080, 369] width 420 height 37
click at [1040, 370] on div at bounding box center [1037, 369] width 31 height 31
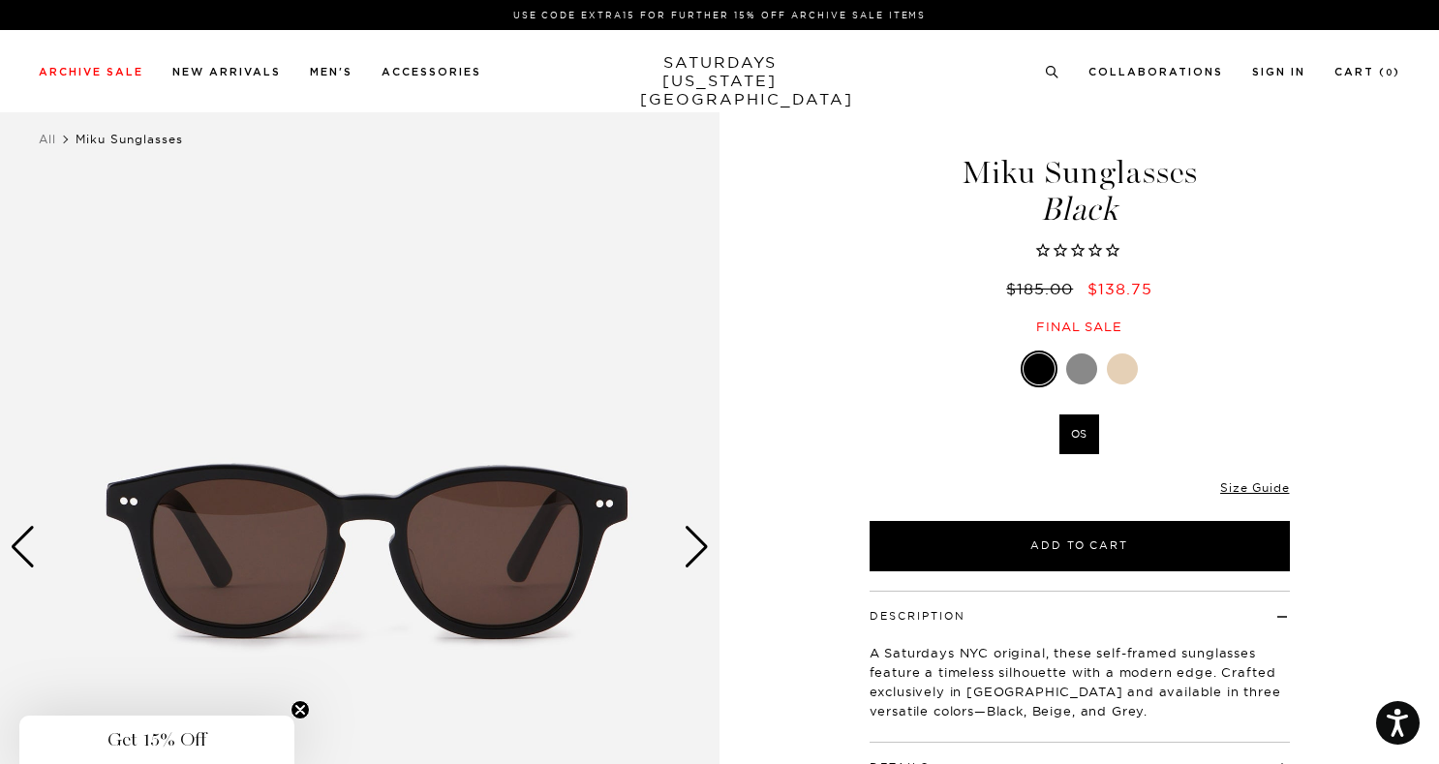
click at [689, 561] on div "Next slide" at bounding box center [697, 547] width 26 height 43
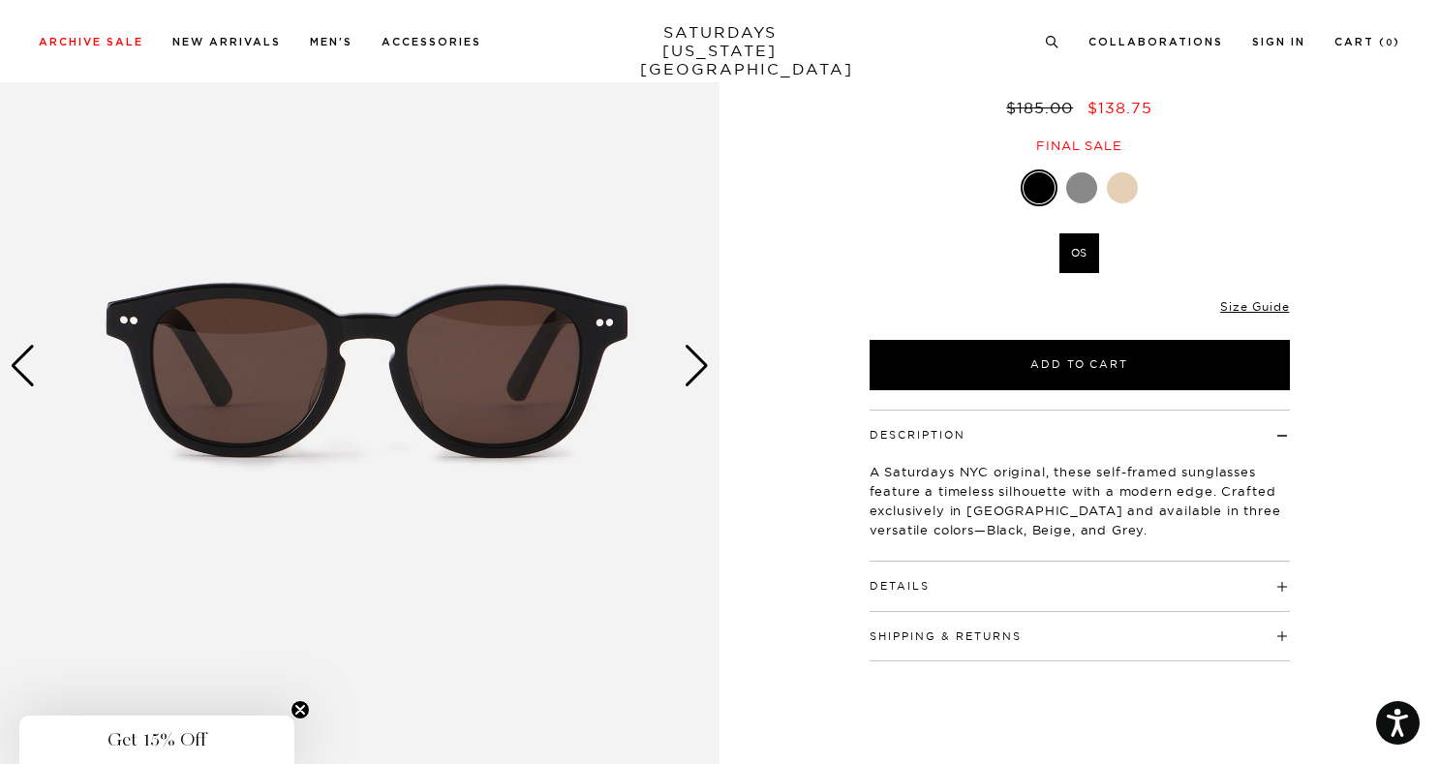
scroll to position [310, 0]
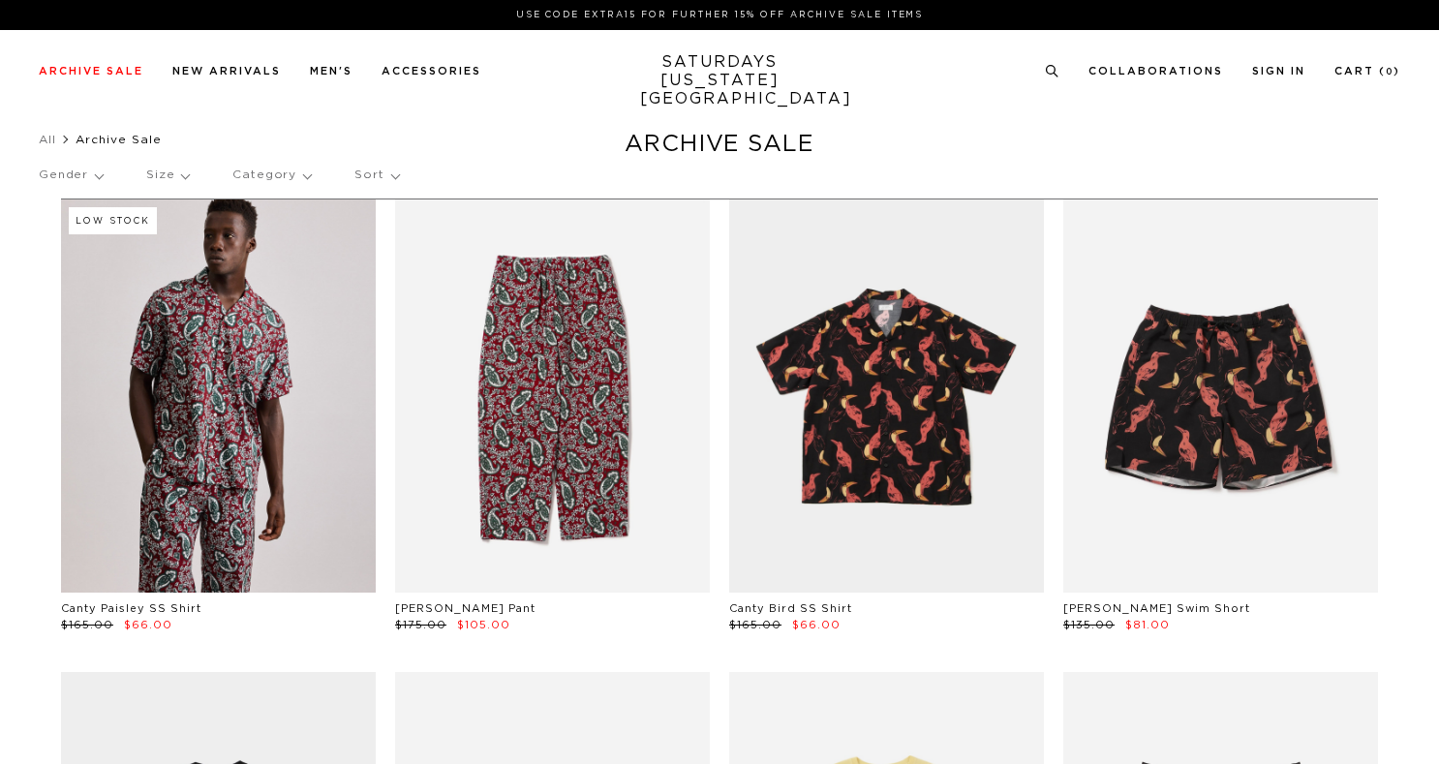
scroll to position [10028, 12]
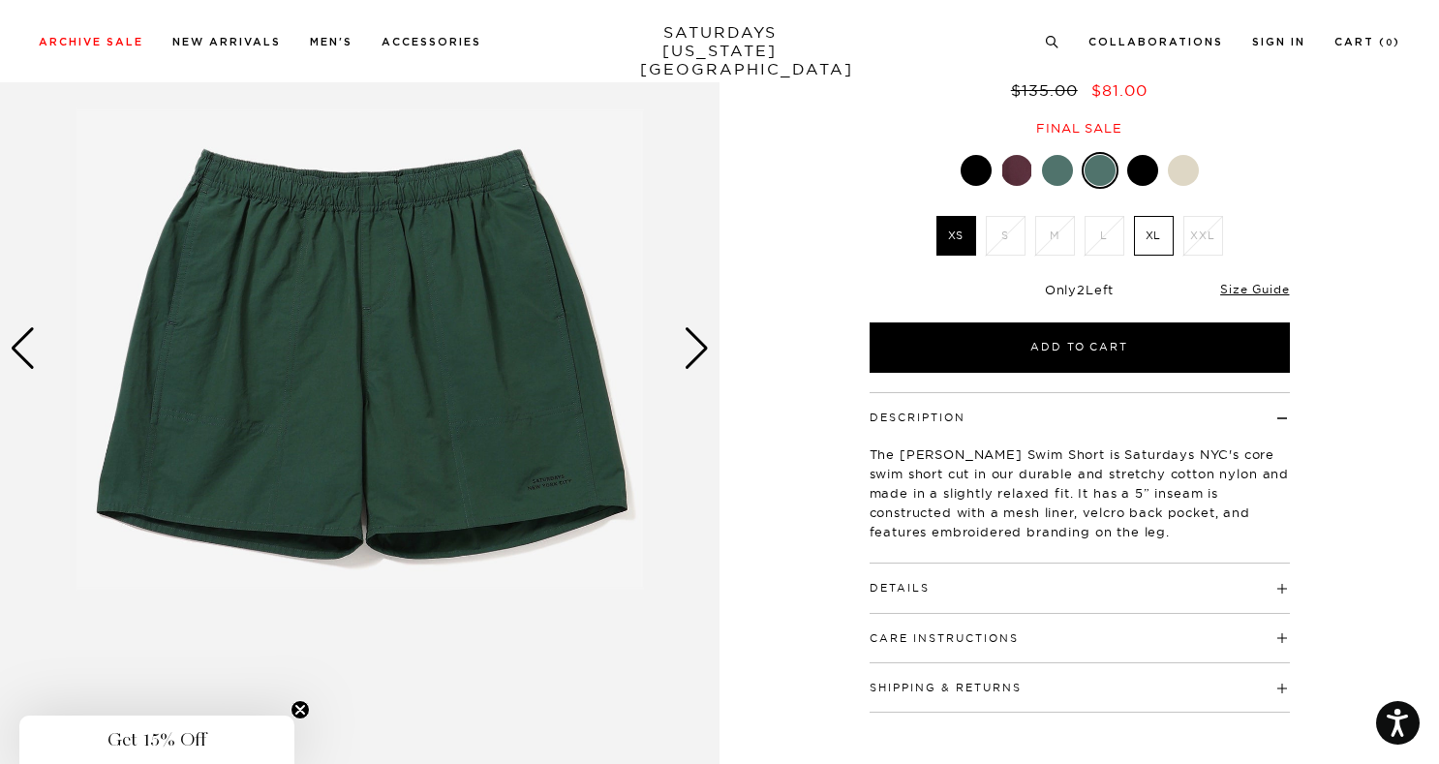
scroll to position [0, 1]
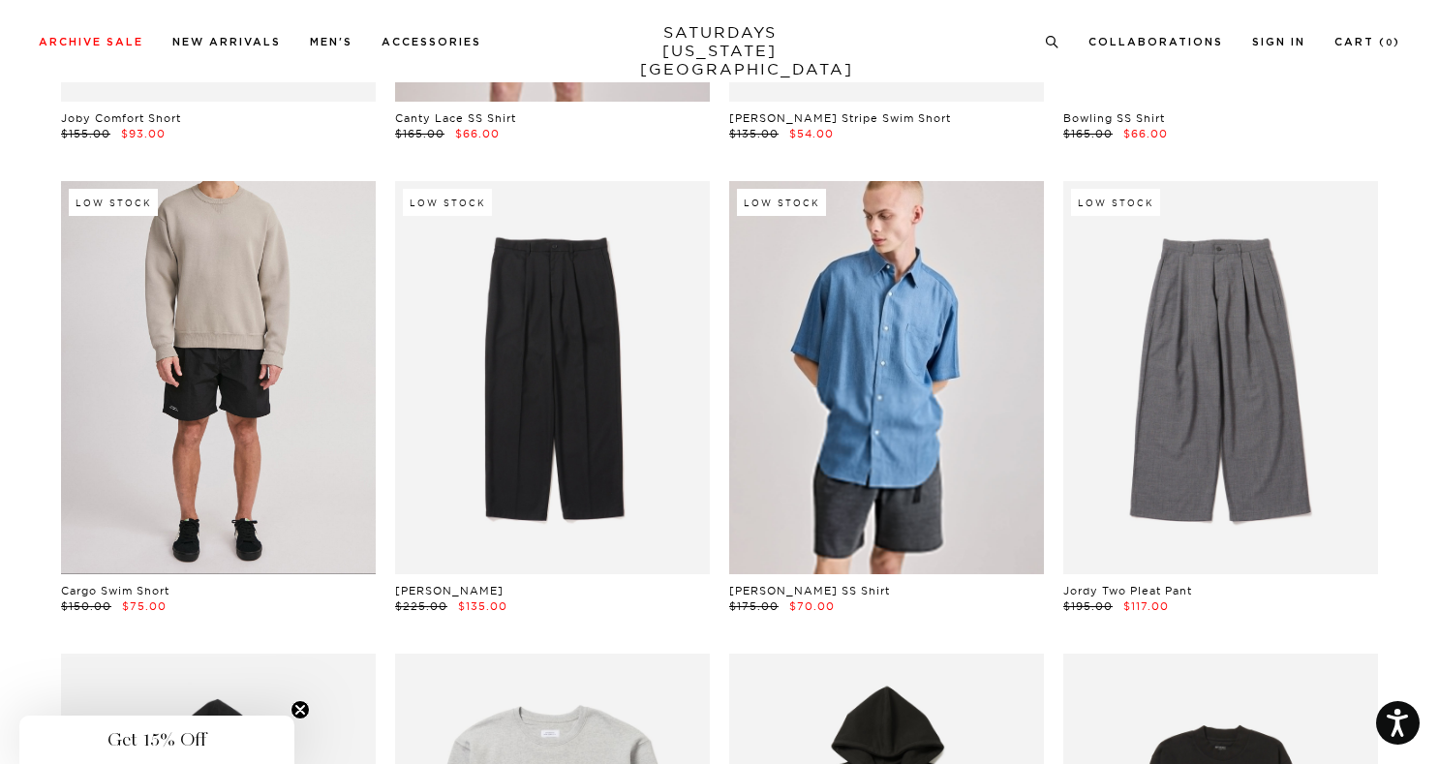
scroll to position [6708, 1]
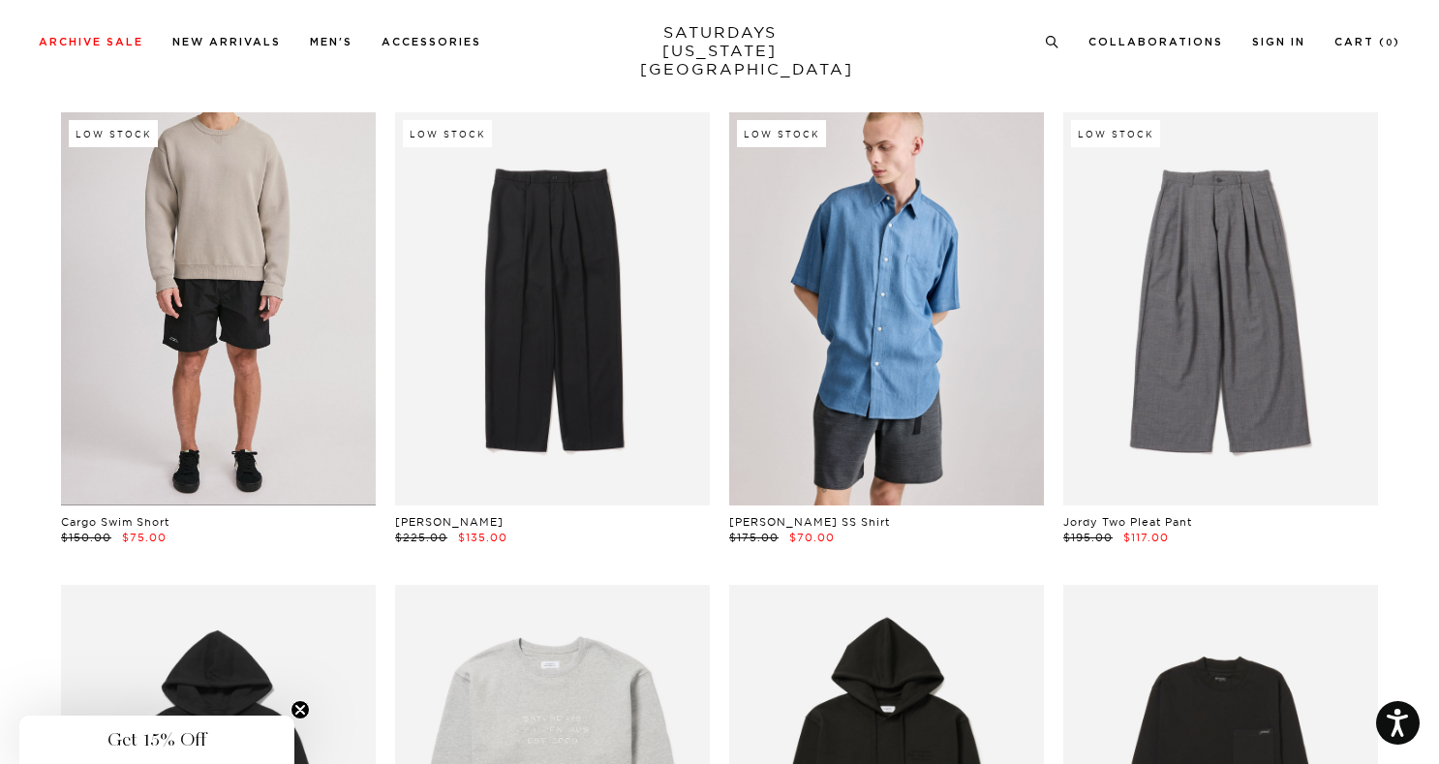
click at [329, 422] on link at bounding box center [218, 308] width 315 height 393
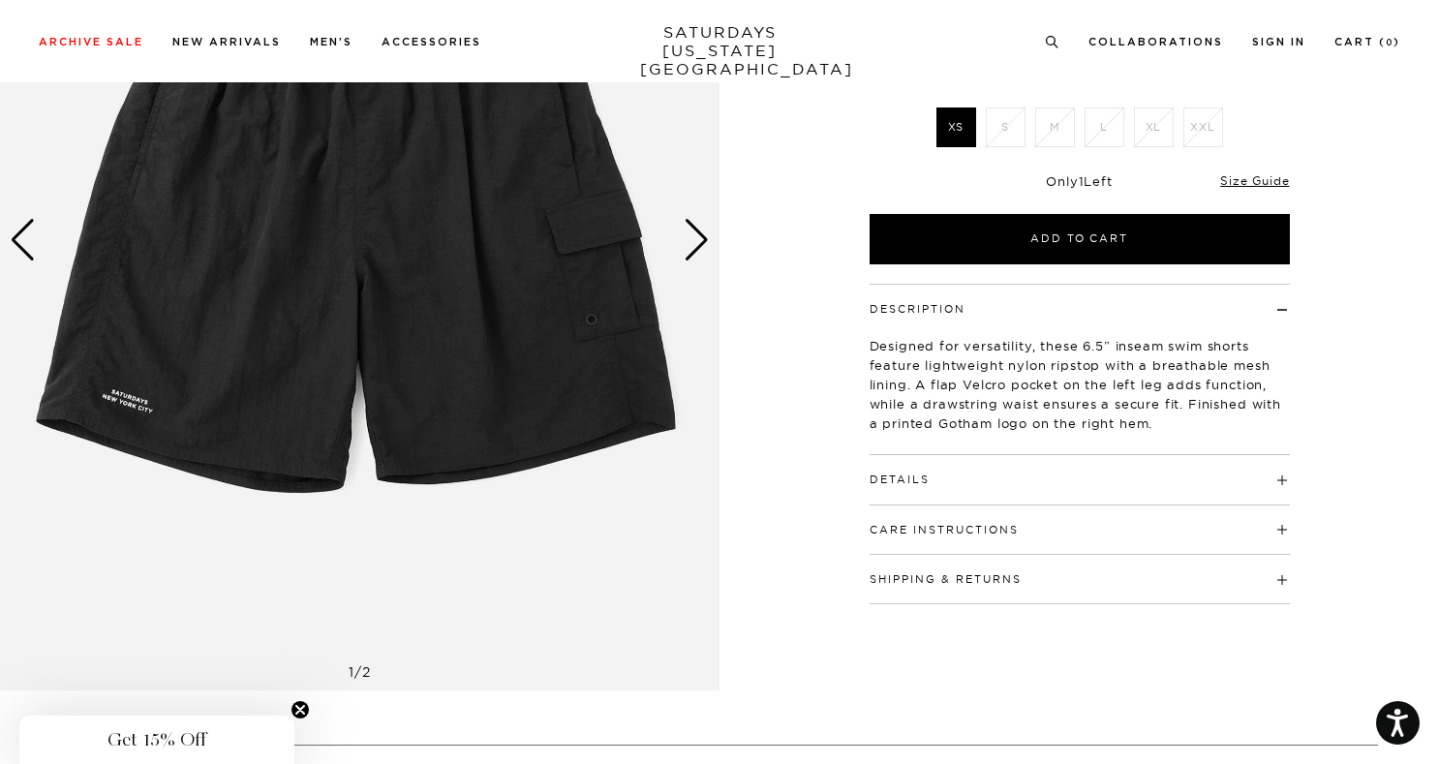
scroll to position [475, 12]
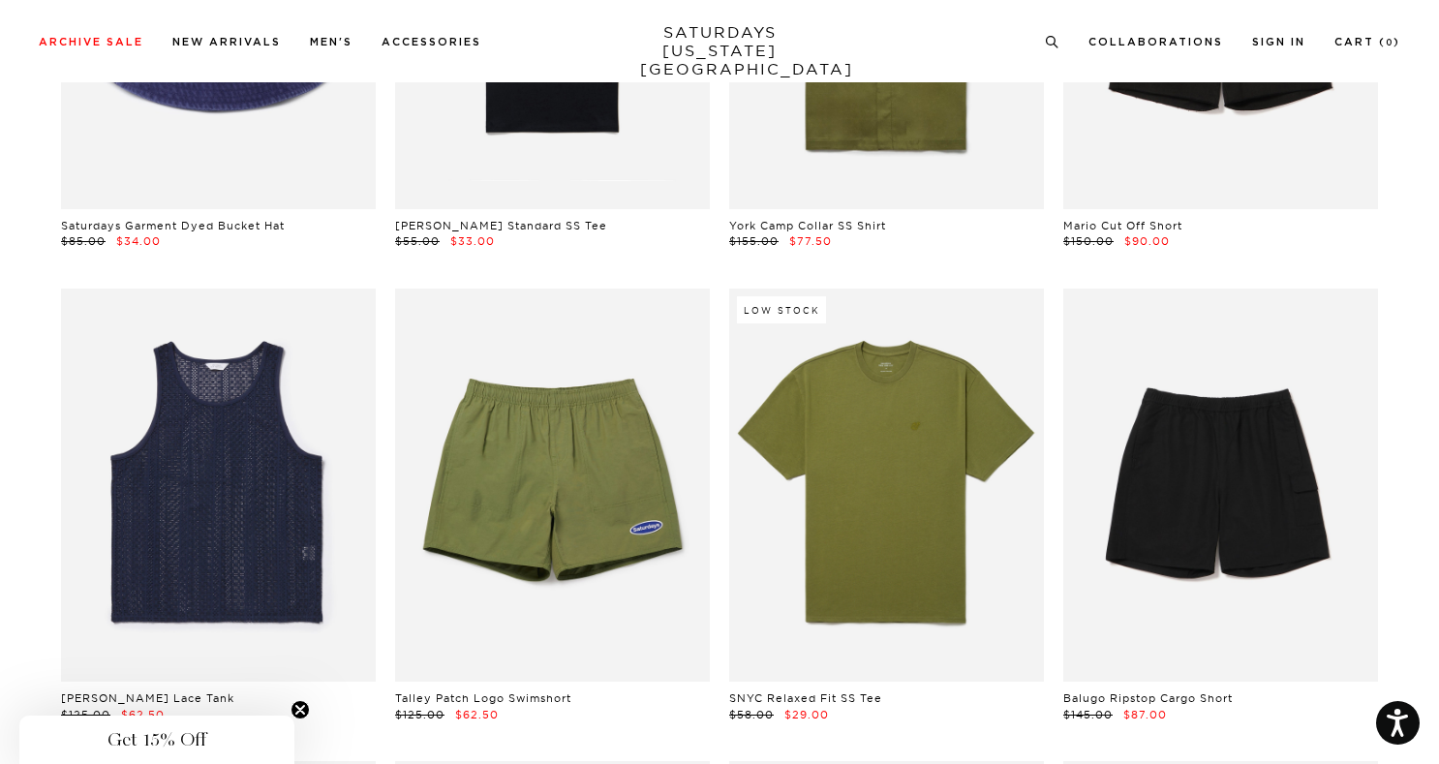
scroll to position [9012, 1]
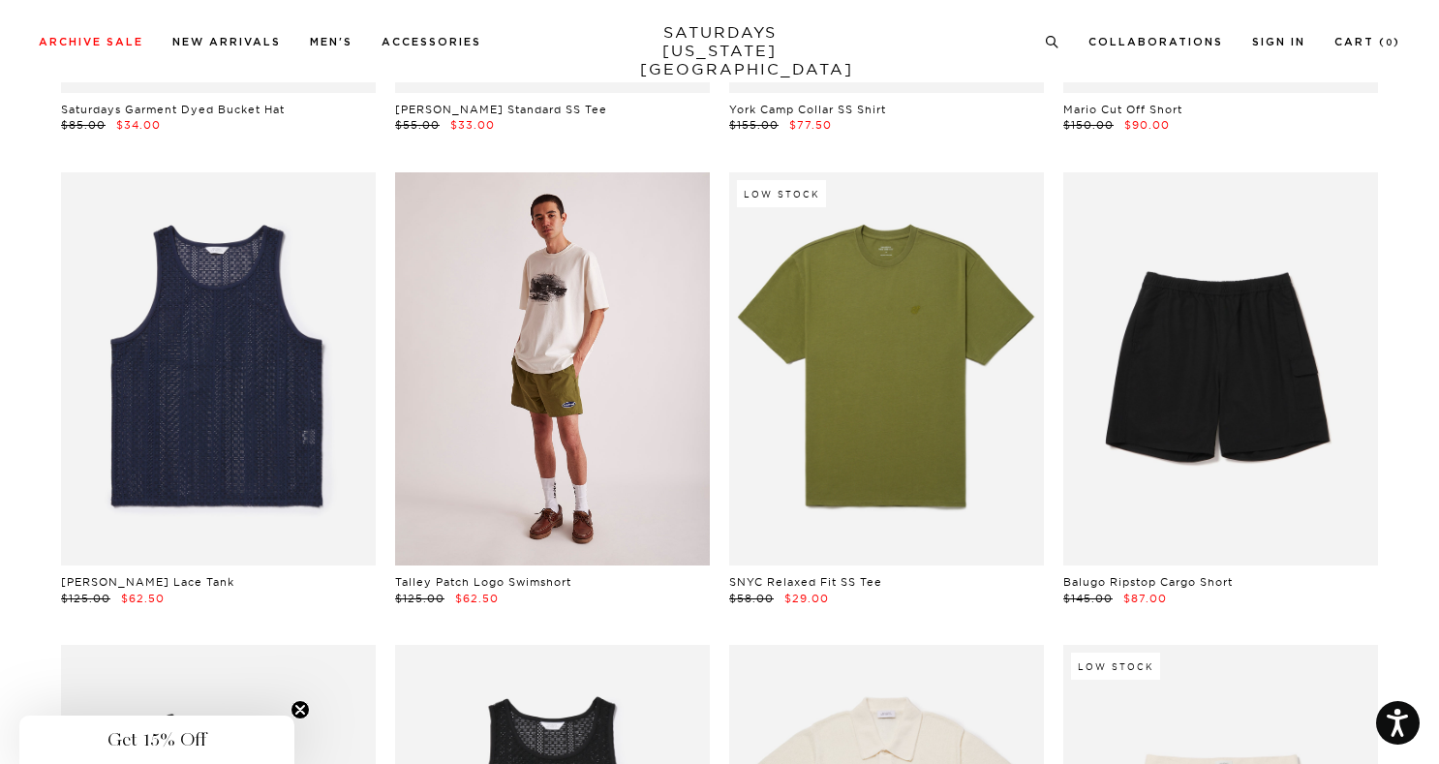
click at [615, 435] on link at bounding box center [552, 368] width 315 height 393
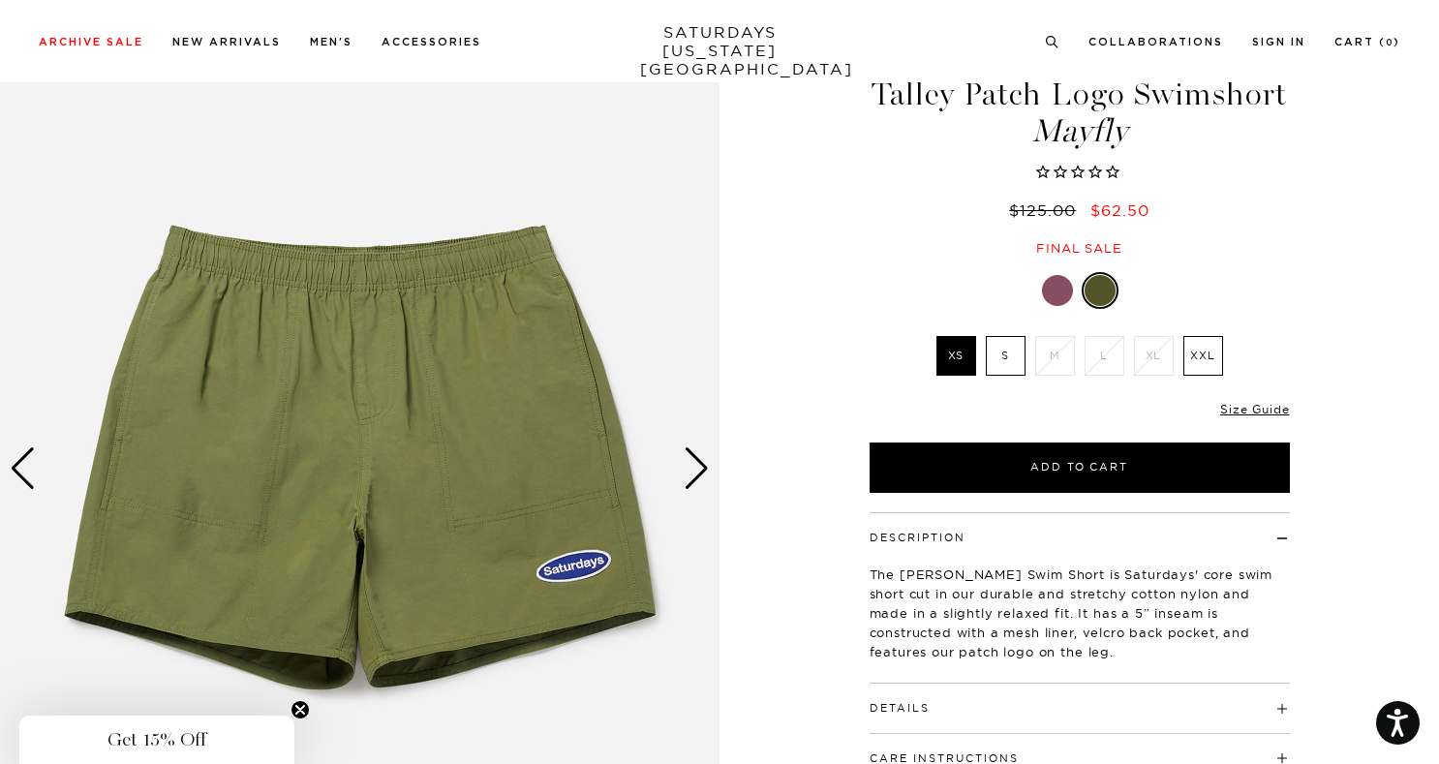
scroll to position [81, 0]
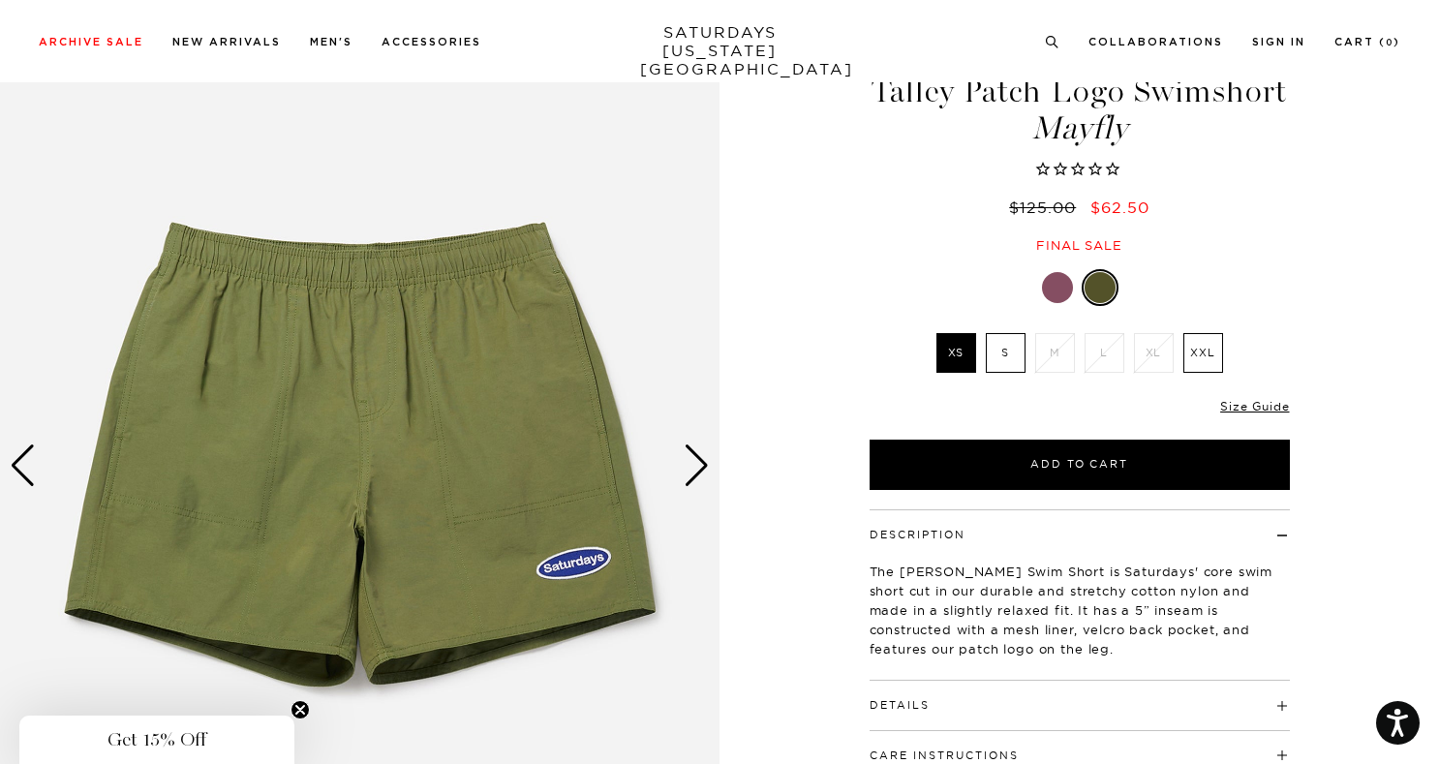
click at [695, 475] on div "Next slide" at bounding box center [697, 466] width 26 height 43
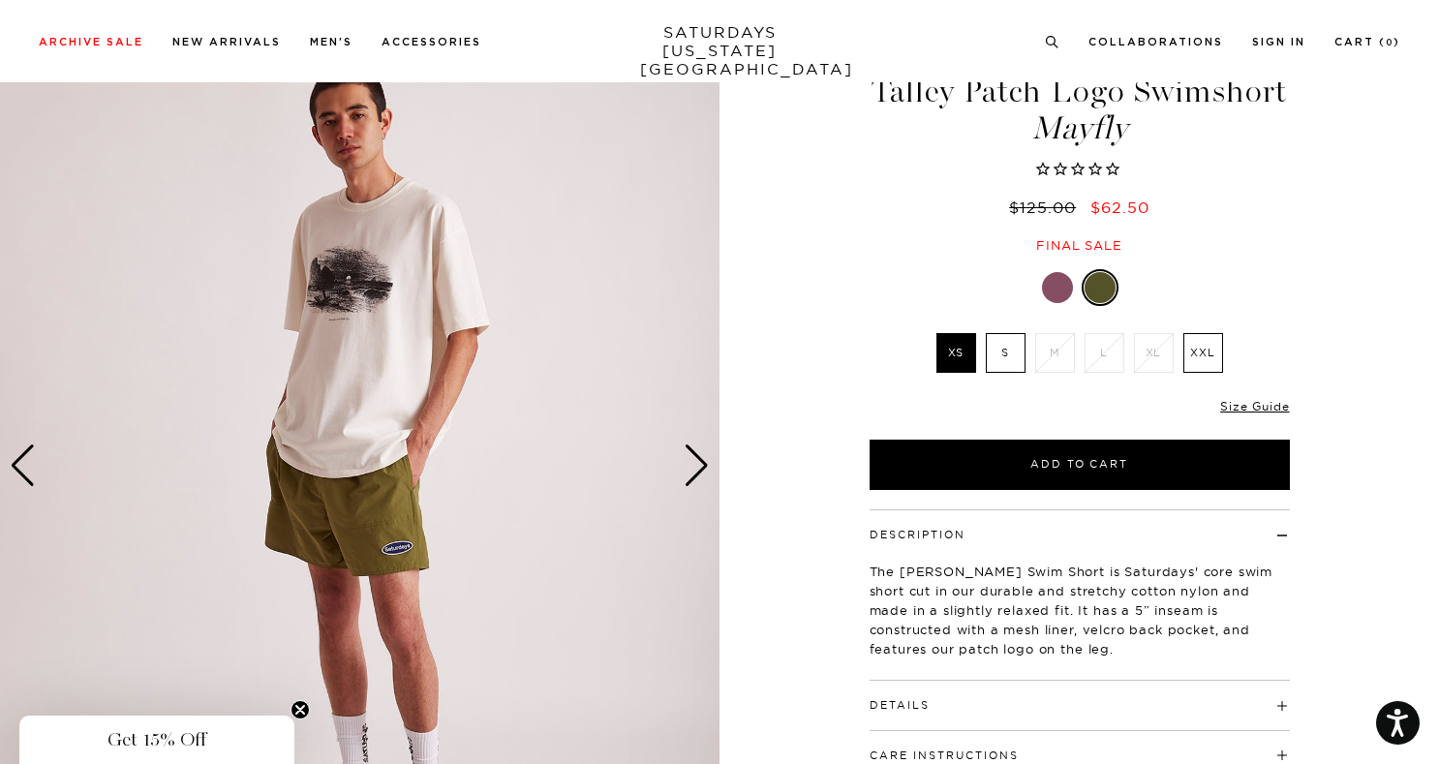
click at [695, 475] on div "Next slide" at bounding box center [697, 466] width 26 height 43
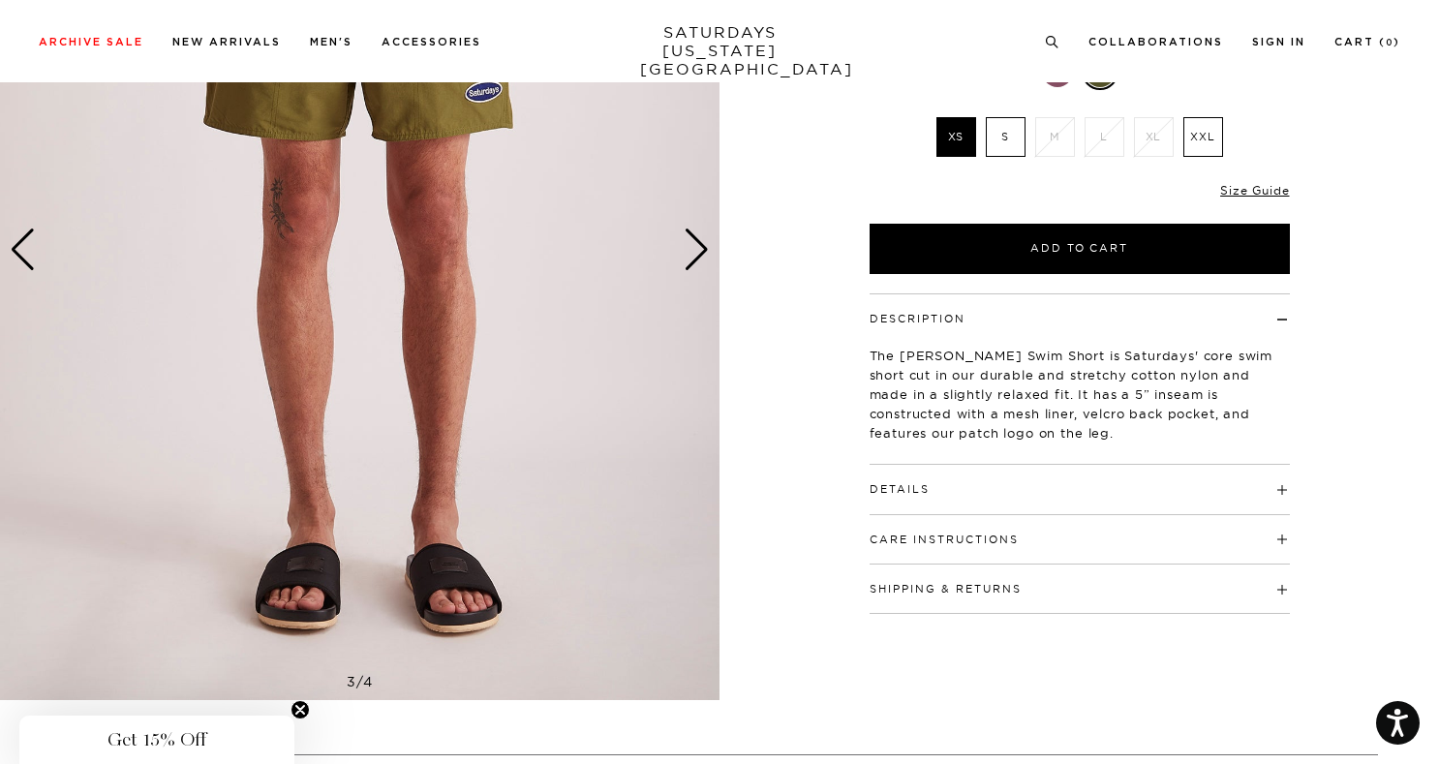
scroll to position [310, 0]
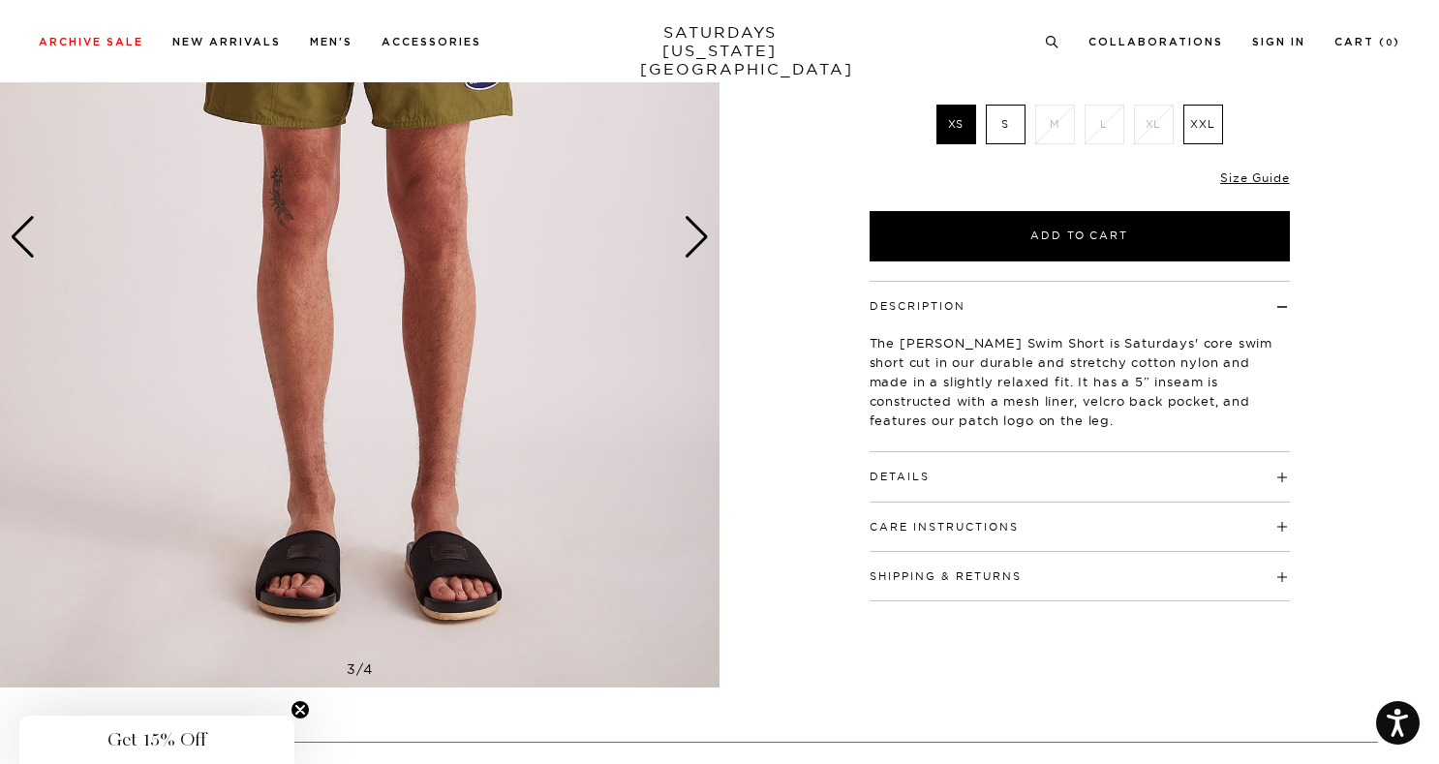
click at [1107, 477] on h4 "Details" at bounding box center [1080, 468] width 420 height 32
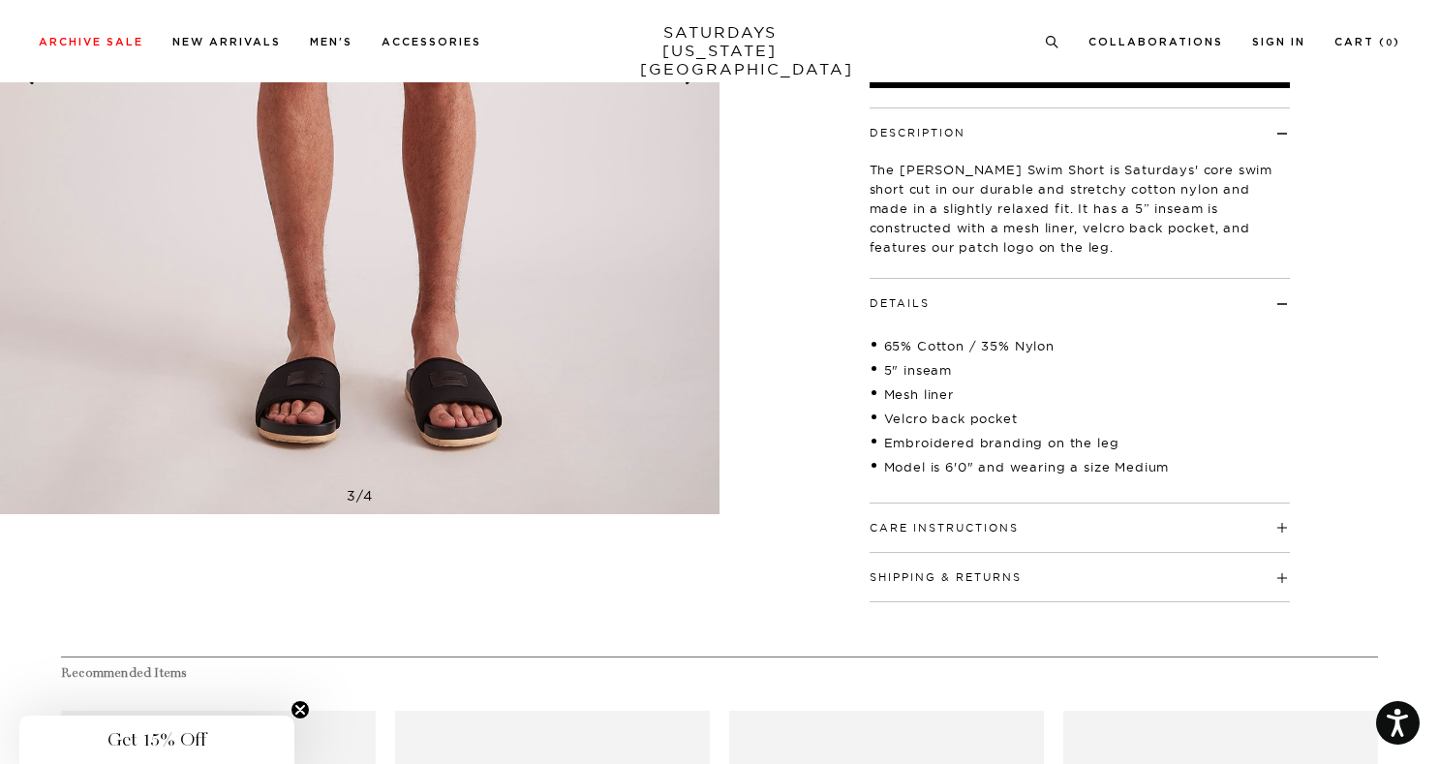
scroll to position [490, 4]
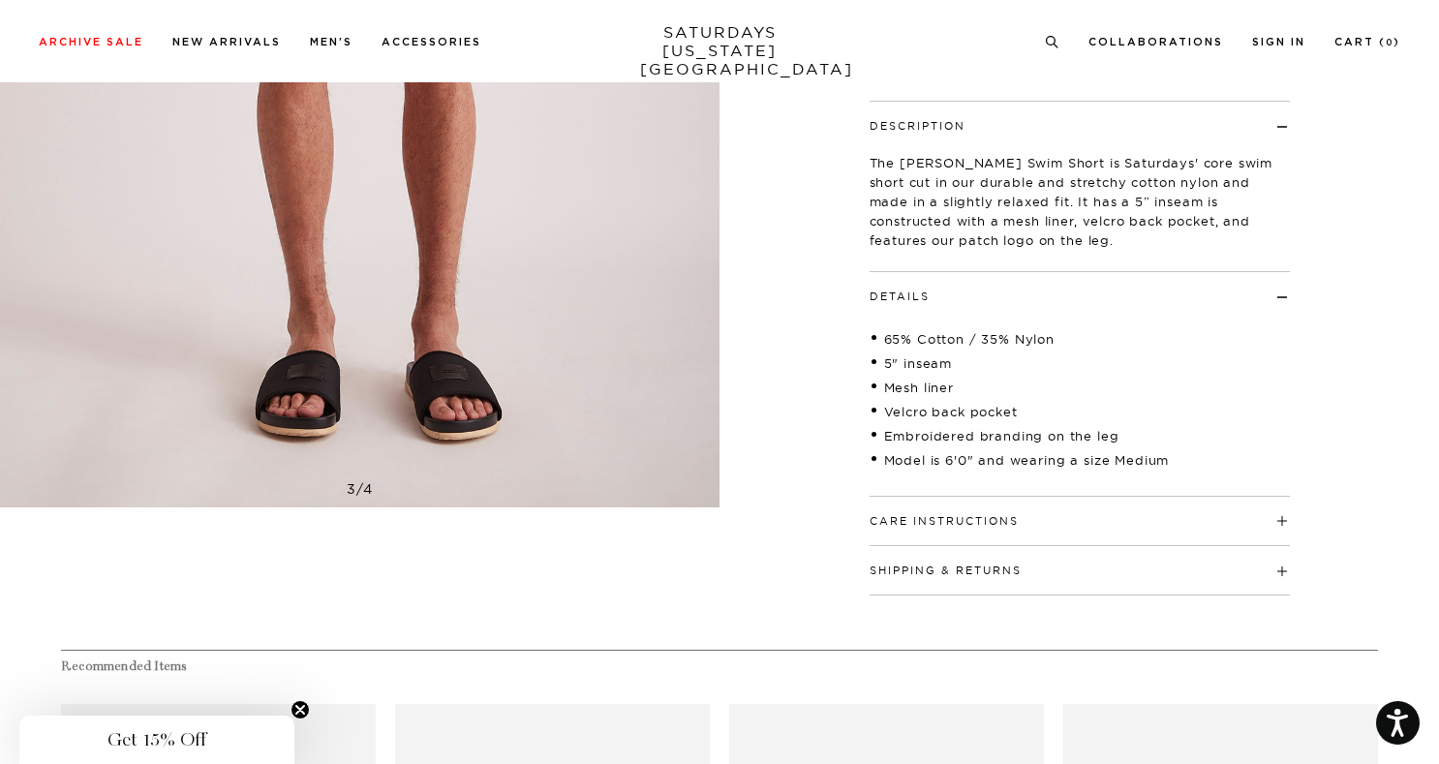
click at [1112, 526] on h4 "Care Instructions" at bounding box center [1080, 513] width 420 height 32
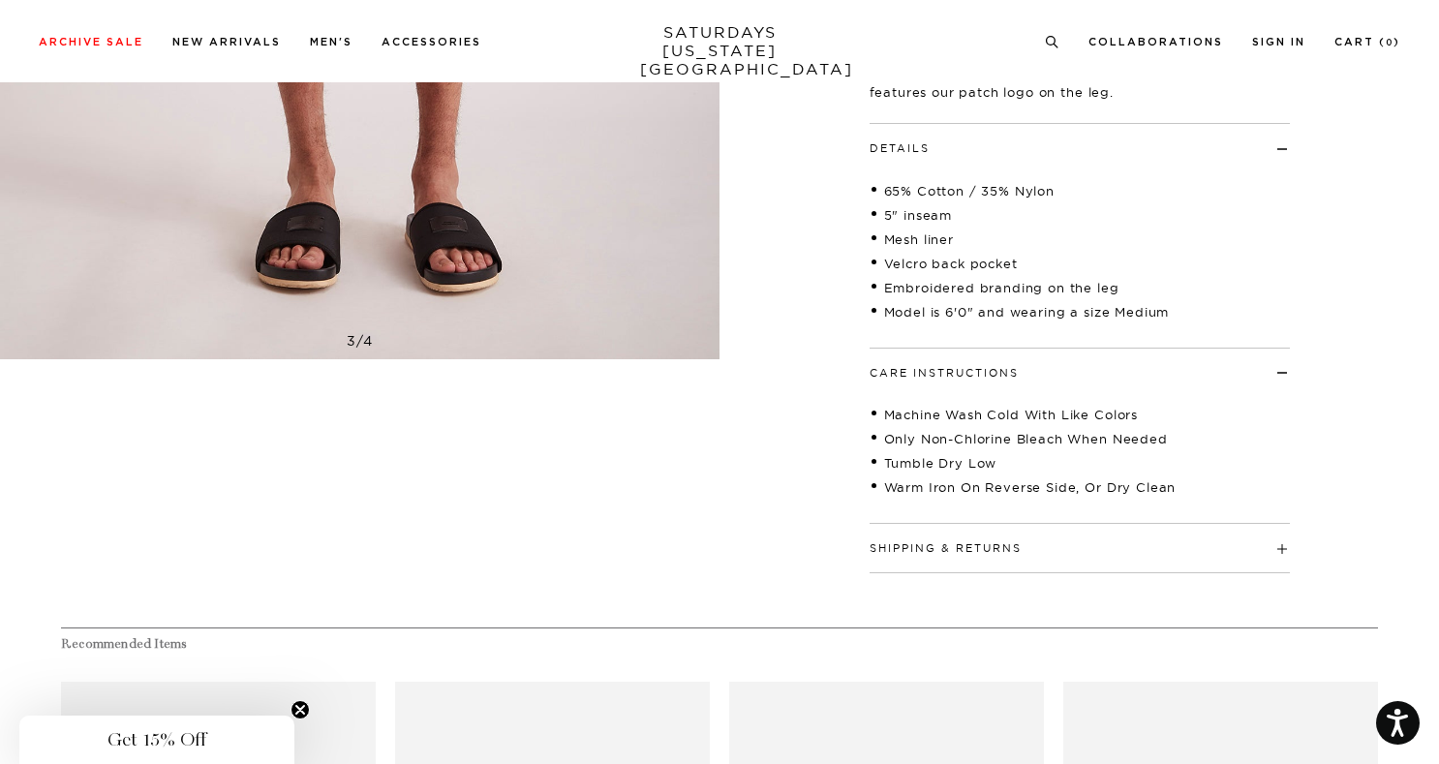
scroll to position [646, 4]
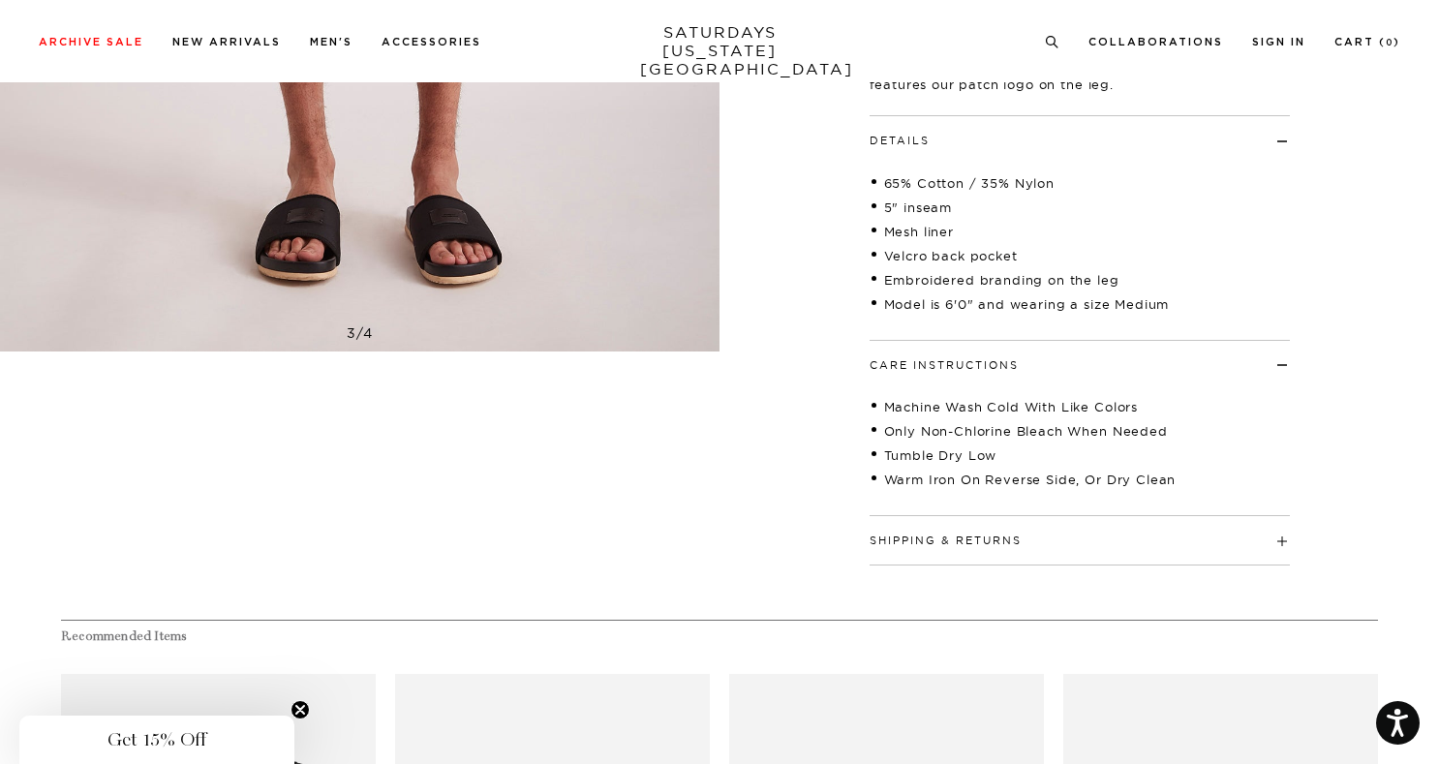
click at [1116, 537] on h4 "Shipping & Returns" at bounding box center [1080, 532] width 420 height 32
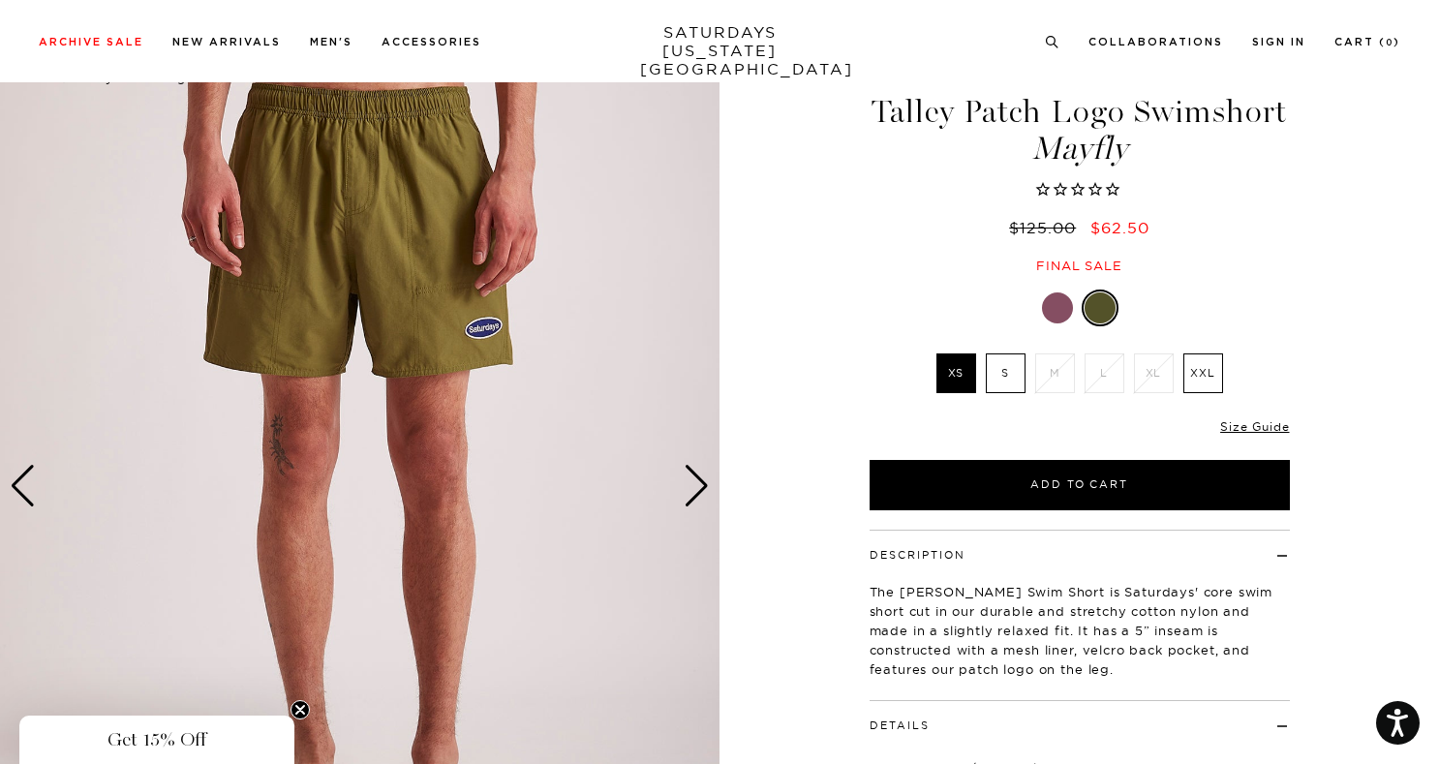
scroll to position [12, 12]
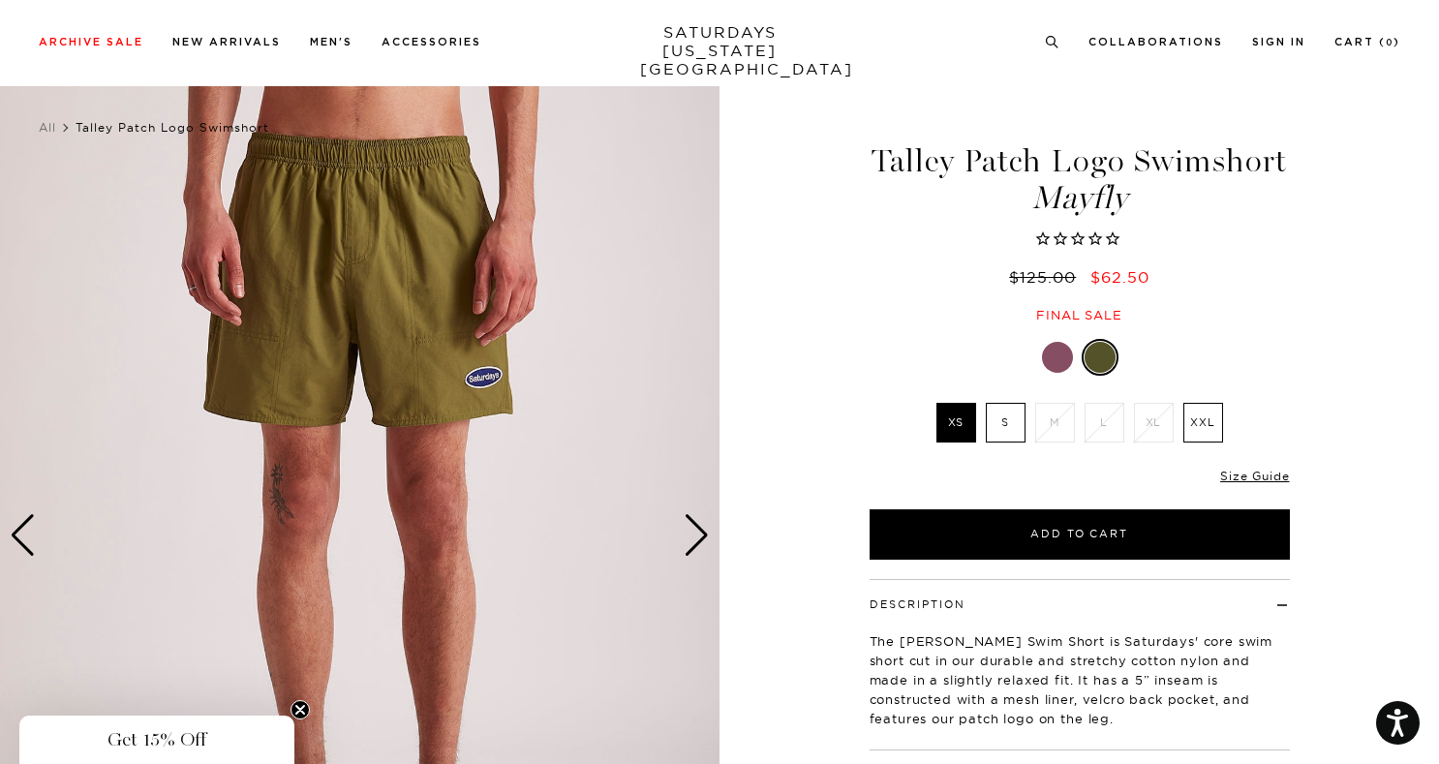
click at [669, 526] on img at bounding box center [360, 536] width 720 height 900
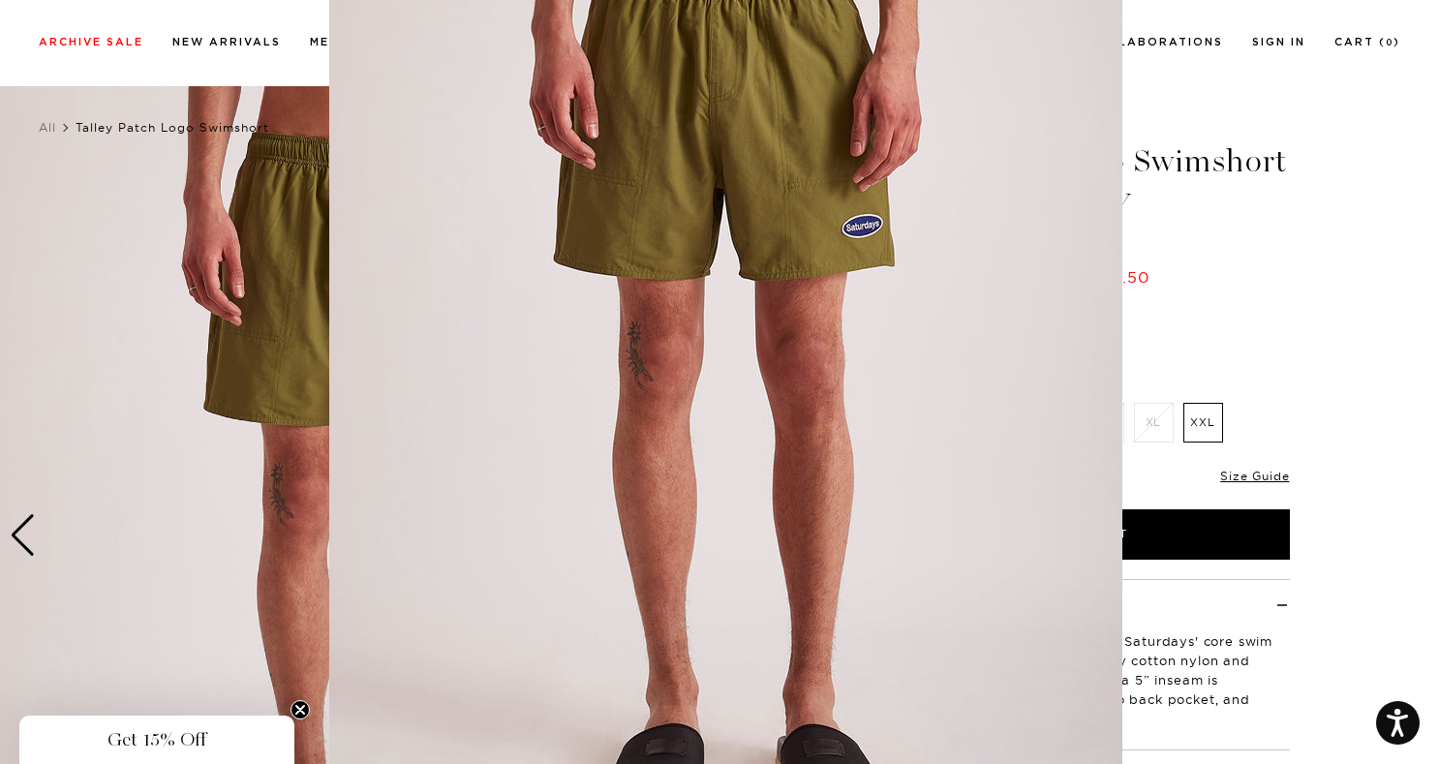
scroll to position [0, 0]
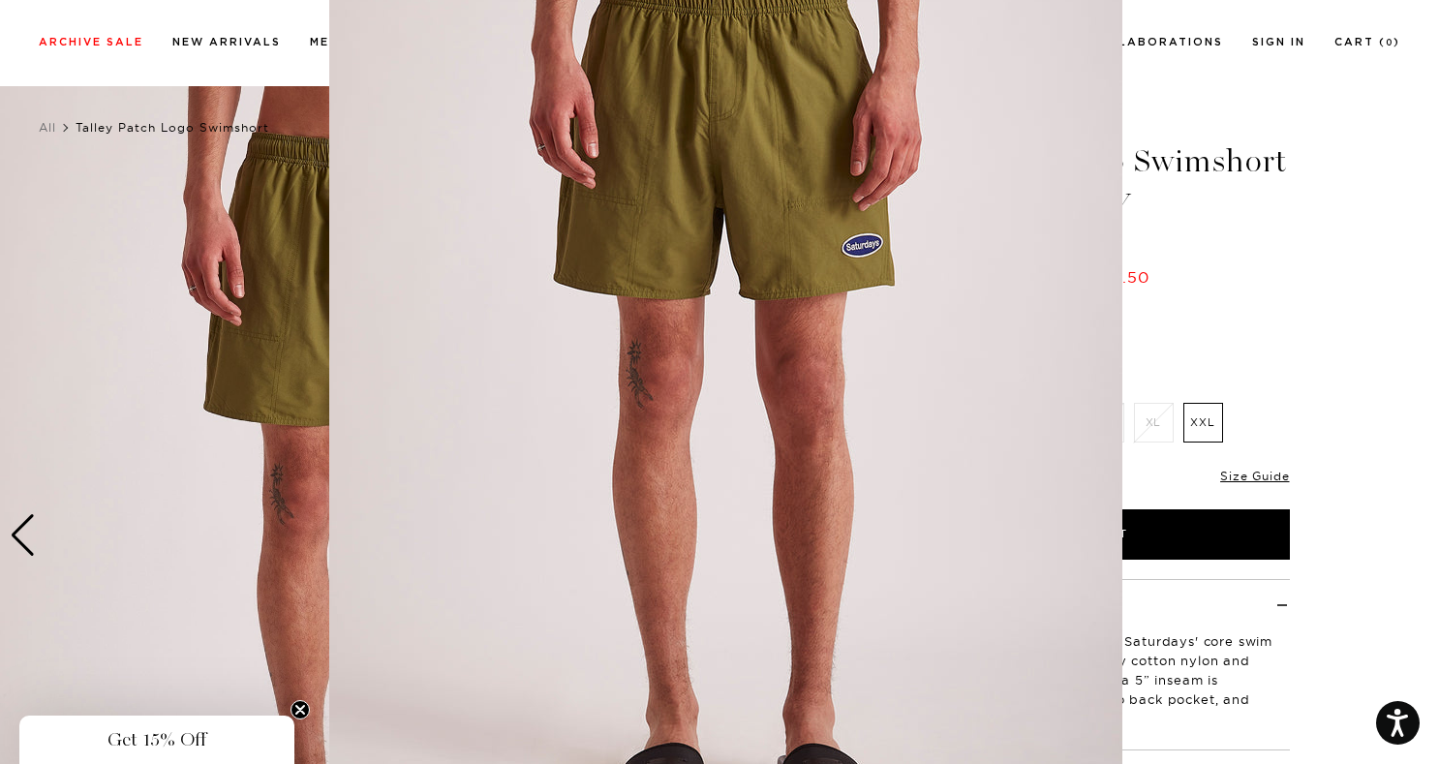
click at [1377, 332] on figure at bounding box center [719, 382] width 1439 height 764
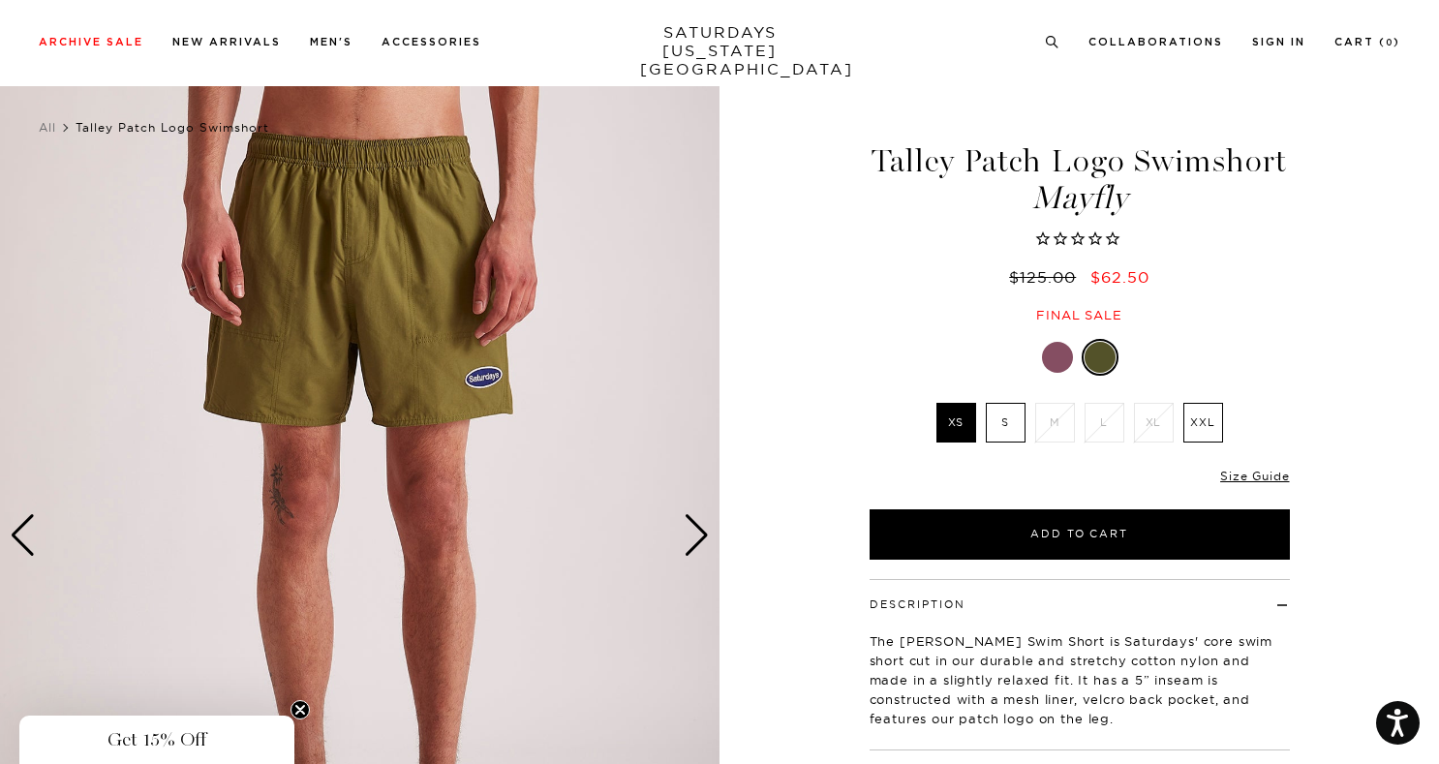
click at [688, 542] on div "Next slide" at bounding box center [697, 535] width 26 height 43
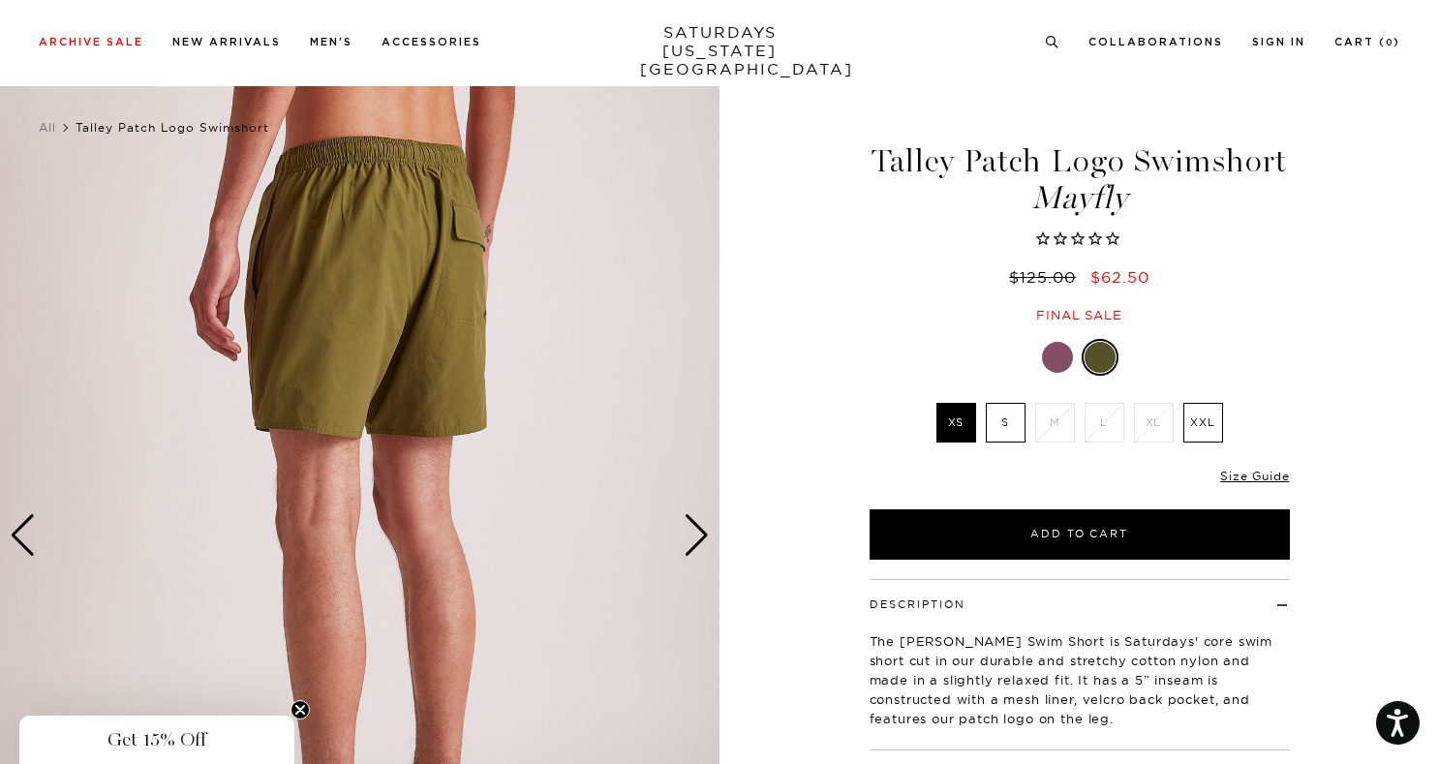
click at [688, 542] on div "Next slide" at bounding box center [697, 535] width 26 height 43
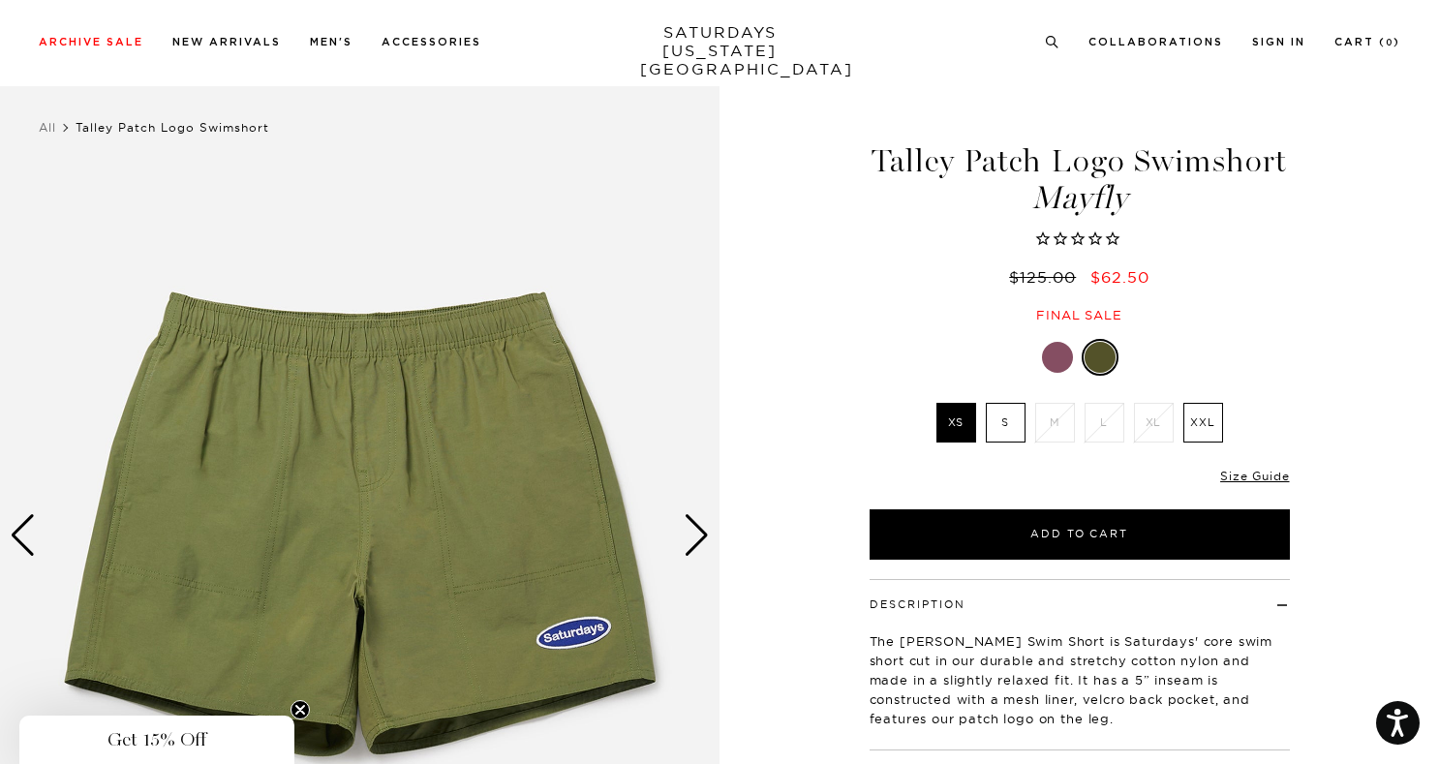
click at [688, 542] on div "Next slide" at bounding box center [697, 535] width 26 height 43
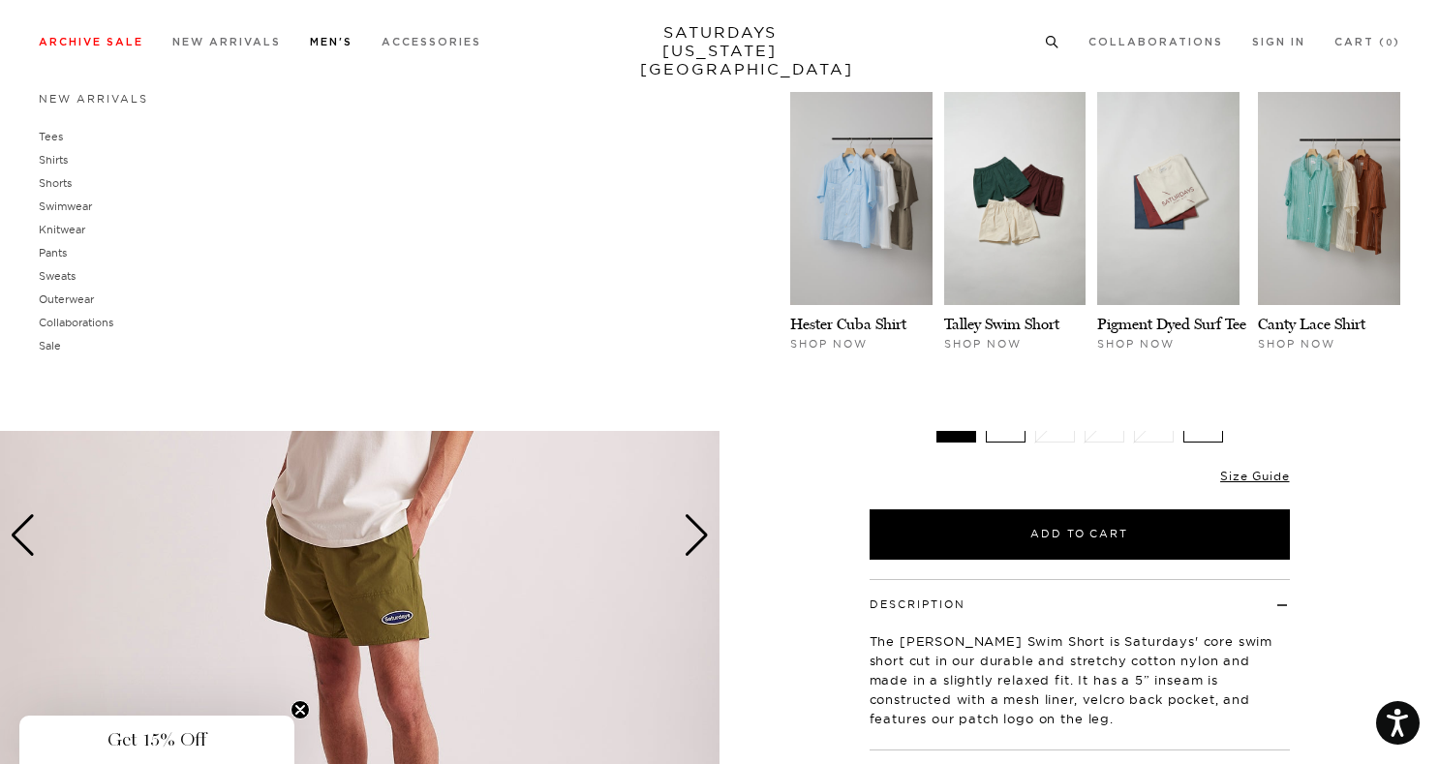
click at [340, 46] on link "Men's" at bounding box center [331, 42] width 43 height 11
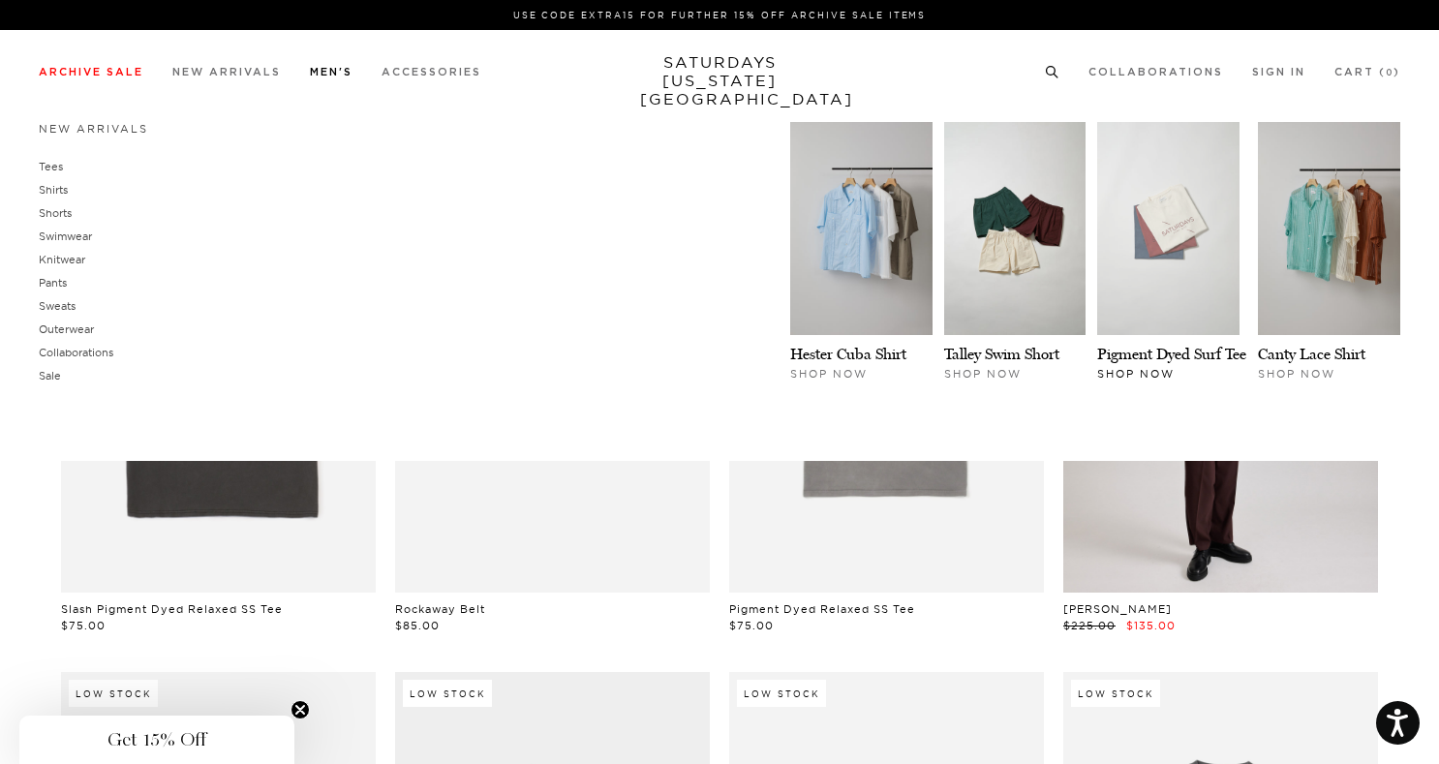
click at [1181, 231] on img at bounding box center [1168, 228] width 142 height 213
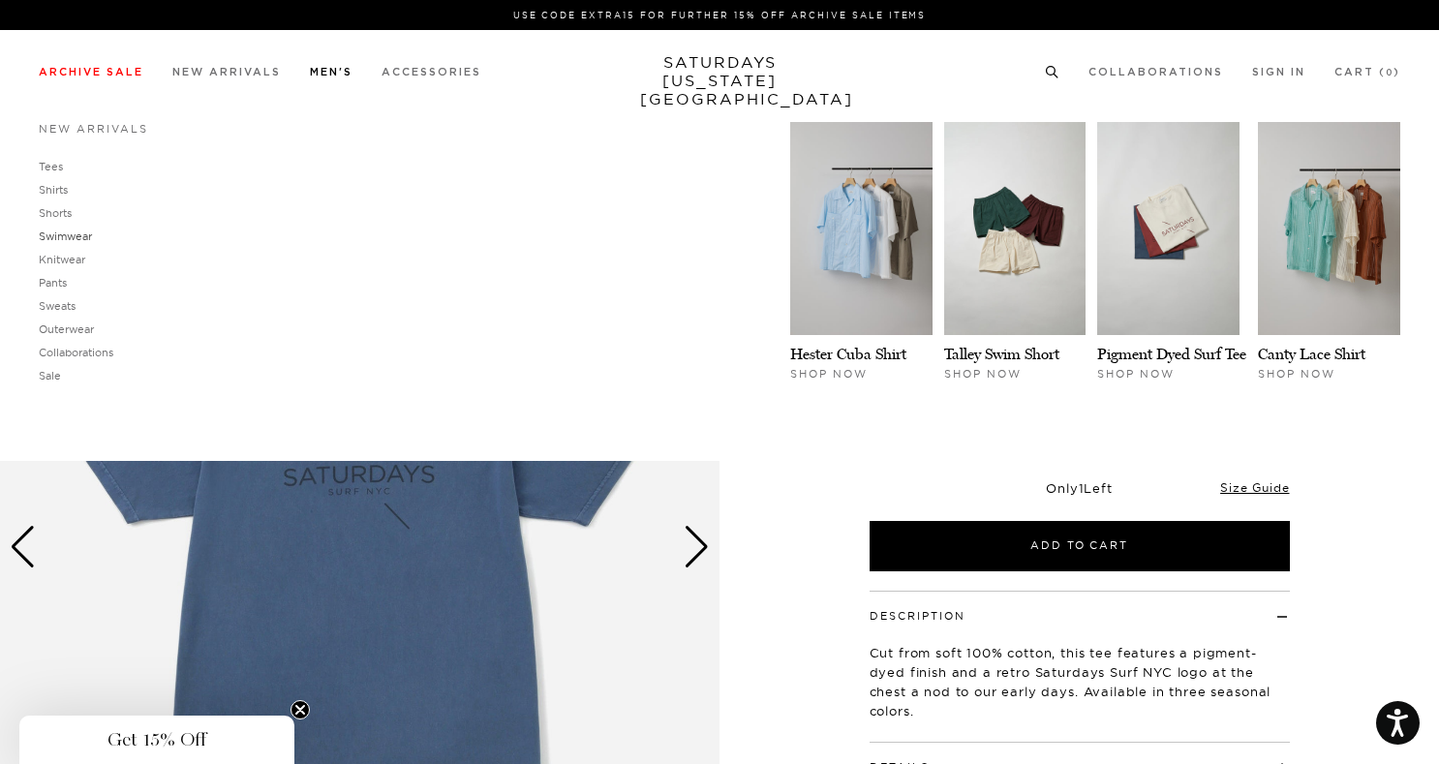
click at [67, 236] on link "Swimwear" at bounding box center [65, 237] width 53 height 14
